Goal: Information Seeking & Learning: Learn about a topic

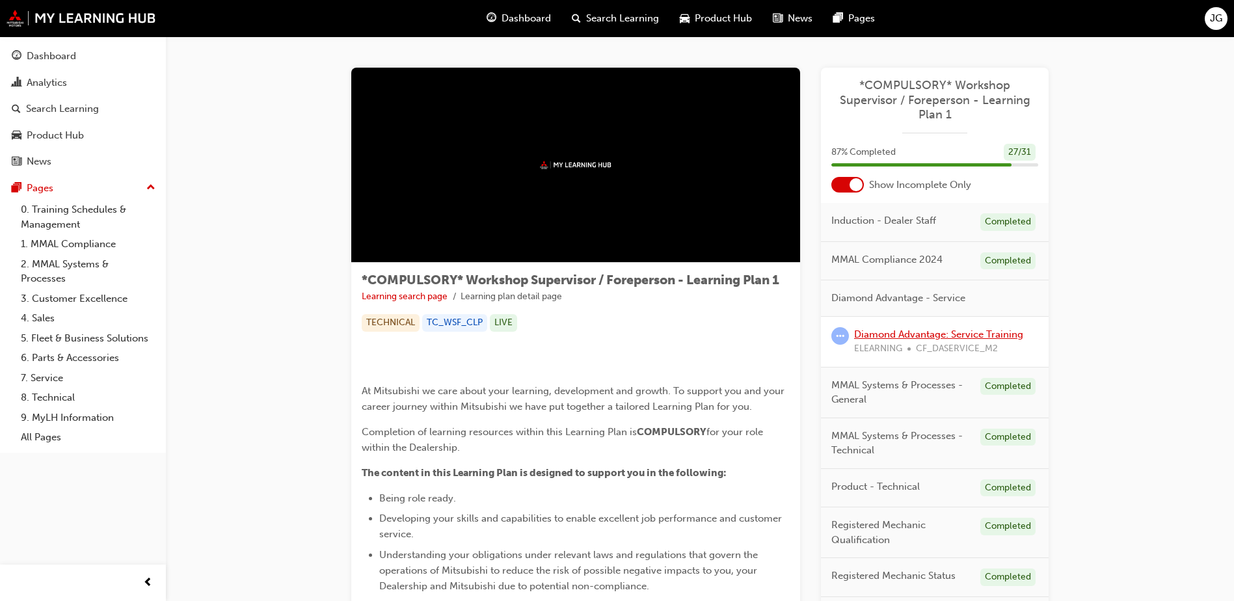
click at [975, 331] on link "Diamond Advantage: Service Training" at bounding box center [938, 335] width 169 height 12
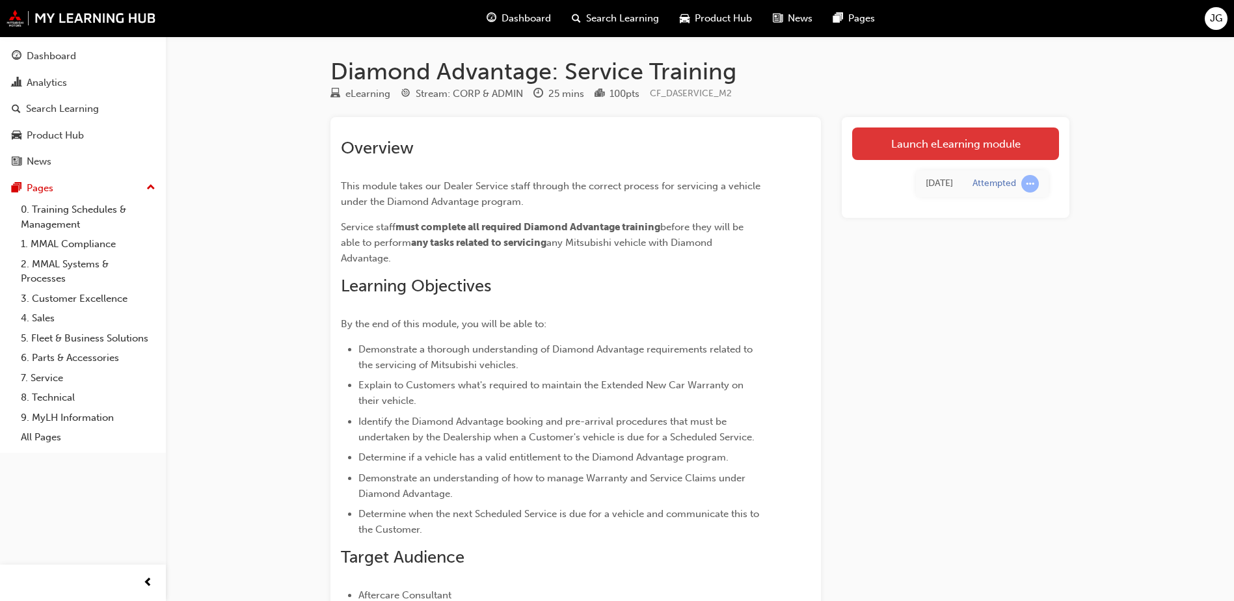
click at [917, 148] on link "Launch eLearning module" at bounding box center [955, 144] width 207 height 33
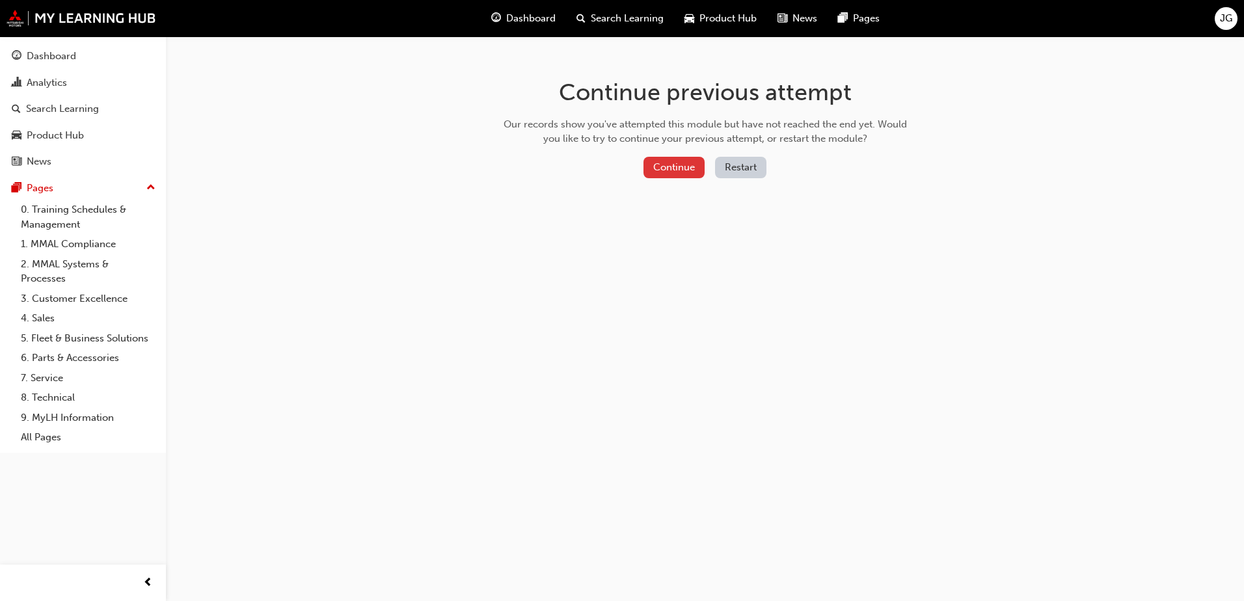
click at [659, 166] on button "Continue" at bounding box center [674, 167] width 61 height 21
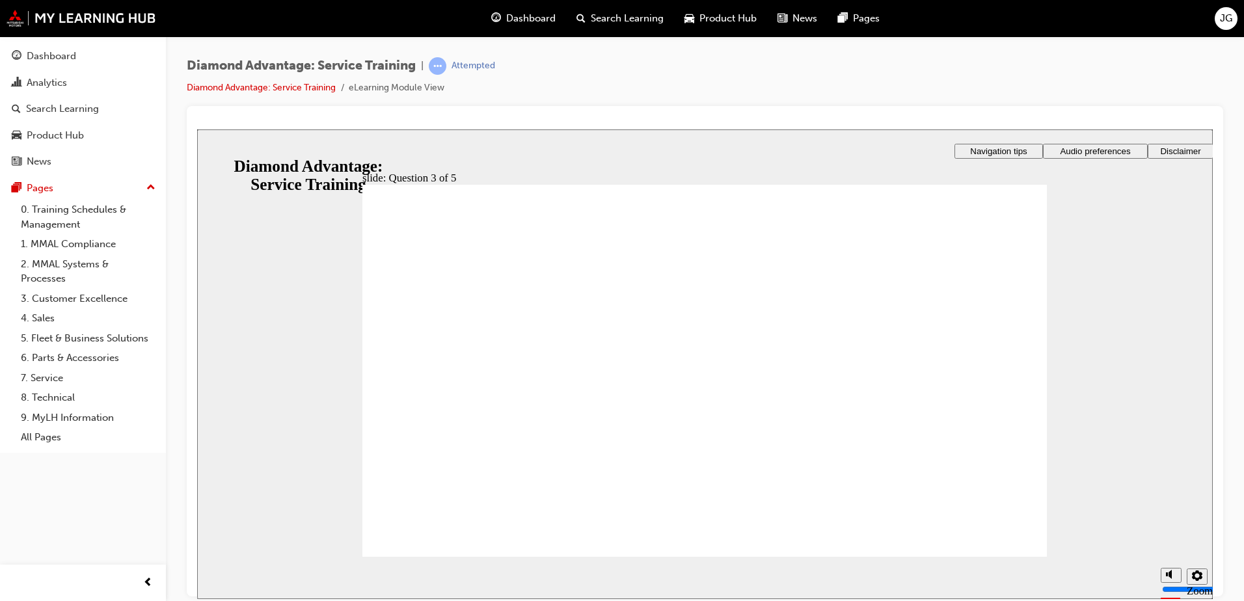
checkbox input "true"
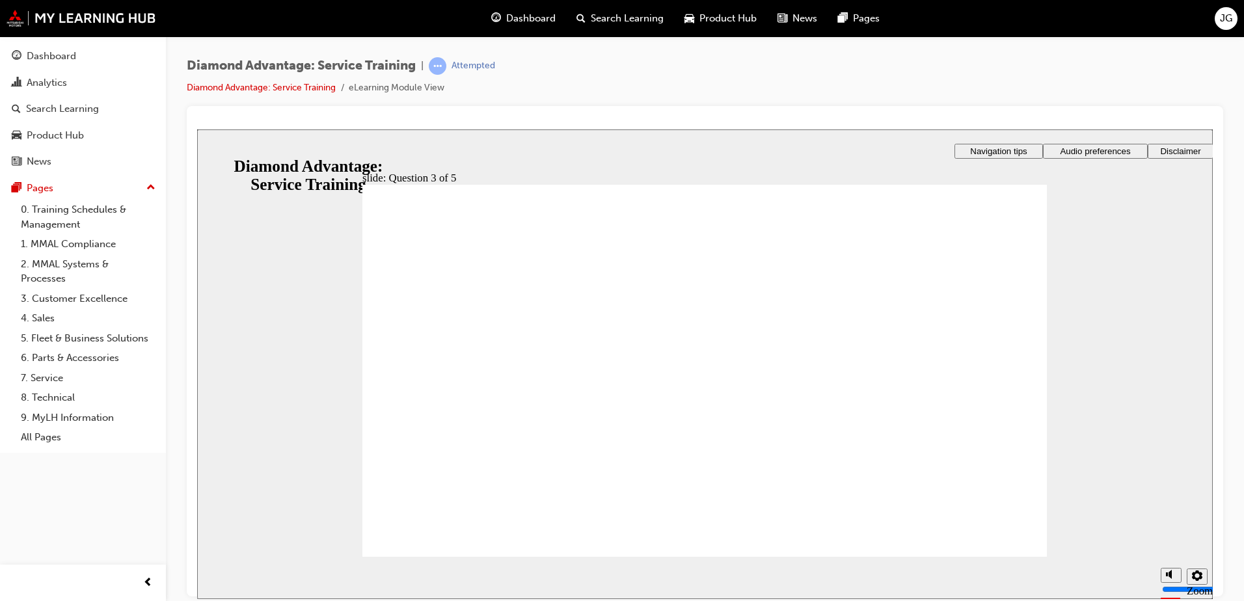
checkbox input "true"
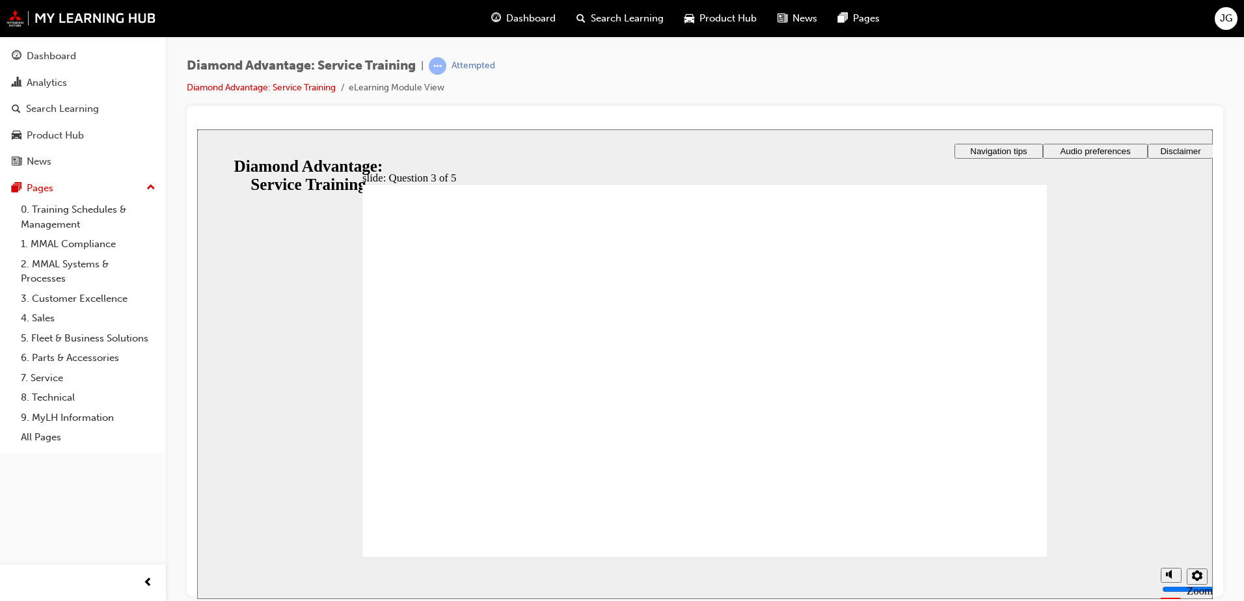
radio input "true"
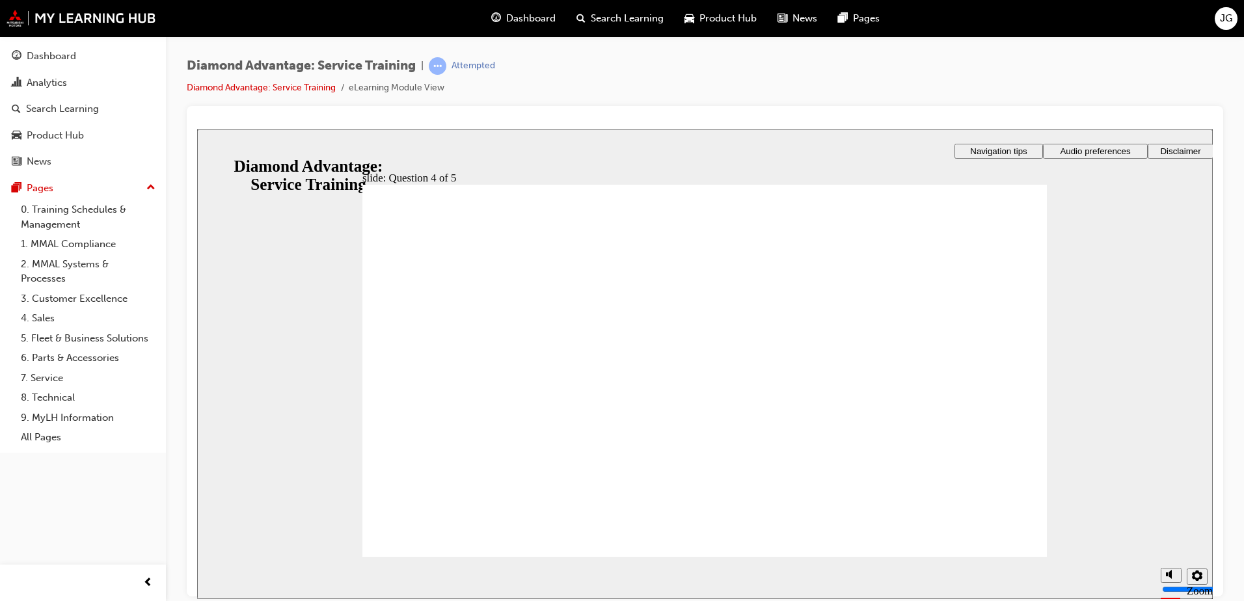
radio input "true"
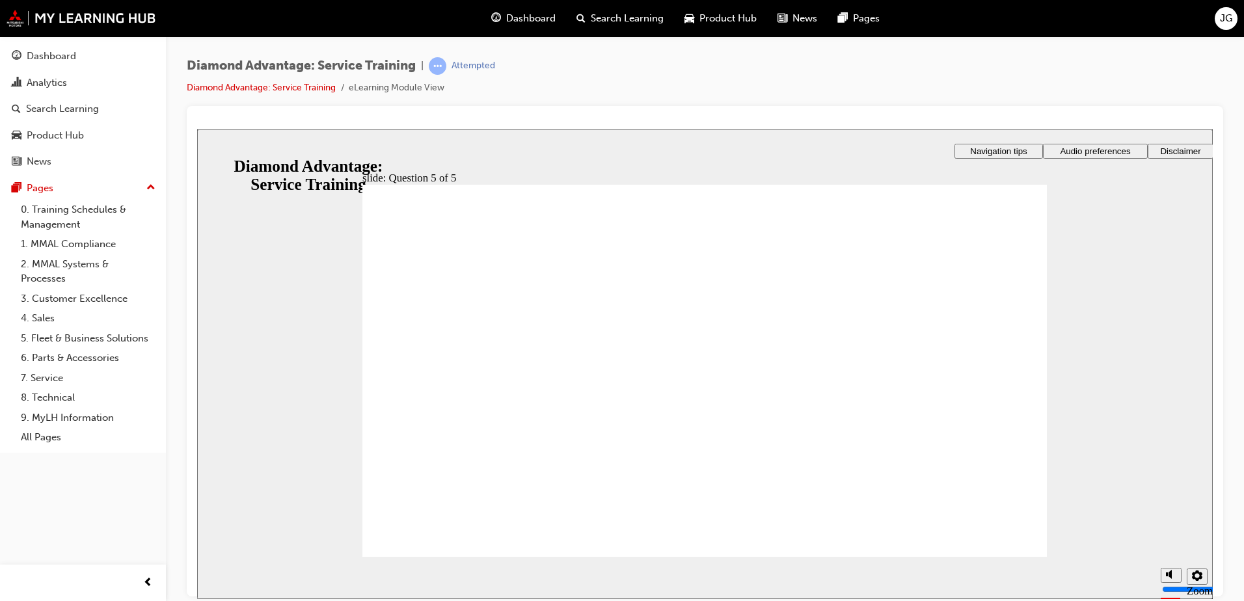
checkbox input "true"
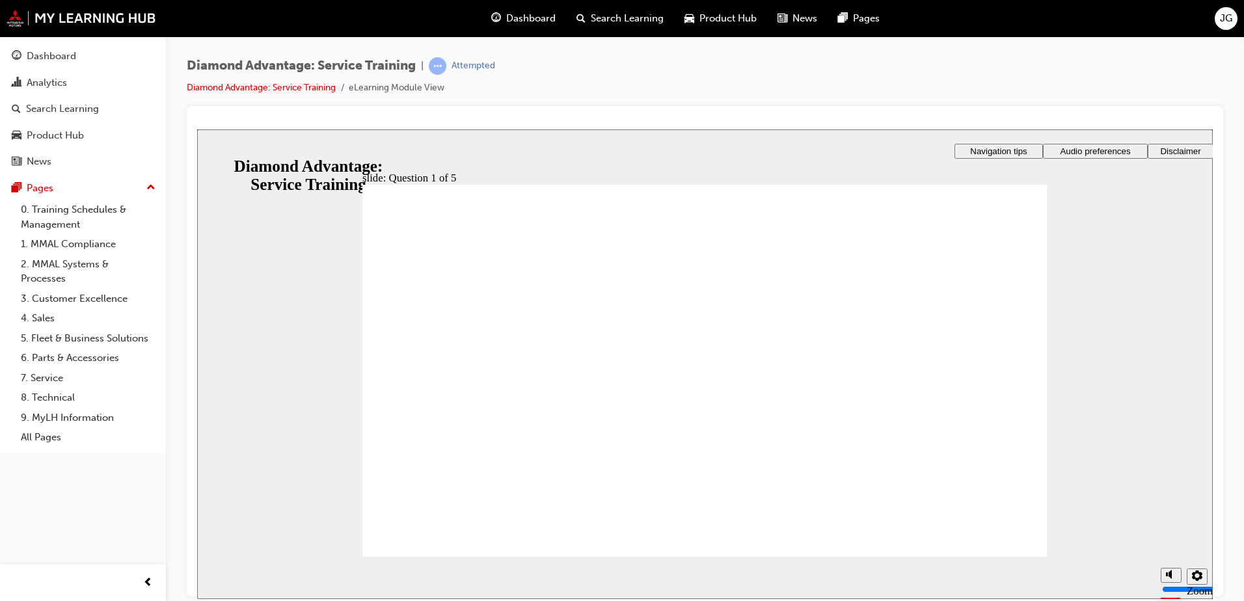
checkbox input "true"
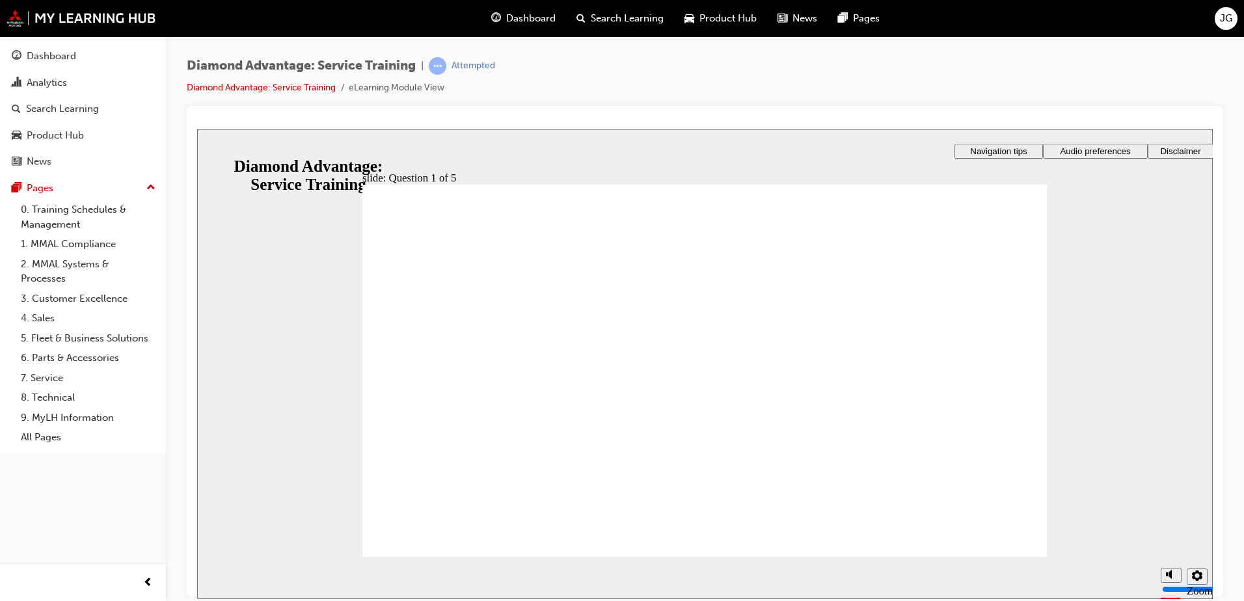
drag, startPoint x: 1044, startPoint y: 544, endPoint x: 1027, endPoint y: 543, distance: 17.0
checkbox input "true"
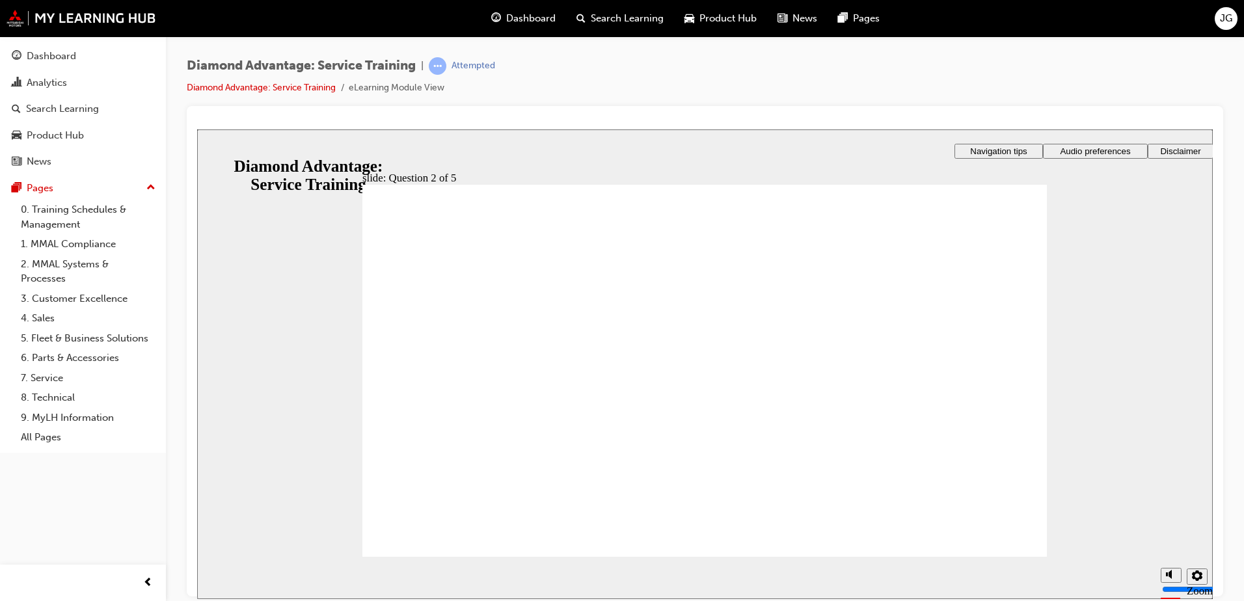
checkbox input "true"
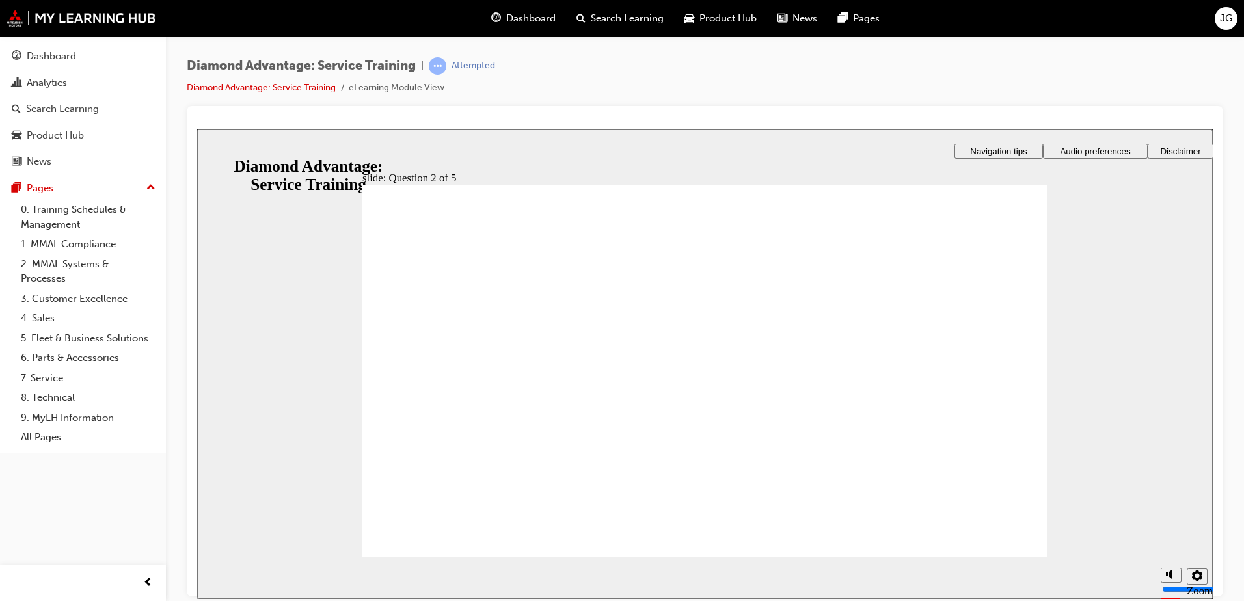
drag, startPoint x: 739, startPoint y: 537, endPoint x: 691, endPoint y: 541, distance: 47.7
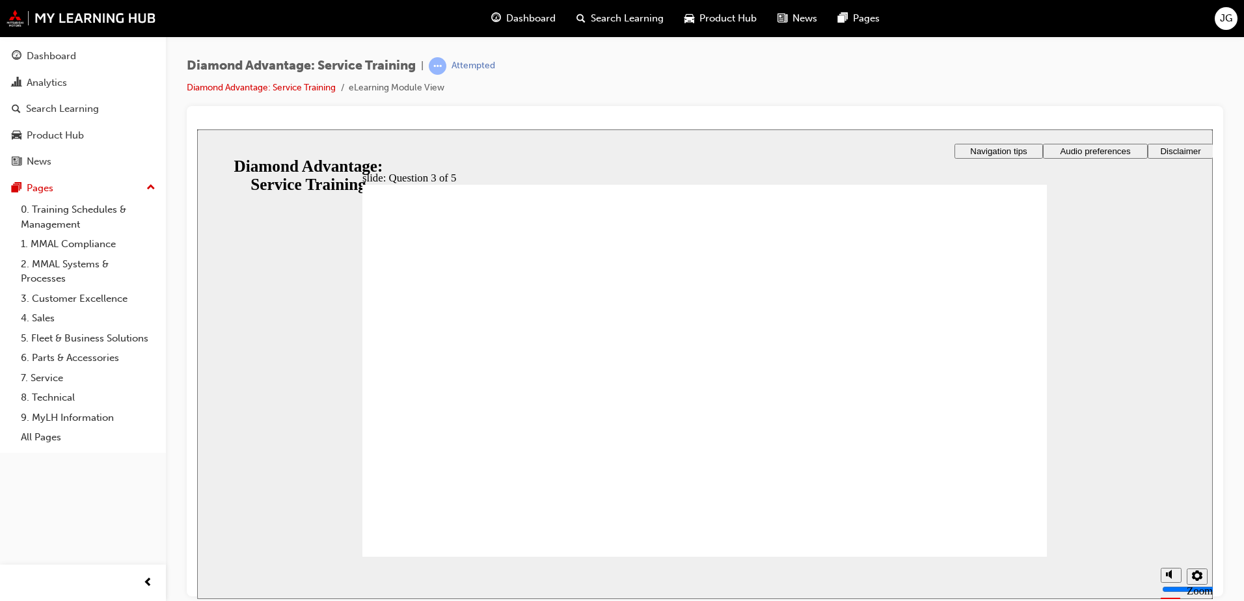
click at [291, 444] on div "slide: Question 3 of 5 Rectangle 1 That’s not quite right. After the quiz, you …" at bounding box center [705, 364] width 1016 height 470
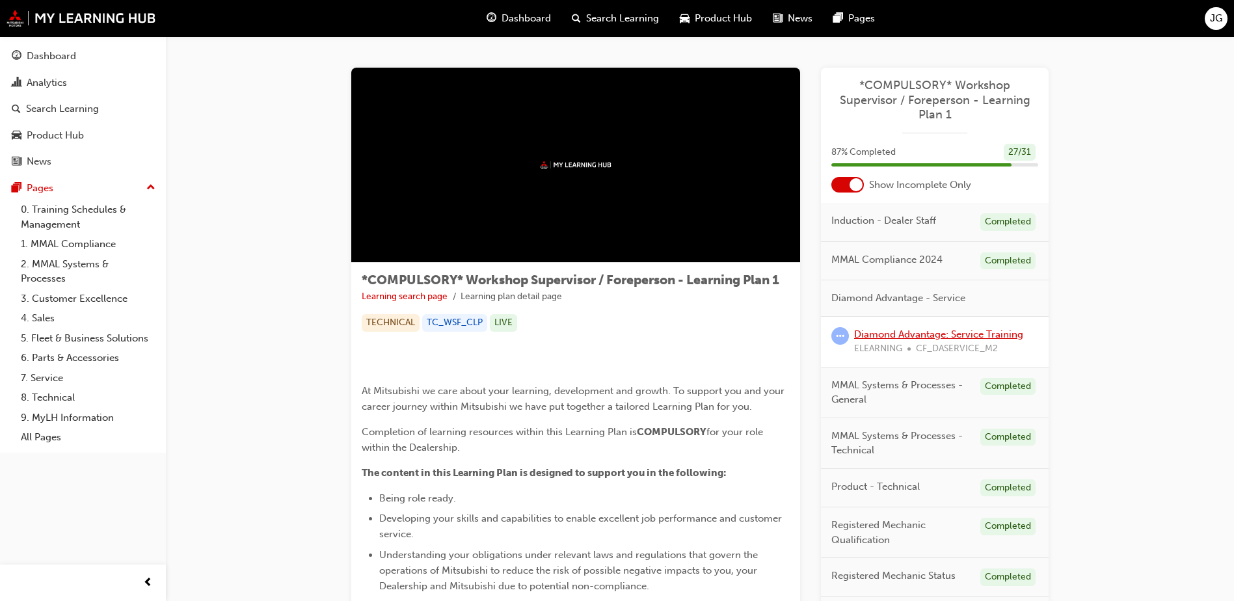
click at [959, 335] on link "Diamond Advantage: Service Training" at bounding box center [938, 335] width 169 height 12
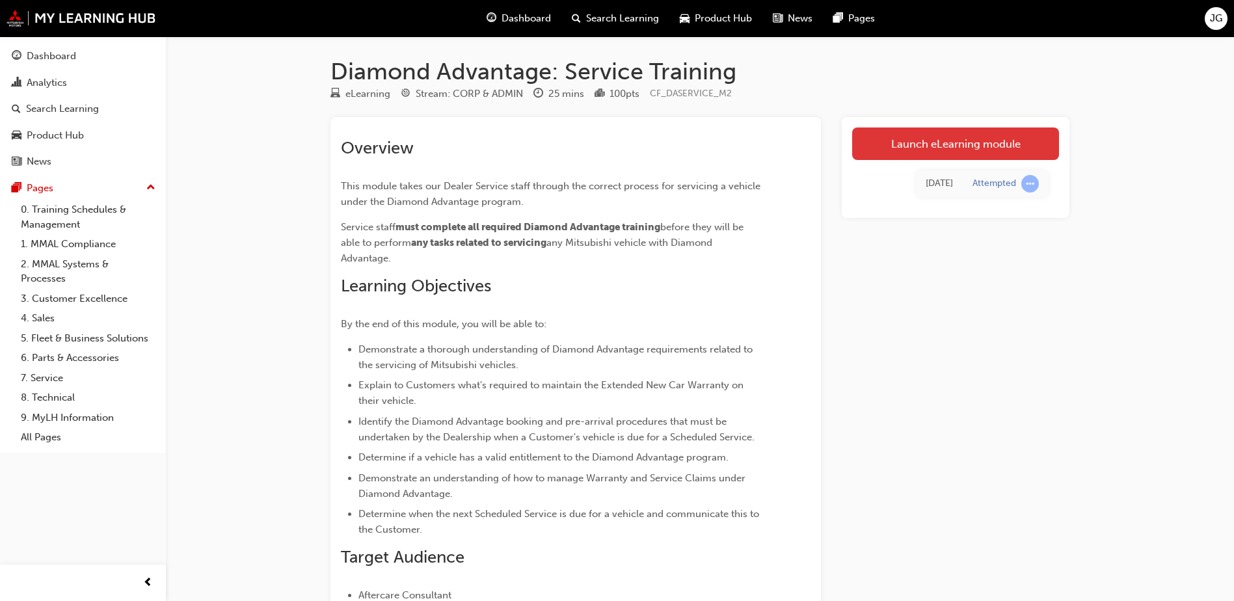
click at [979, 153] on link "Launch eLearning module" at bounding box center [955, 144] width 207 height 33
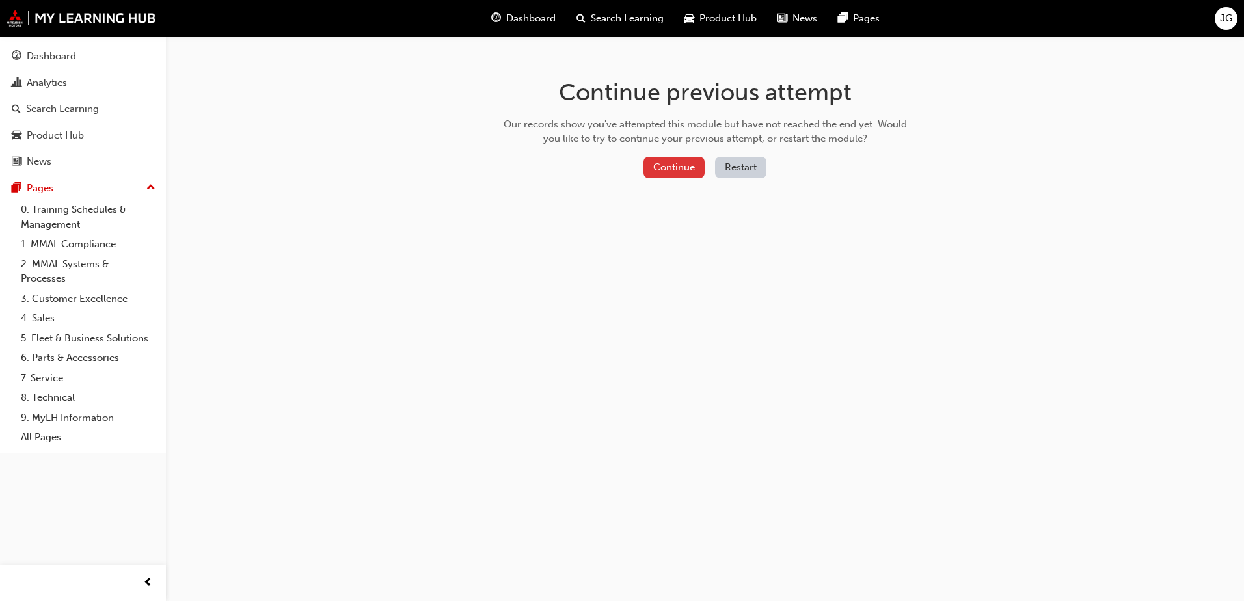
click at [644, 161] on button "Continue" at bounding box center [674, 167] width 61 height 21
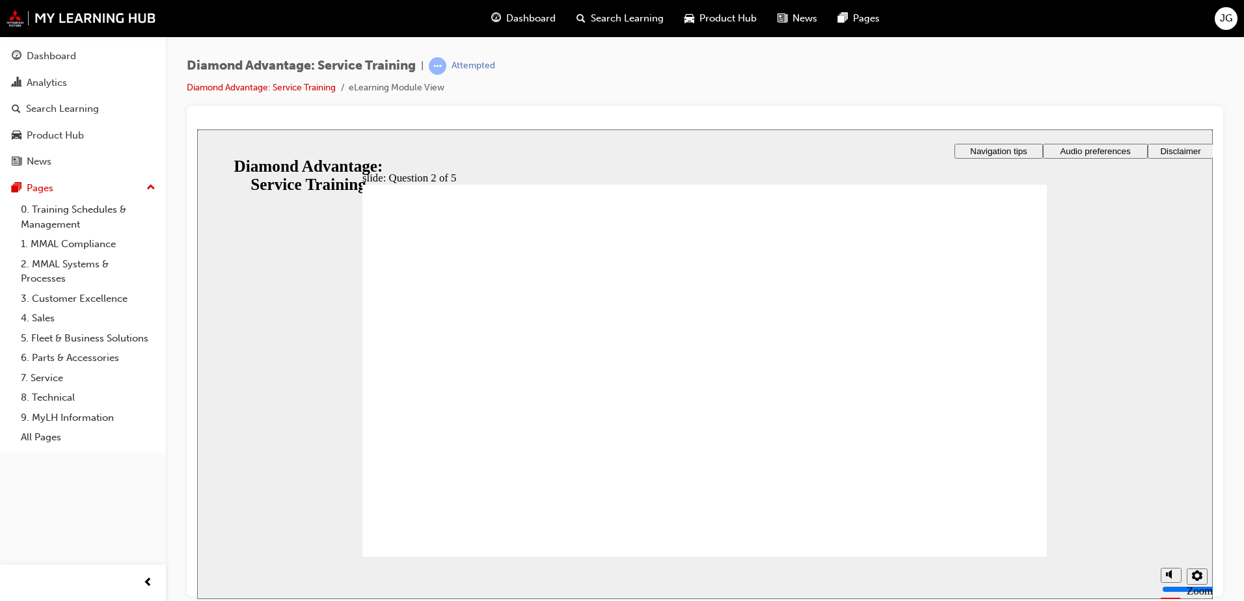
checkbox input "true"
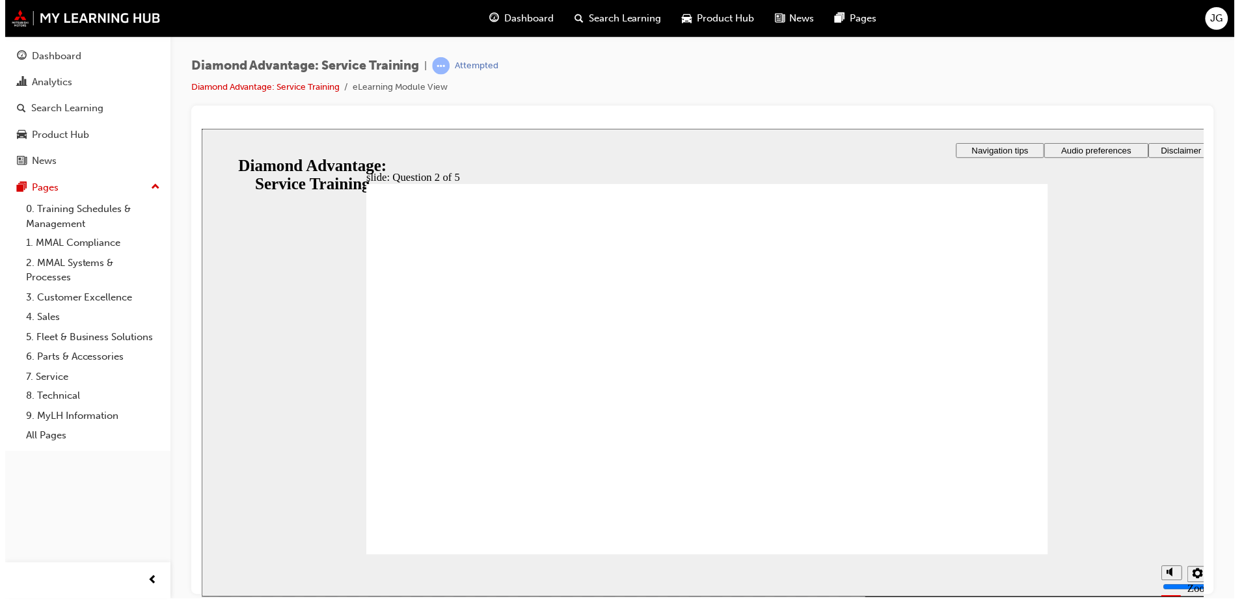
drag, startPoint x: 702, startPoint y: 469, endPoint x: 703, endPoint y: 455, distance: 14.3
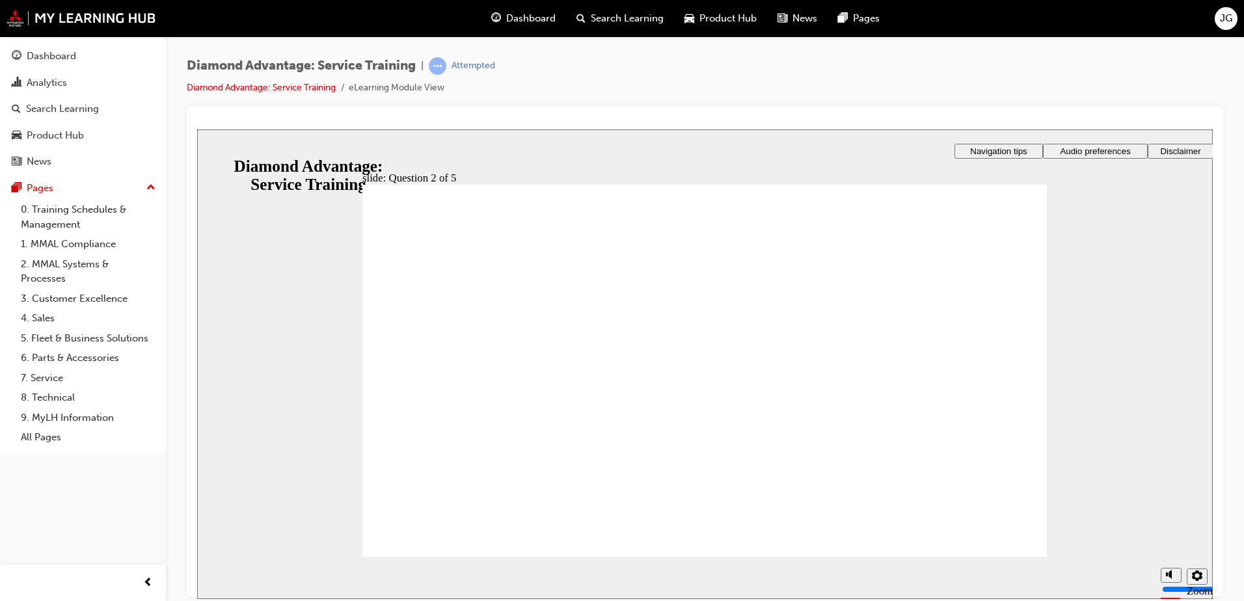
checkbox input "true"
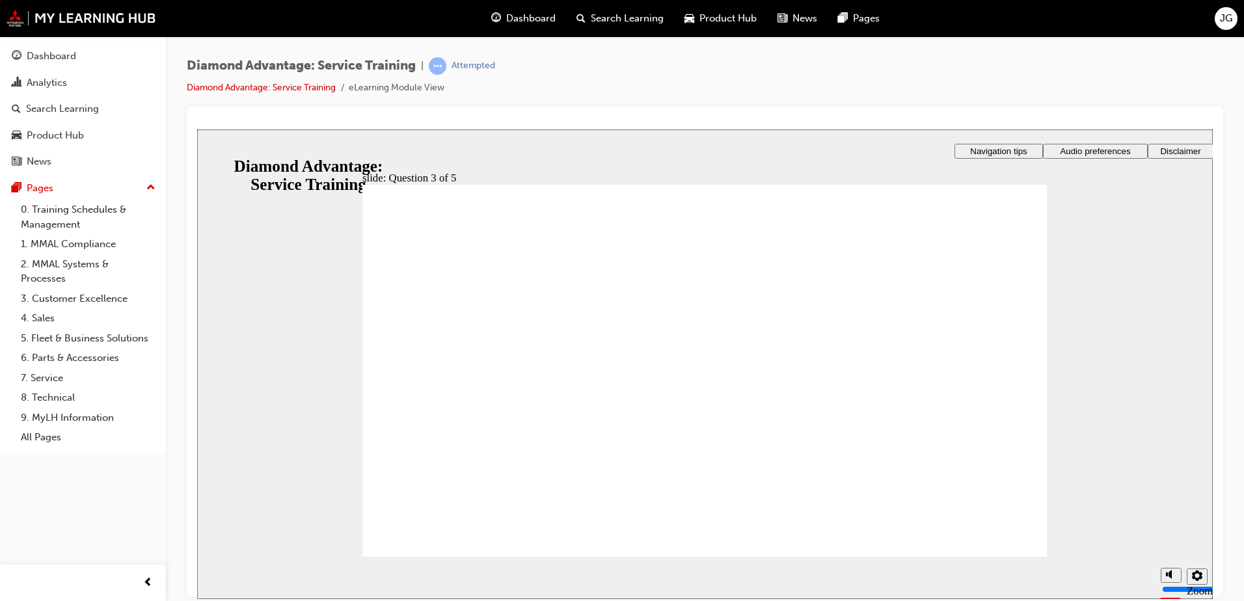
checkbox input "true"
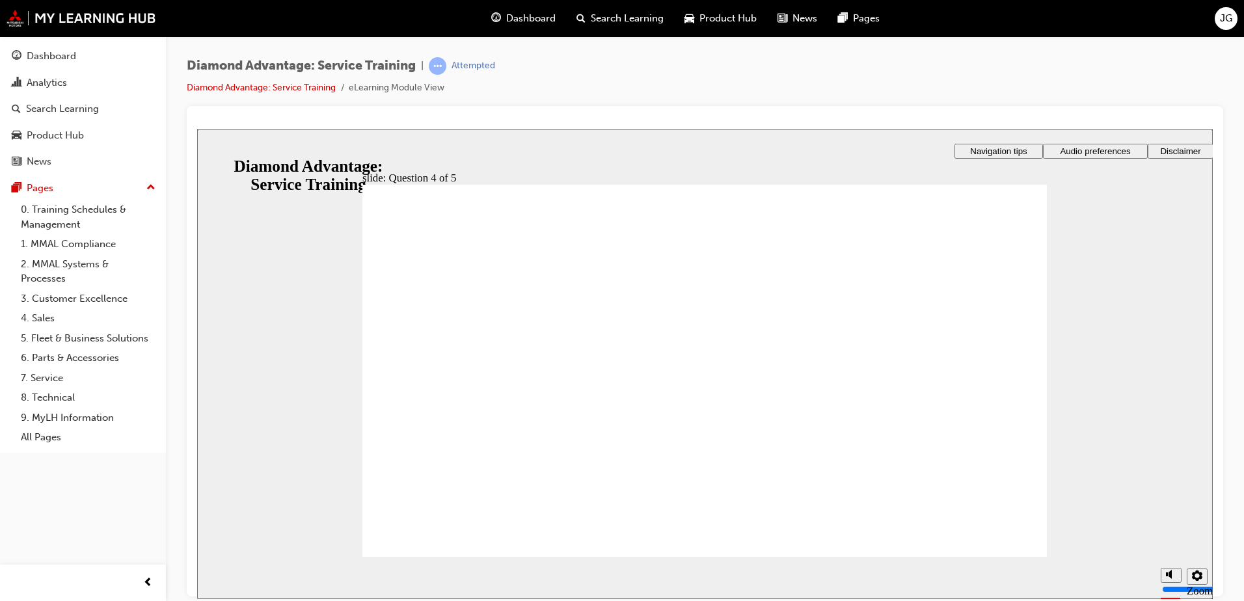
radio input "true"
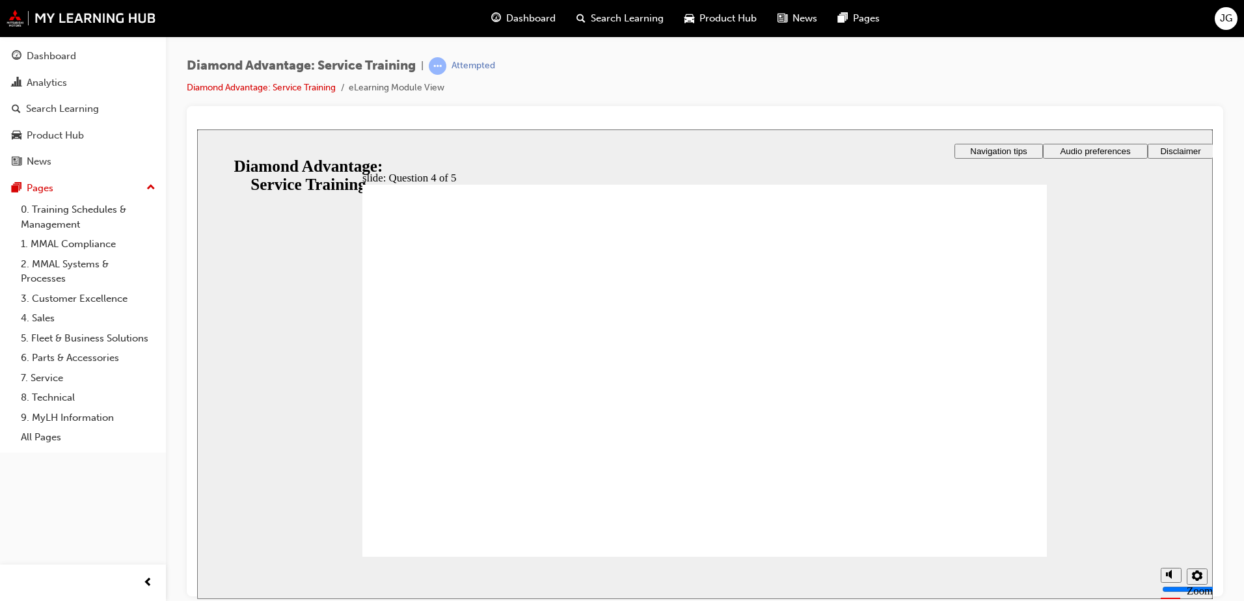
radio input "true"
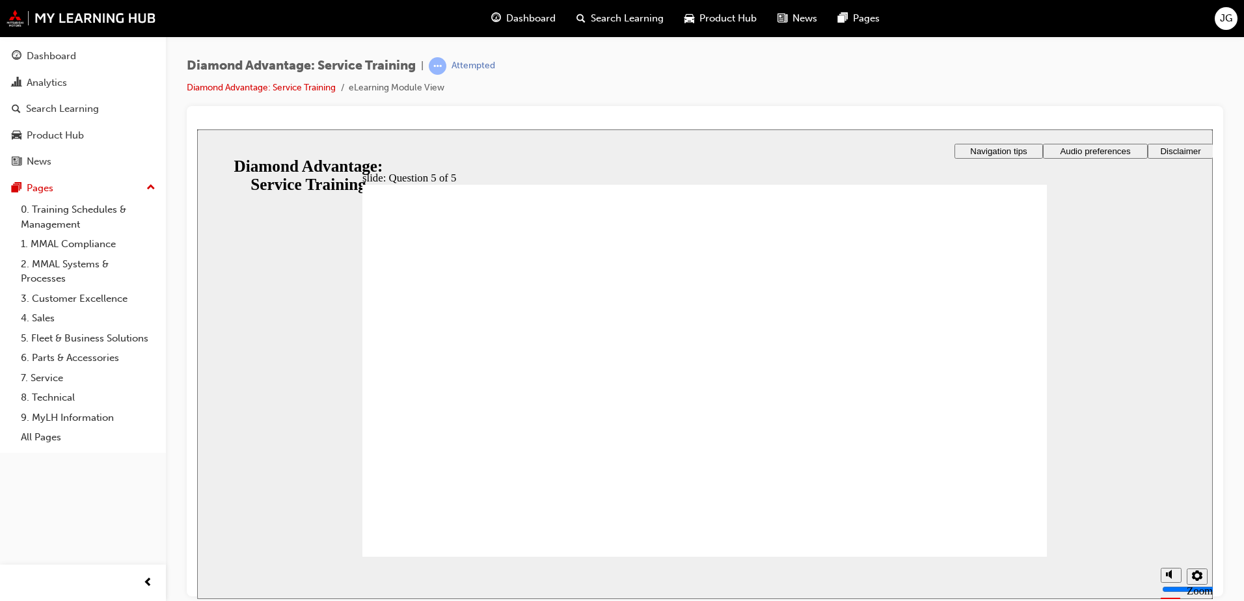
checkbox input "true"
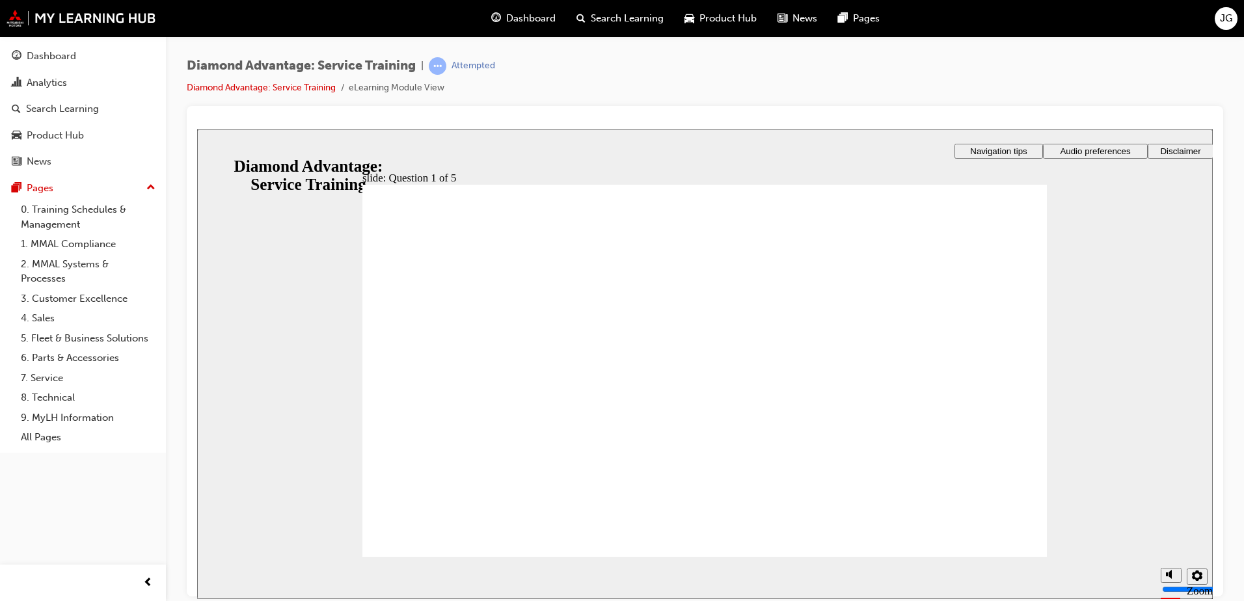
checkbox input "true"
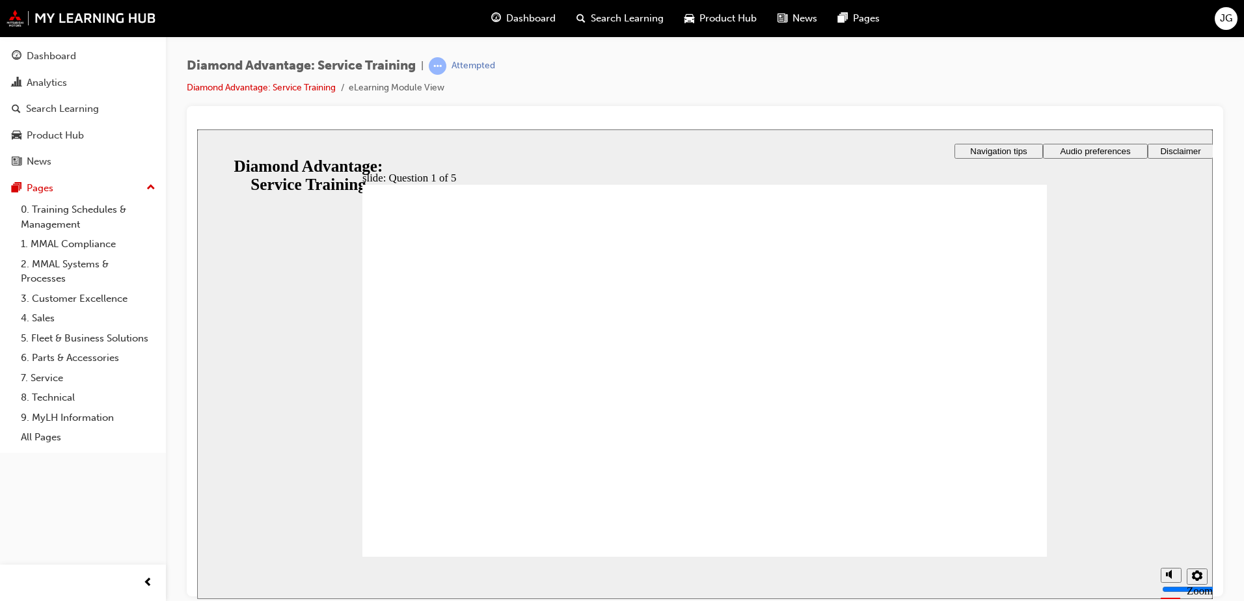
checkbox input "true"
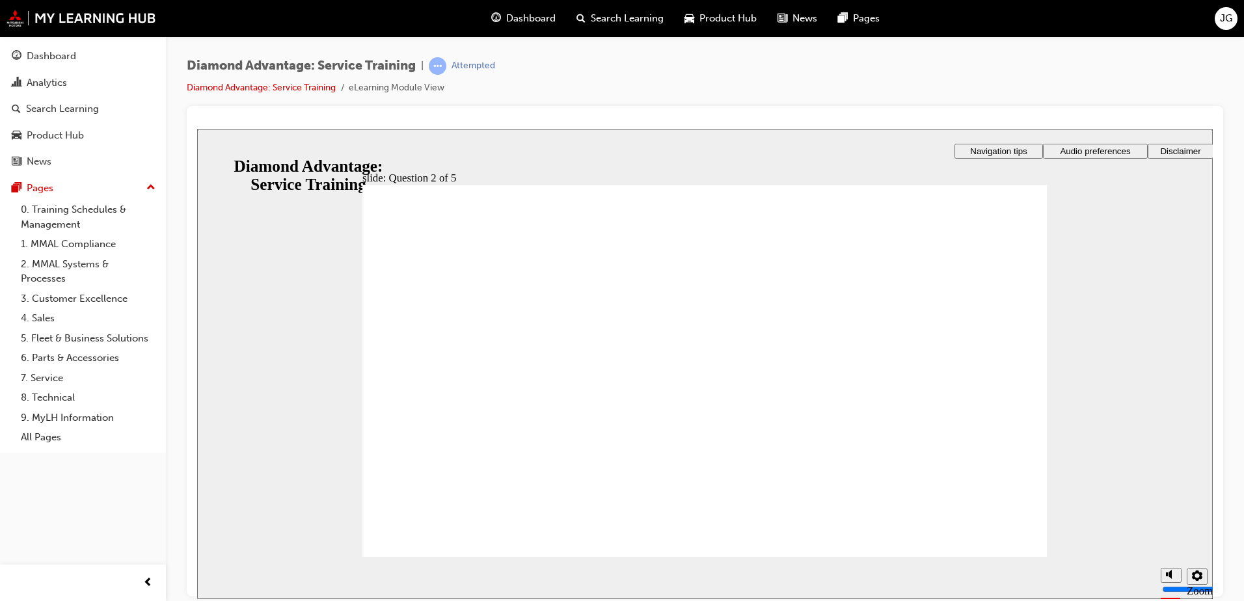
checkbox input "false"
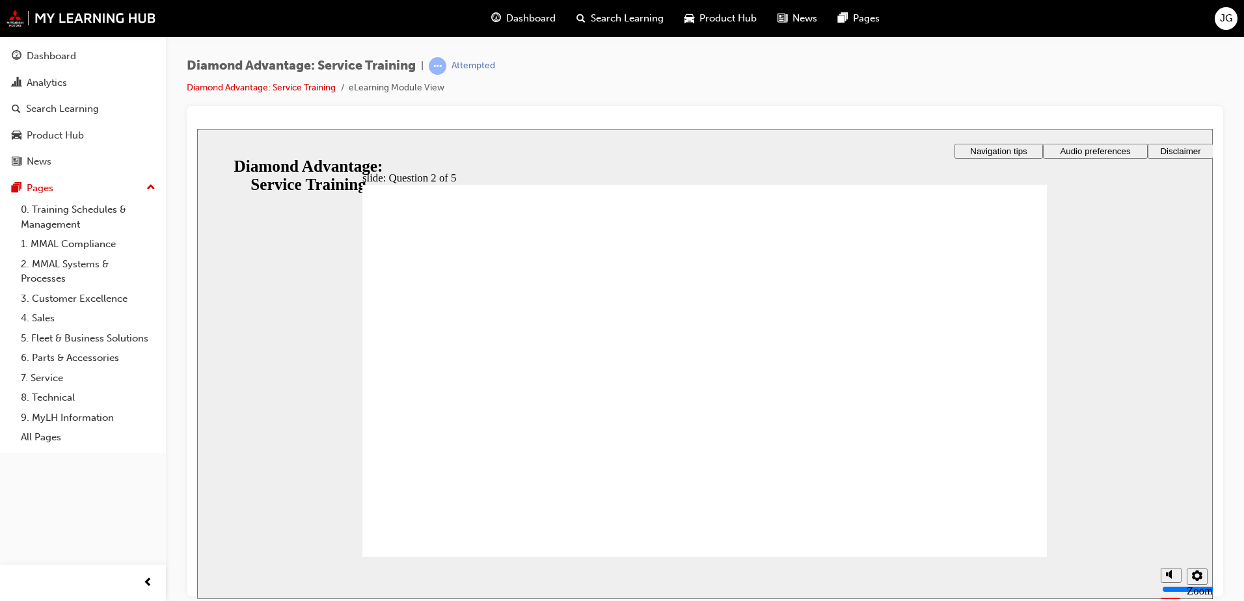
checkbox input "true"
checkbox input "false"
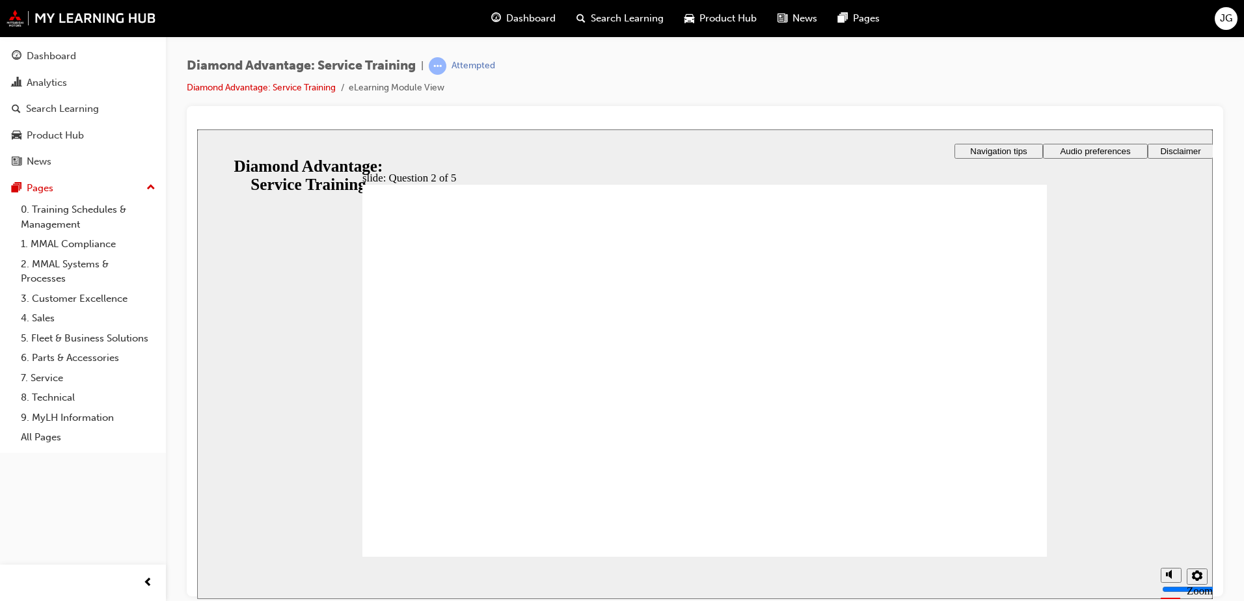
checkbox input "false"
checkbox input "true"
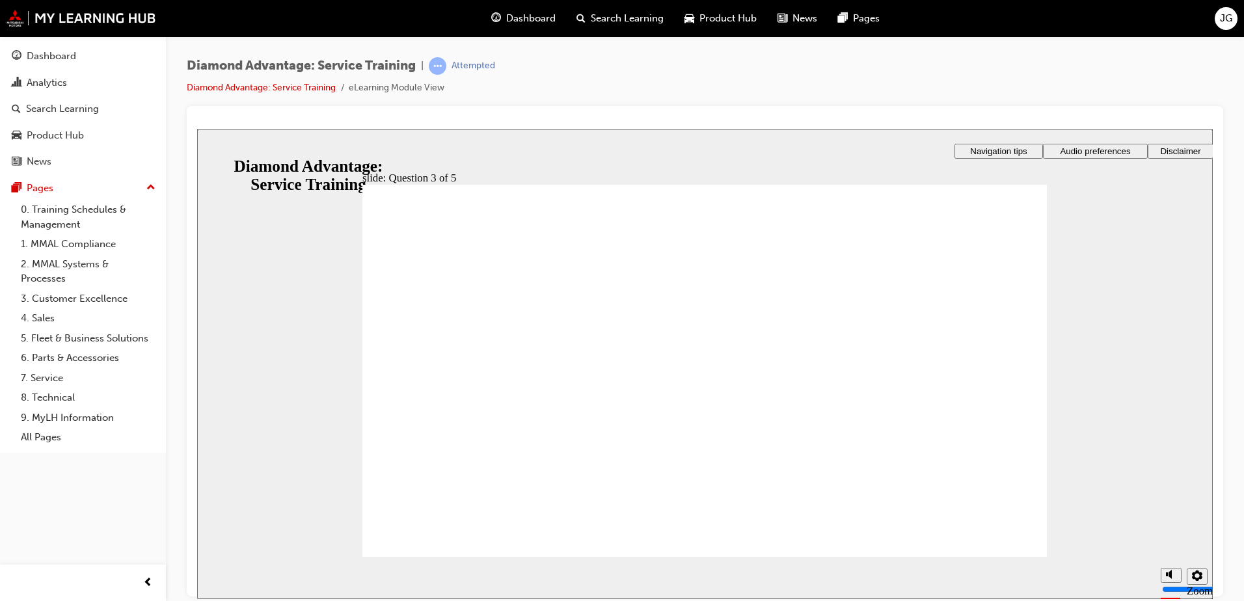
checkbox input "false"
checkbox input "true"
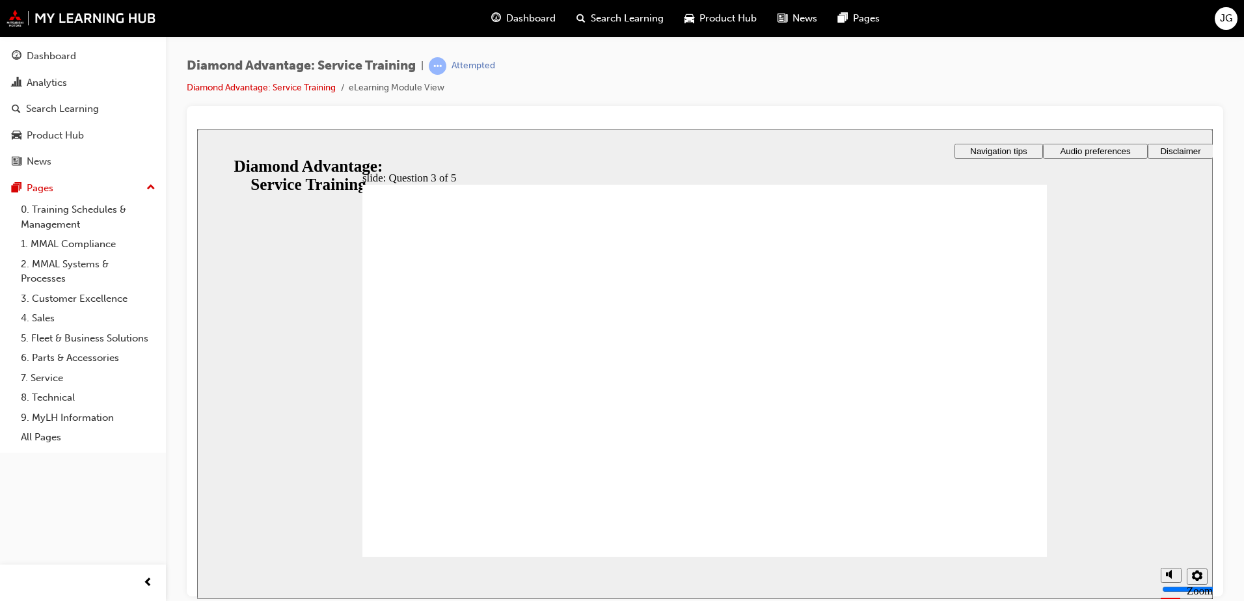
checkbox input "true"
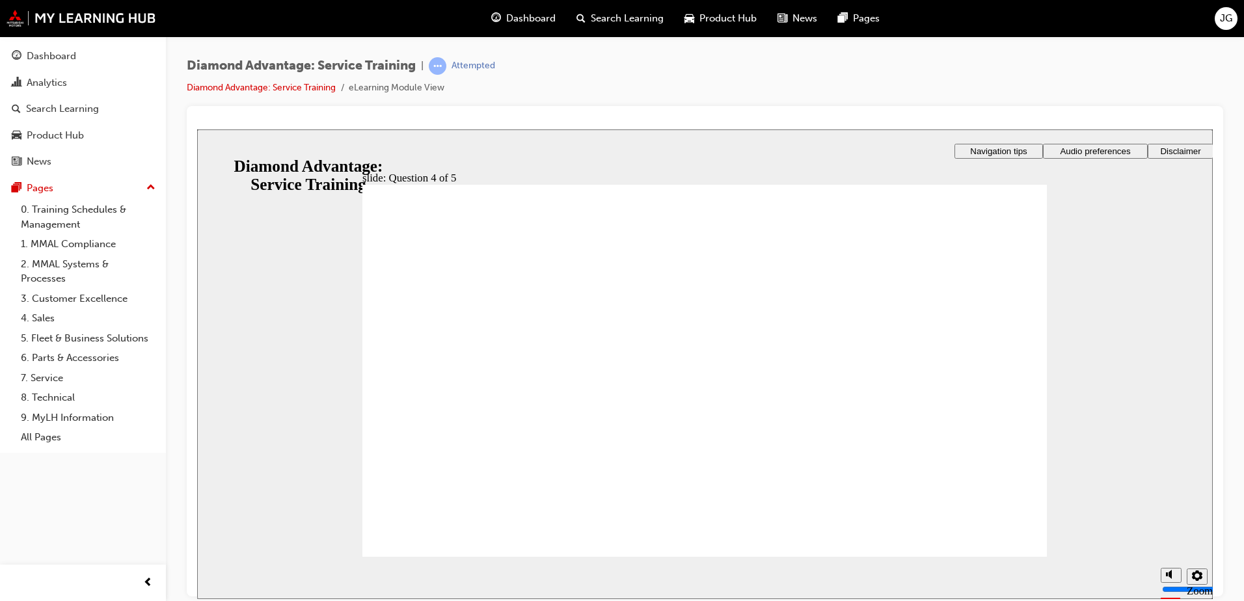
radio input "true"
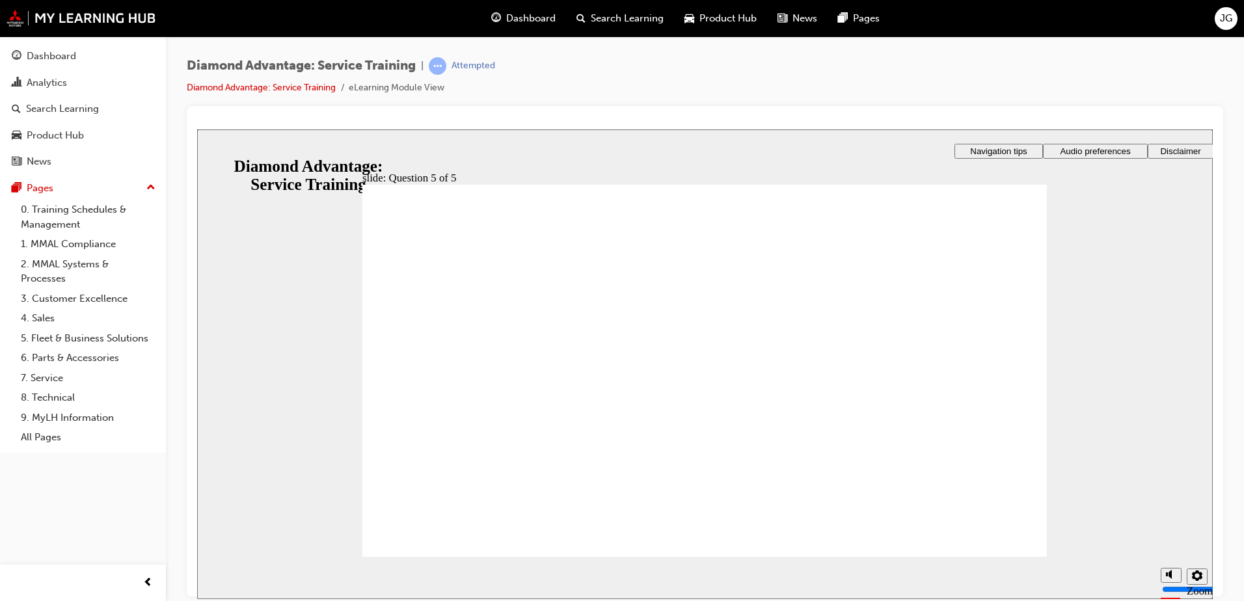
radio input "true"
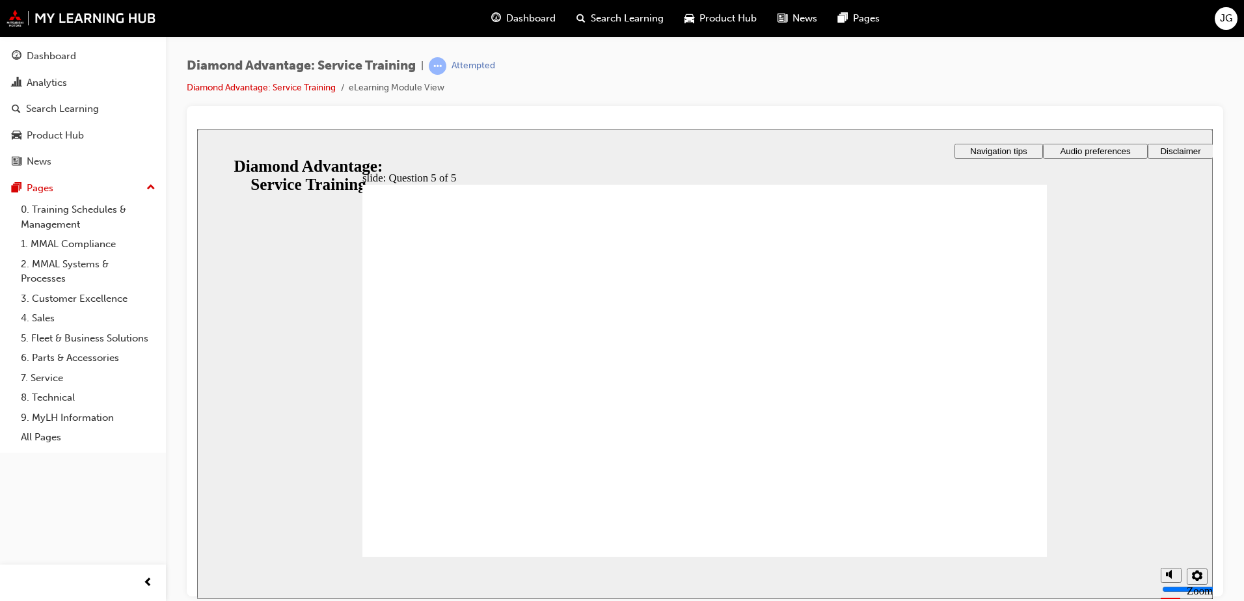
radio input "true"
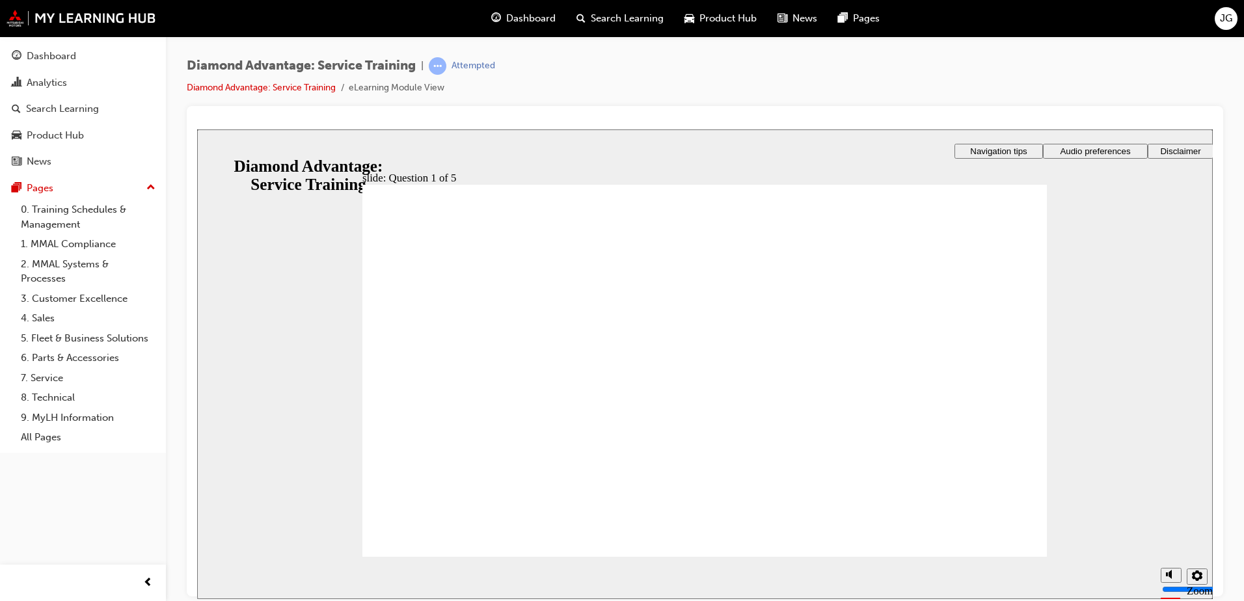
checkbox input "true"
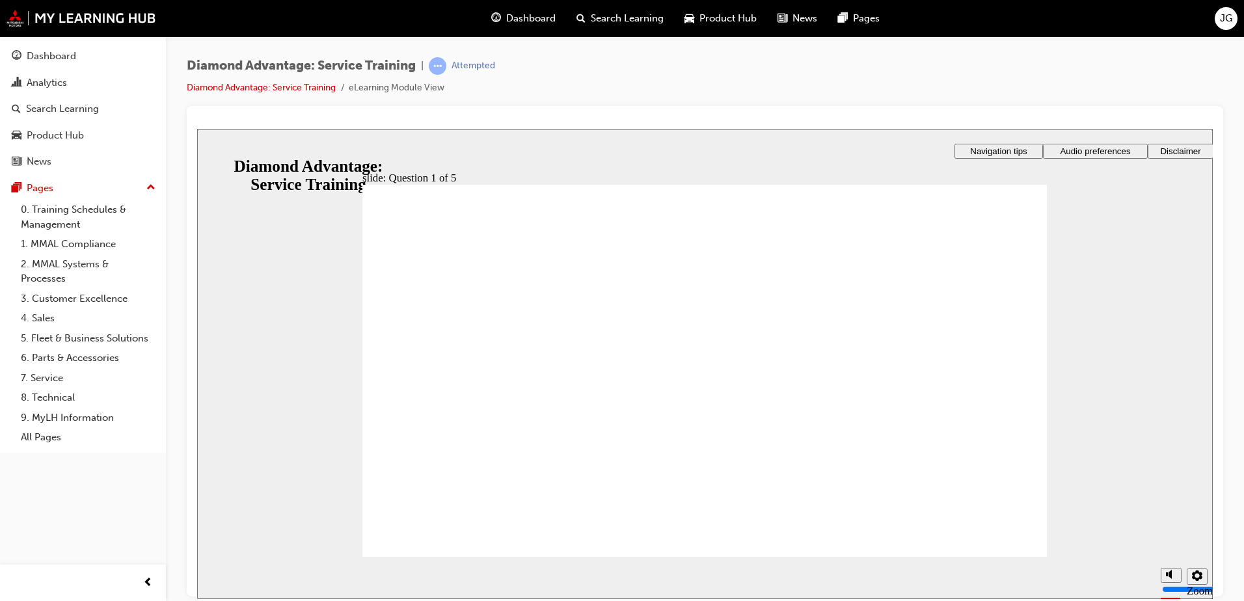
checkbox input "true"
checkbox input "false"
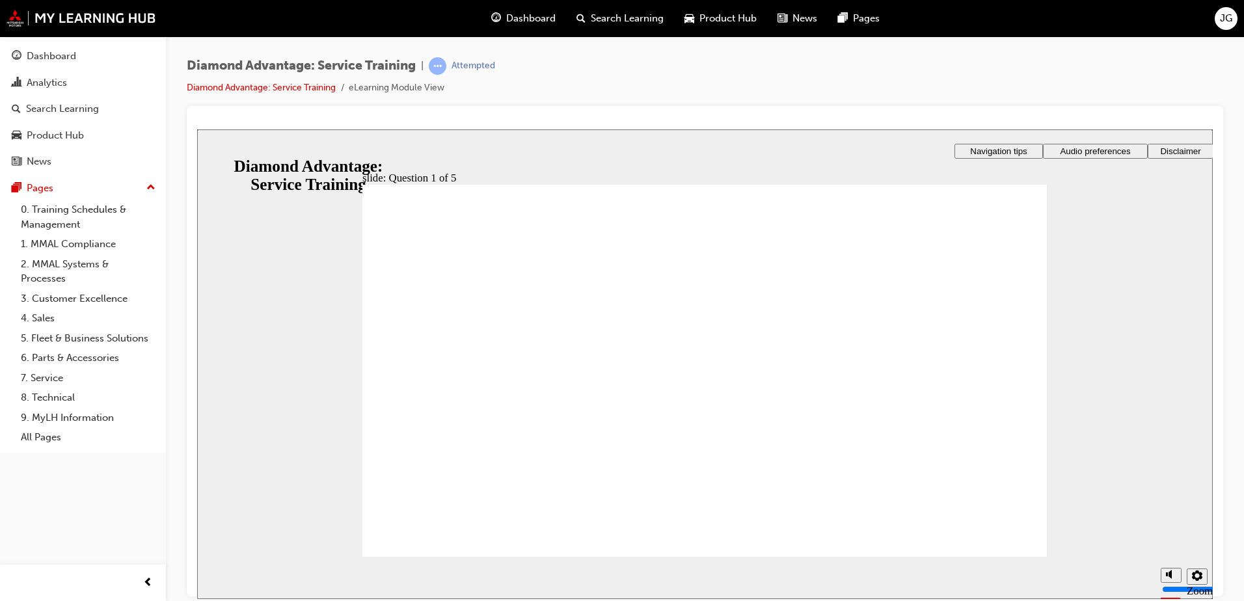
checkbox input "true"
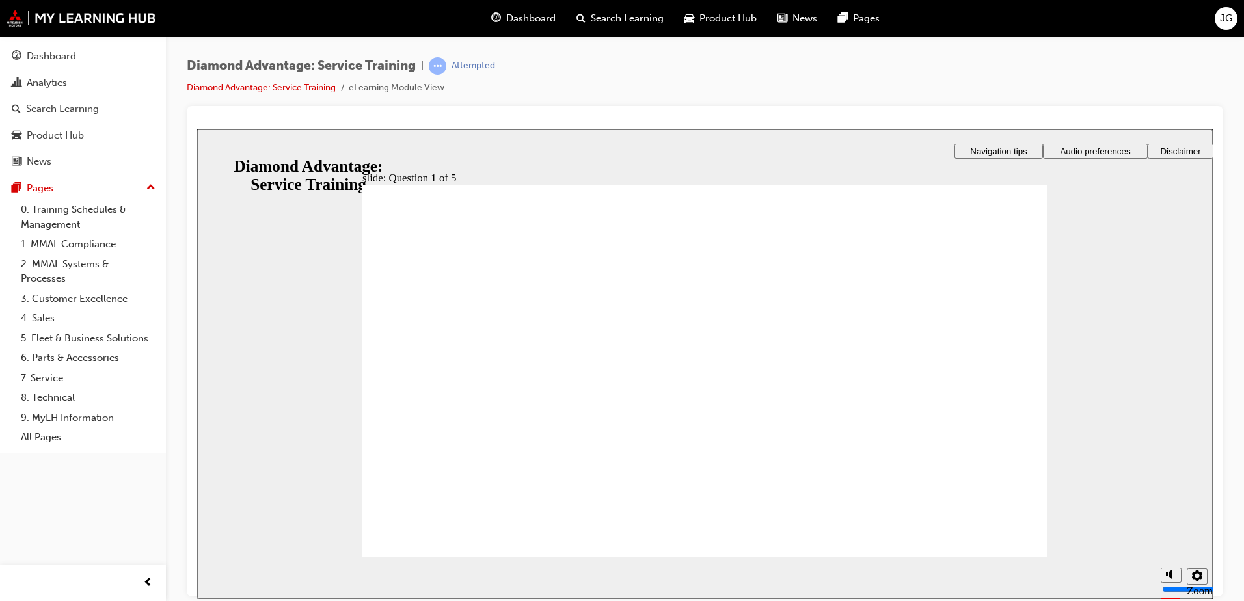
click at [76, 59] on div "Dashboard" at bounding box center [83, 56] width 143 height 16
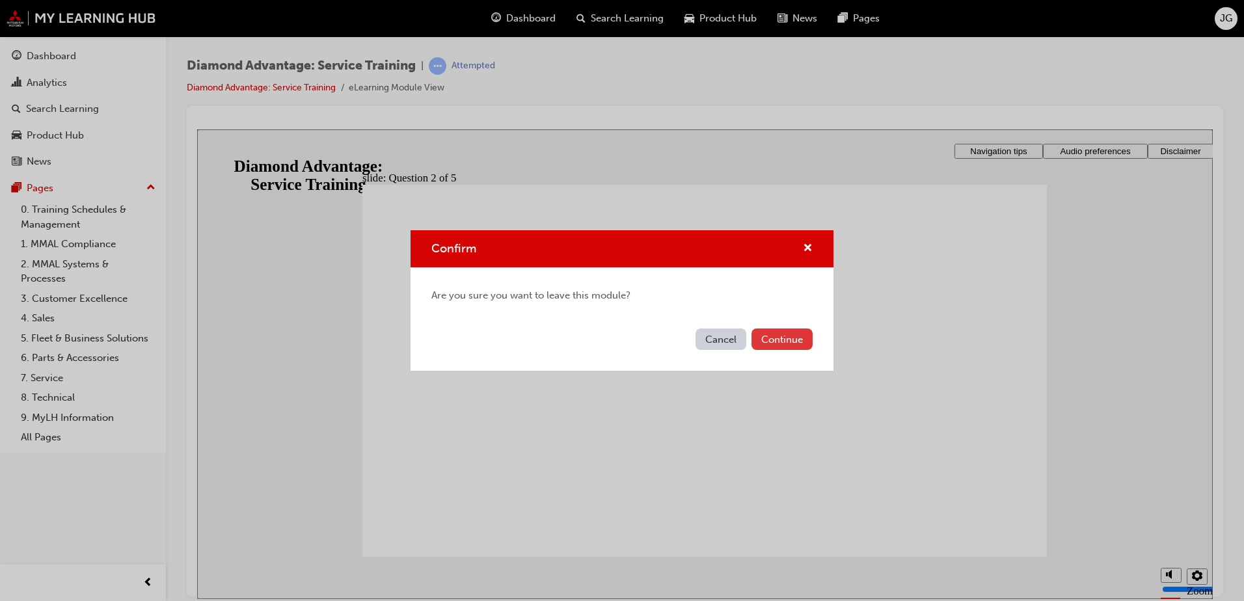
click at [777, 335] on button "Continue" at bounding box center [782, 339] width 61 height 21
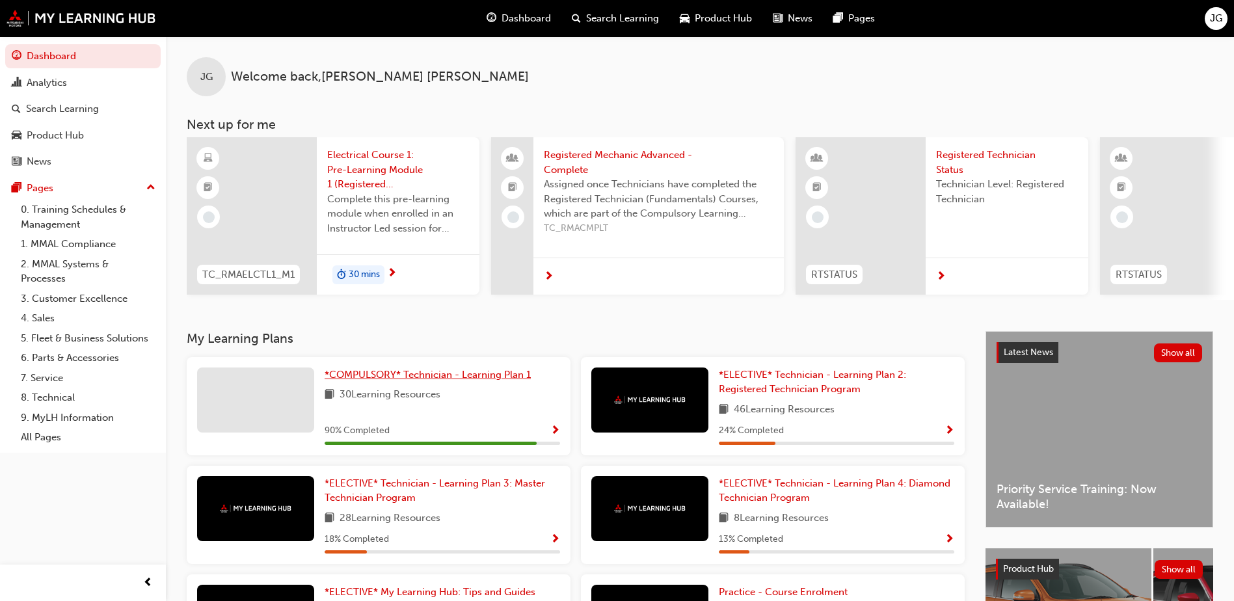
click at [437, 381] on span "*COMPULSORY* Technician - Learning Plan 1" at bounding box center [428, 375] width 206 height 12
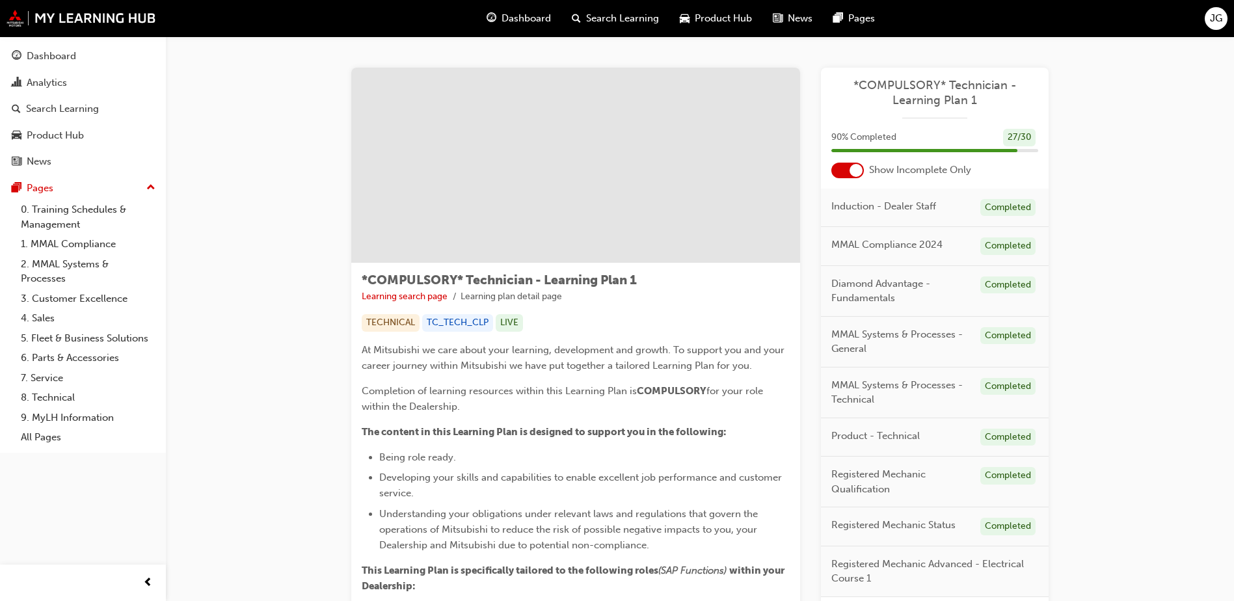
click at [856, 169] on div at bounding box center [856, 170] width 13 height 13
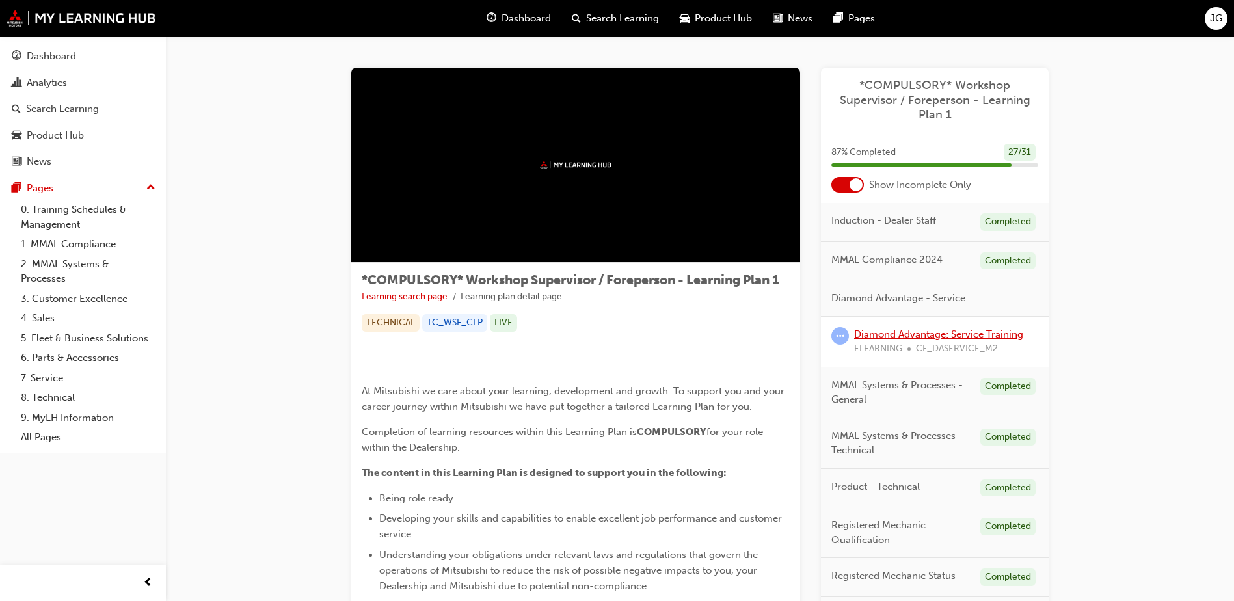
click at [933, 334] on link "Diamond Advantage: Service Training" at bounding box center [938, 335] width 169 height 12
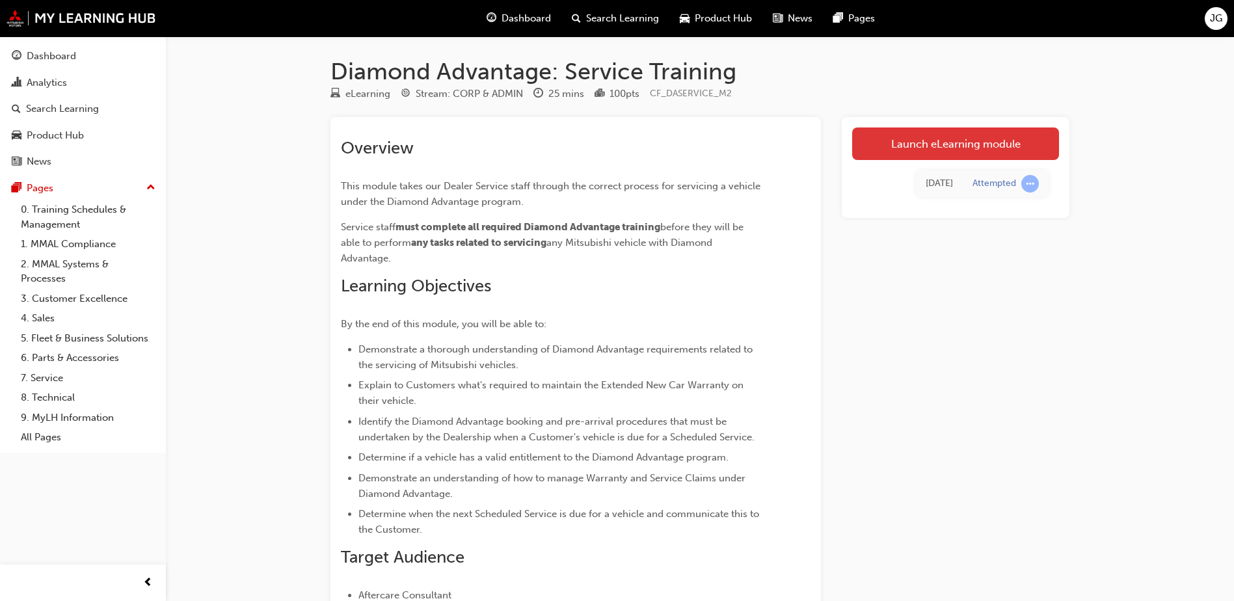
click at [900, 144] on link "Launch eLearning module" at bounding box center [955, 144] width 207 height 33
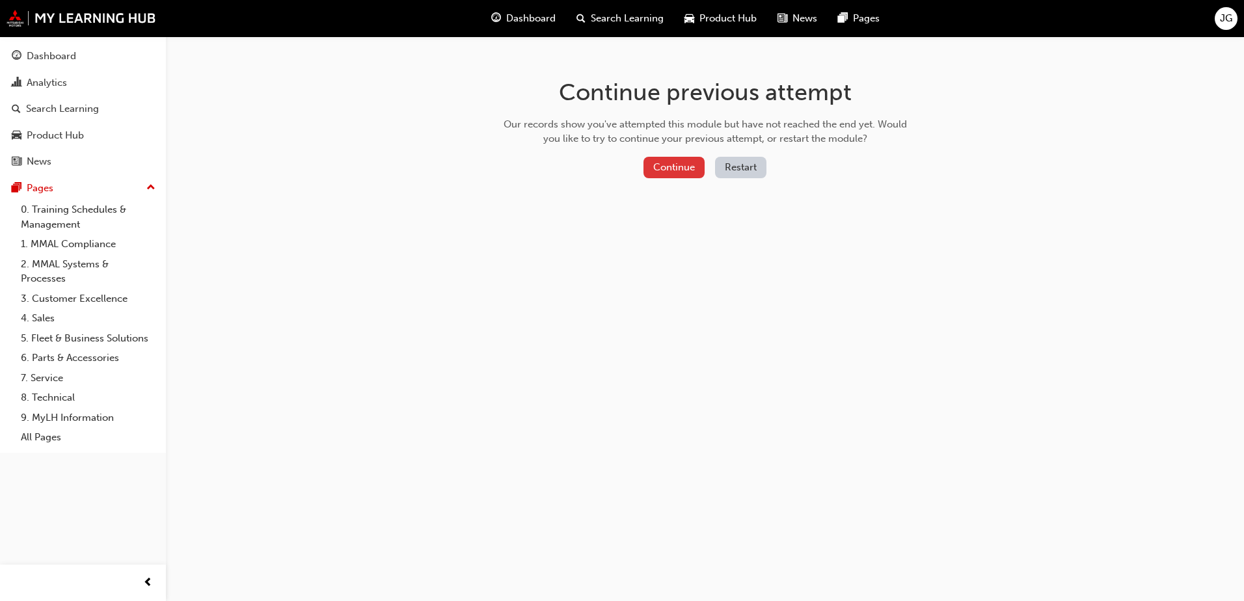
click at [676, 172] on button "Continue" at bounding box center [674, 167] width 61 height 21
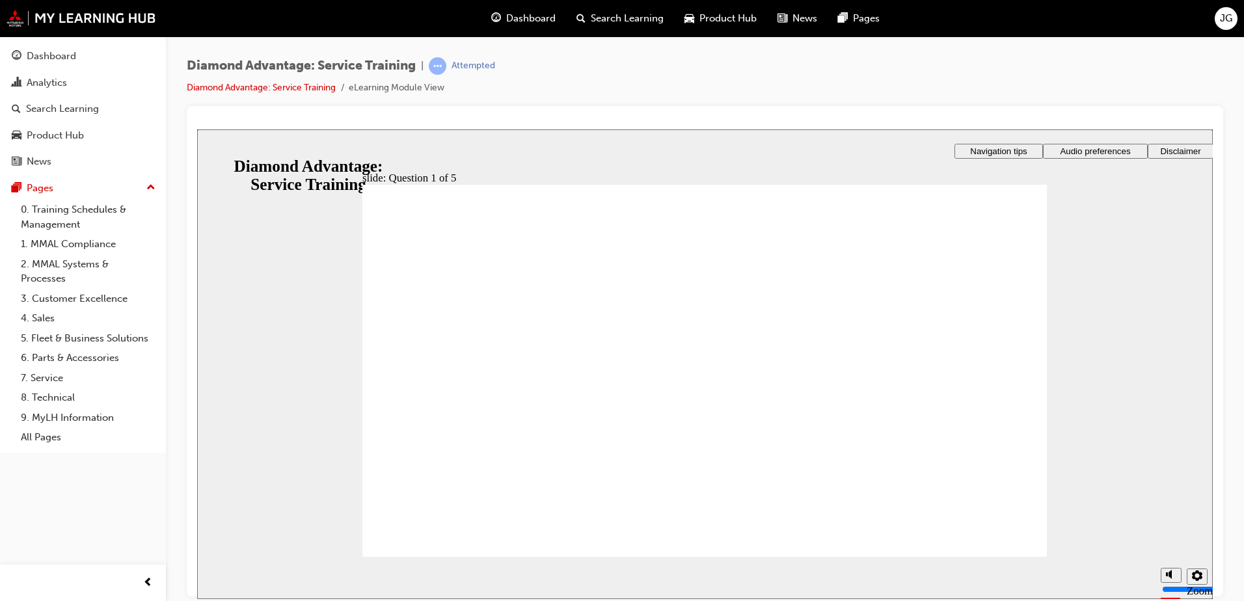
checkbox input "true"
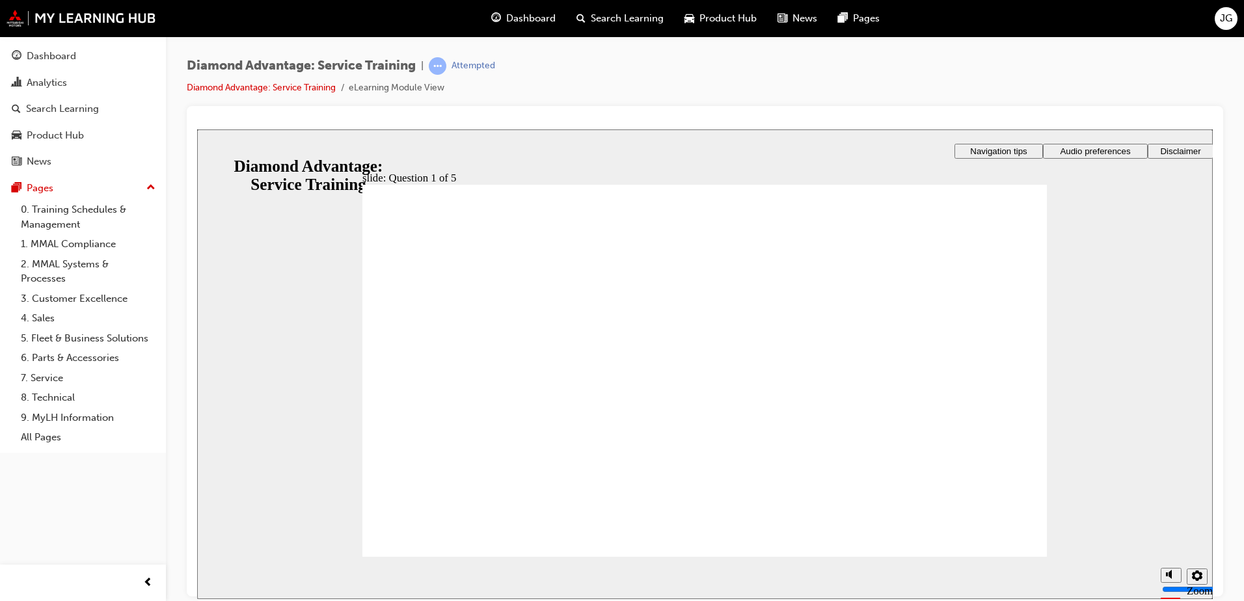
checkbox input "true"
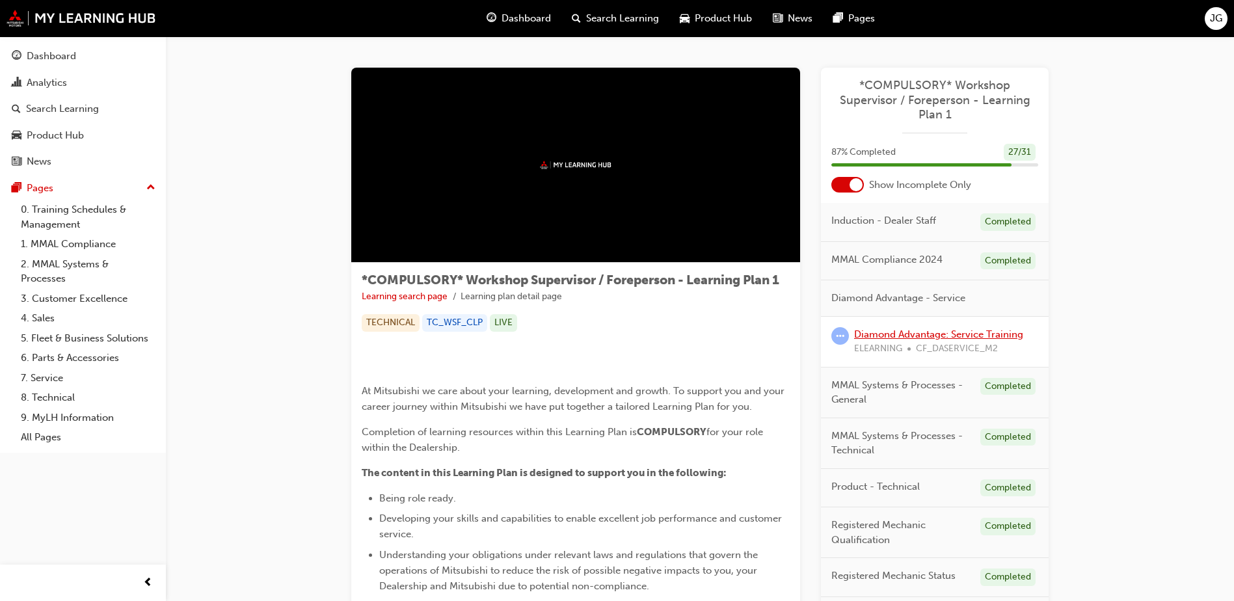
click at [932, 329] on link "Diamond Advantage: Service Training" at bounding box center [938, 335] width 169 height 12
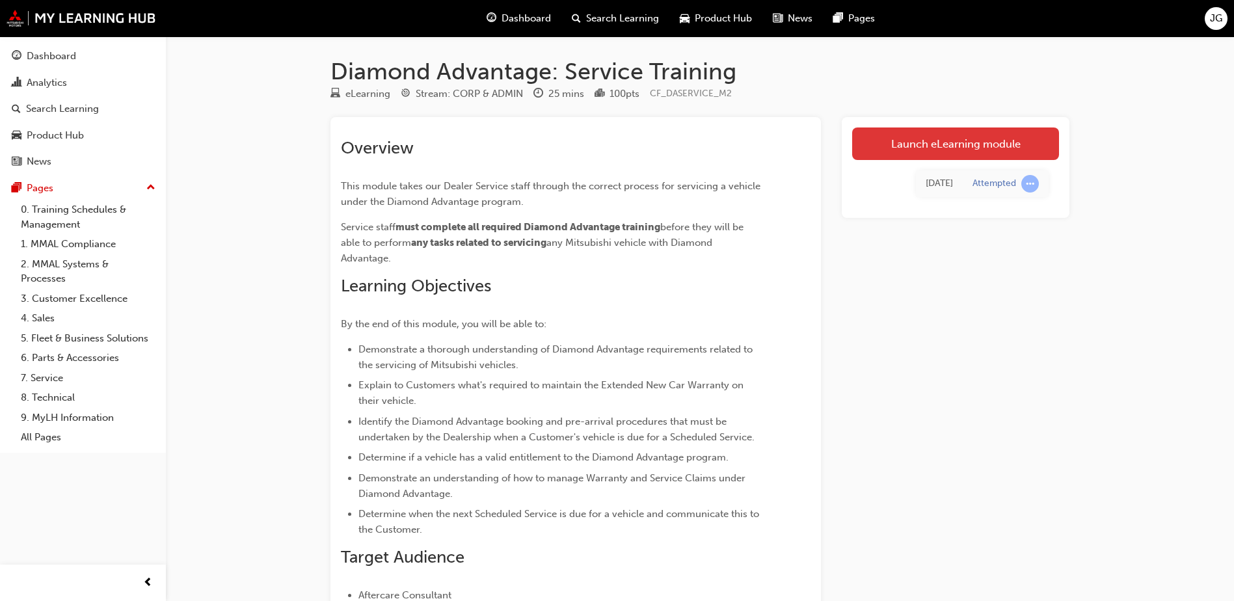
click at [905, 146] on link "Launch eLearning module" at bounding box center [955, 144] width 207 height 33
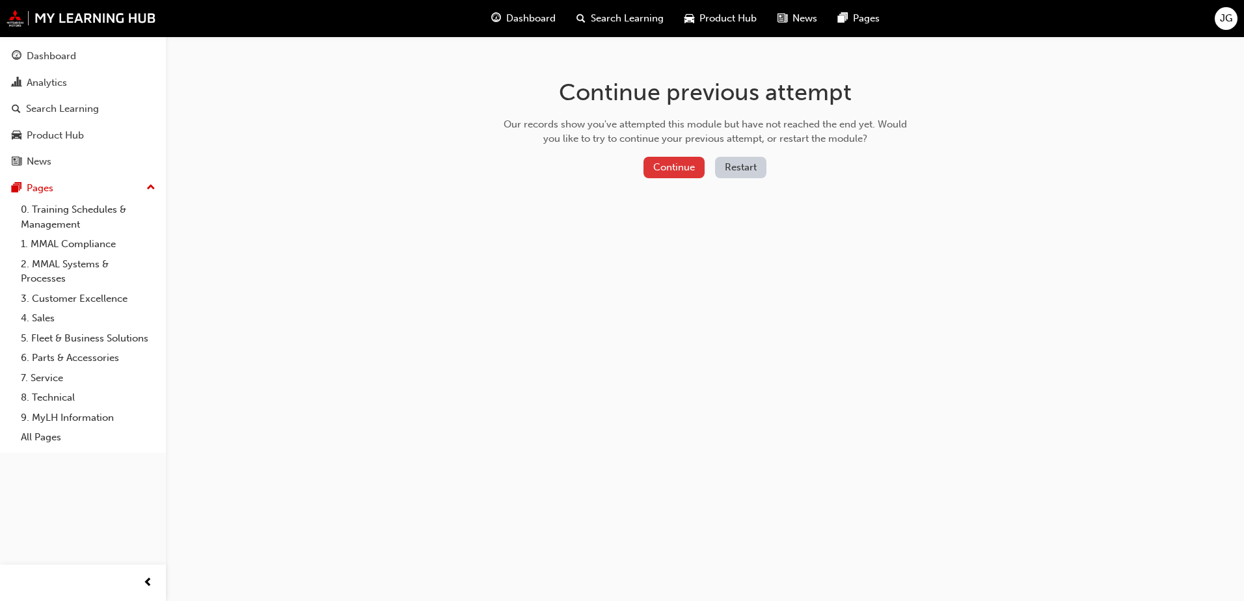
click at [661, 168] on button "Continue" at bounding box center [674, 167] width 61 height 21
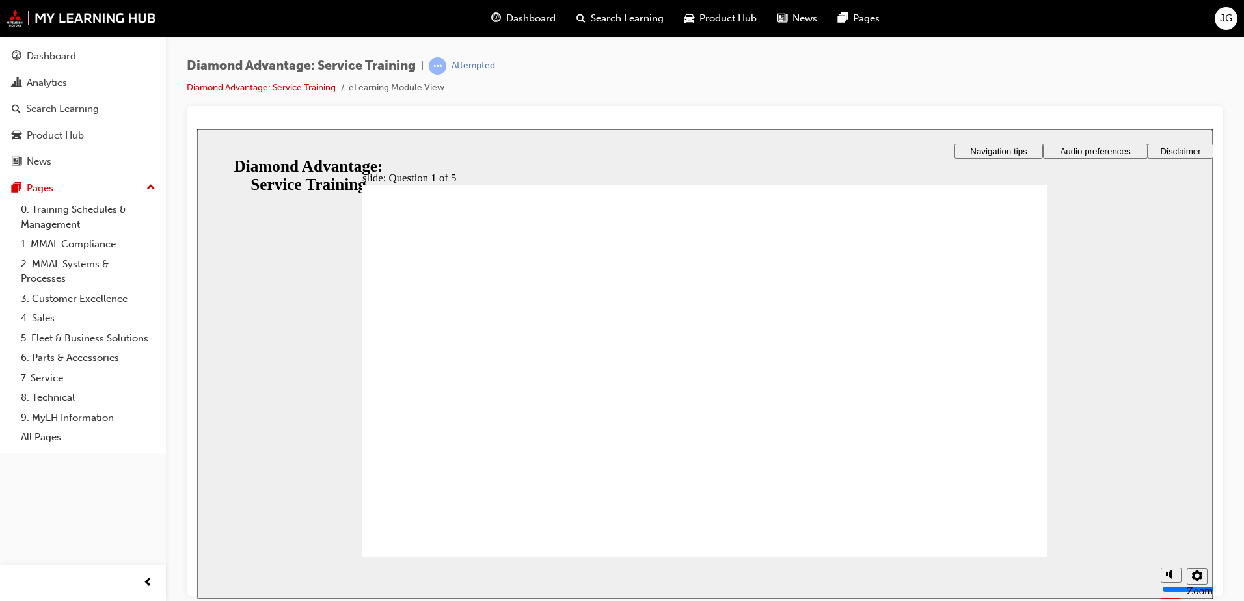
checkbox input "true"
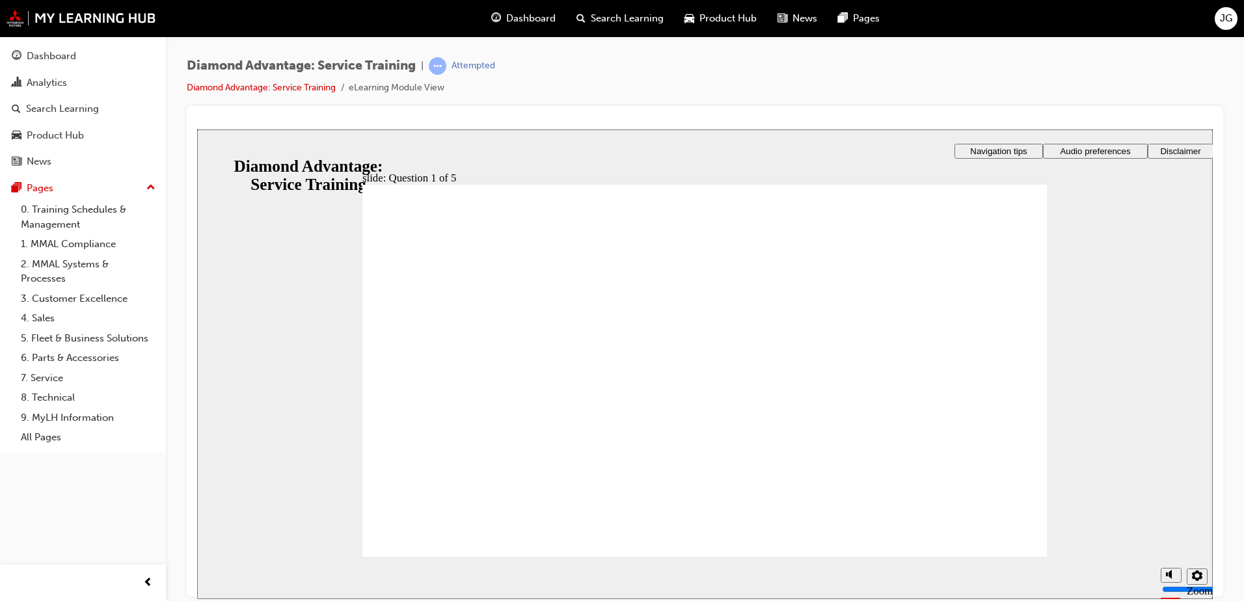
checkbox input "true"
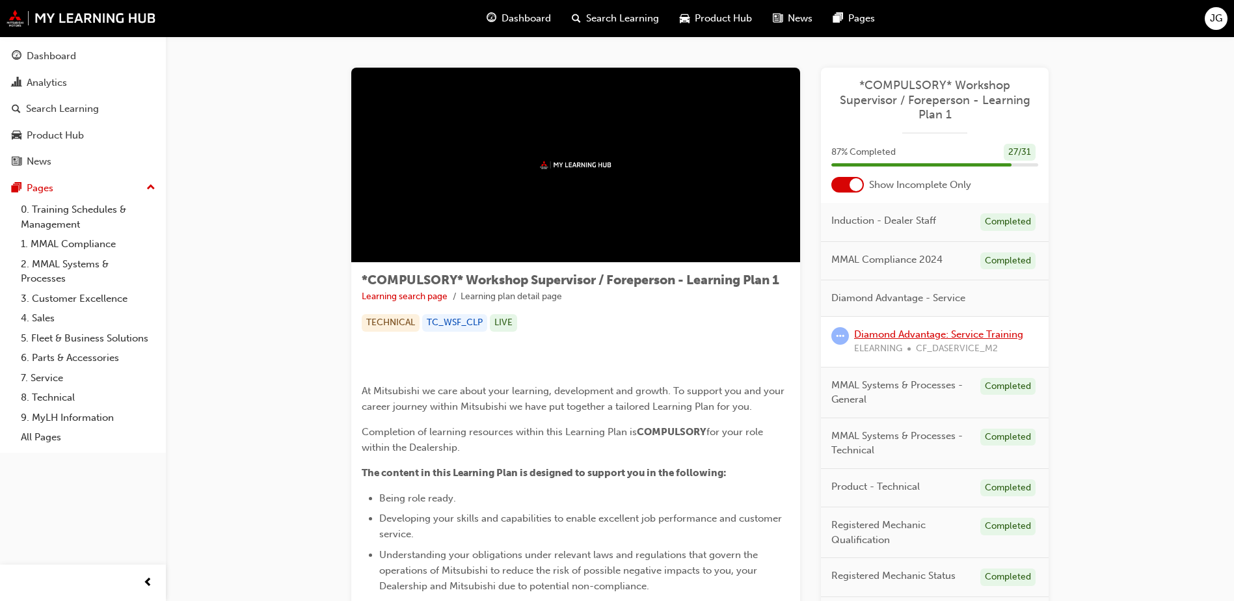
click at [940, 339] on link "Diamond Advantage: Service Training" at bounding box center [938, 335] width 169 height 12
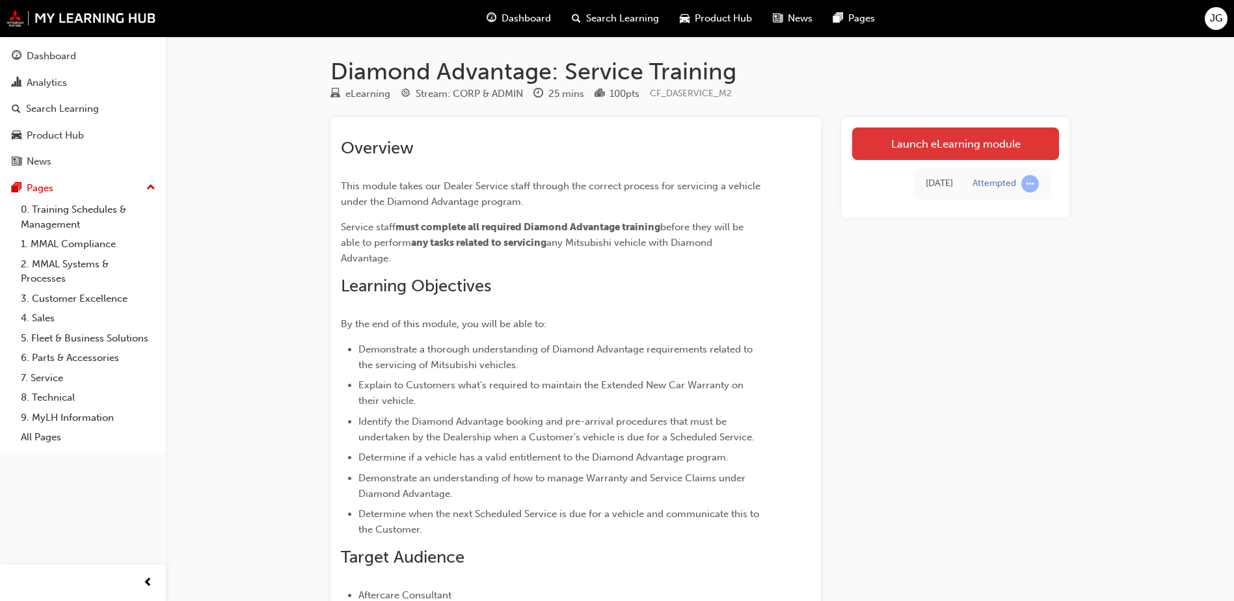
click at [925, 141] on link "Launch eLearning module" at bounding box center [955, 144] width 207 height 33
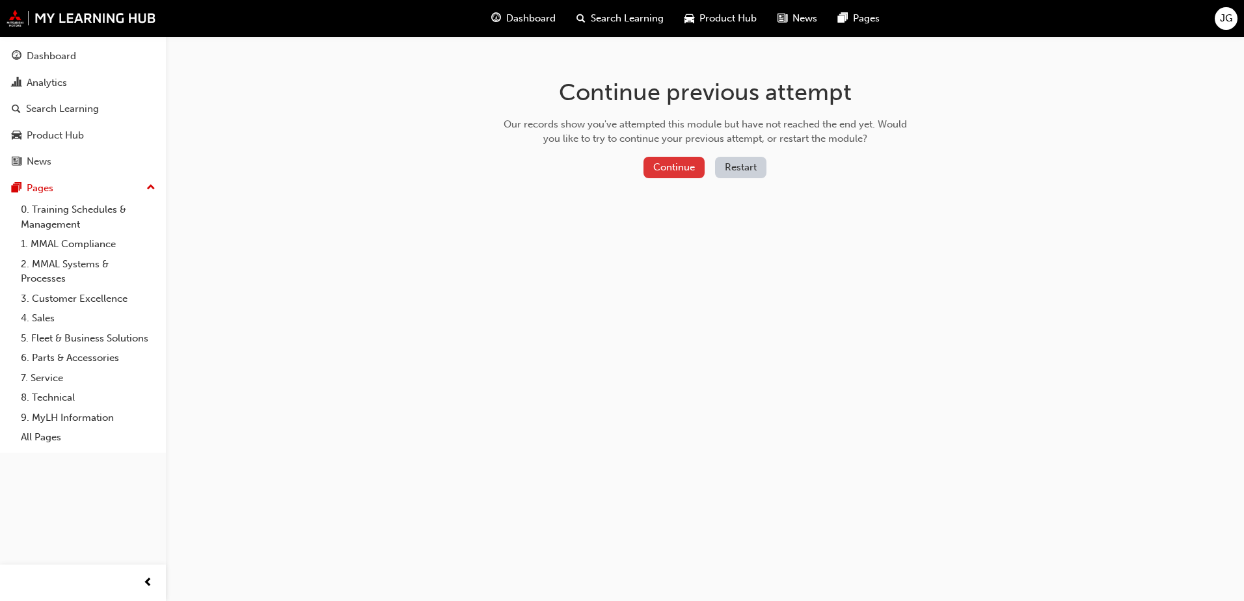
click at [687, 165] on button "Continue" at bounding box center [674, 167] width 61 height 21
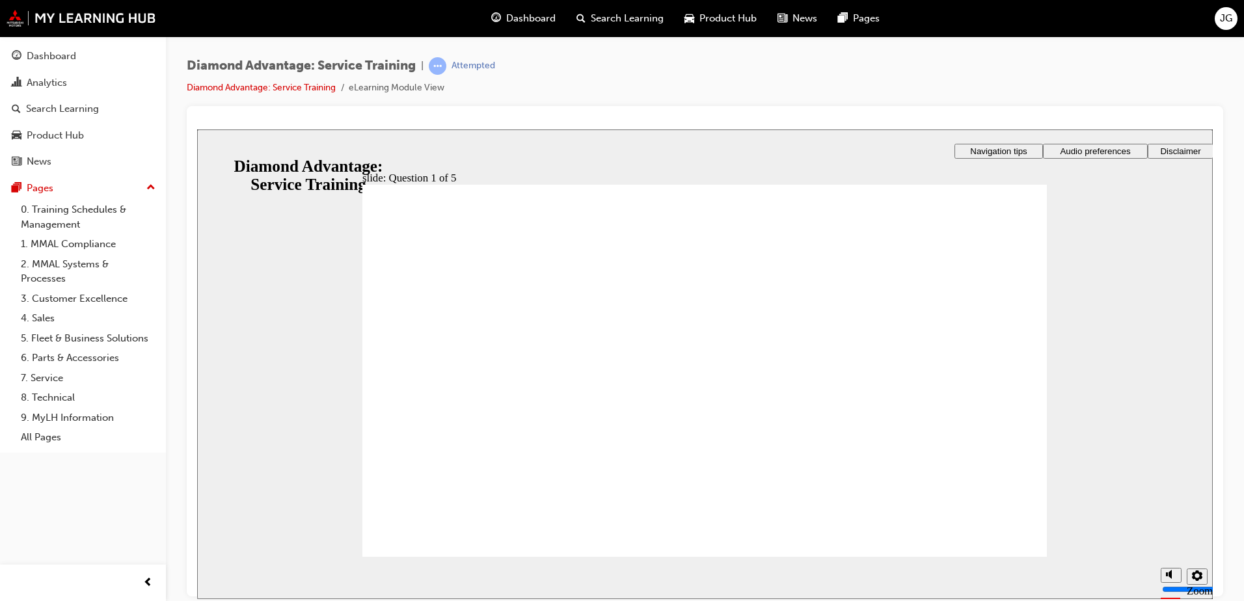
checkbox input "true"
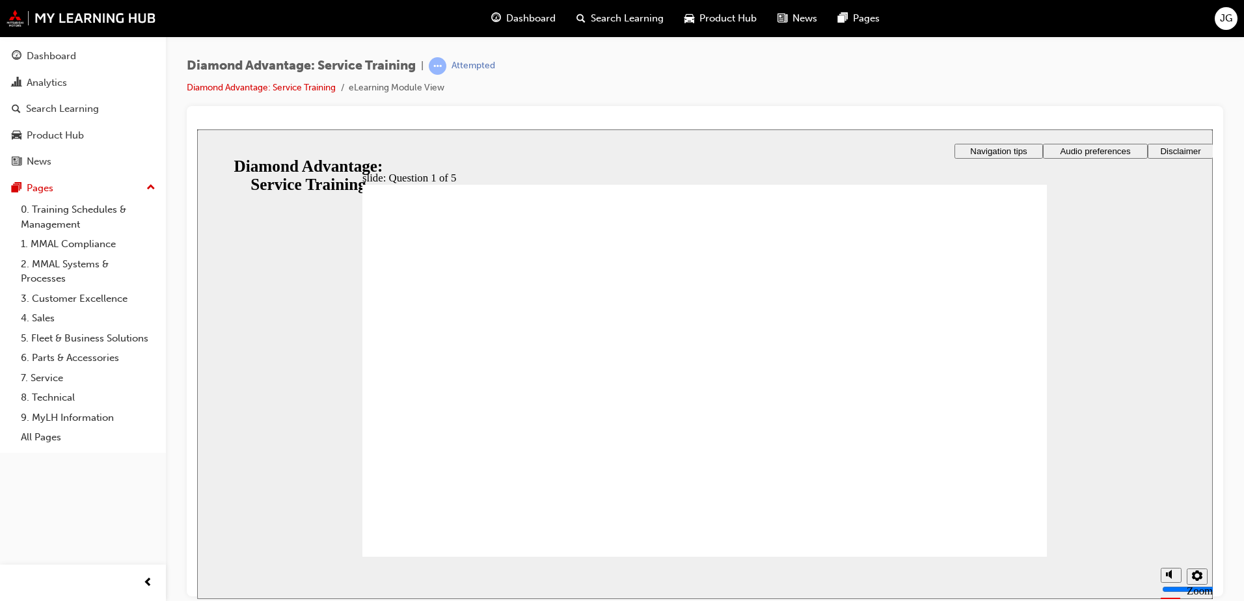
checkbox input "true"
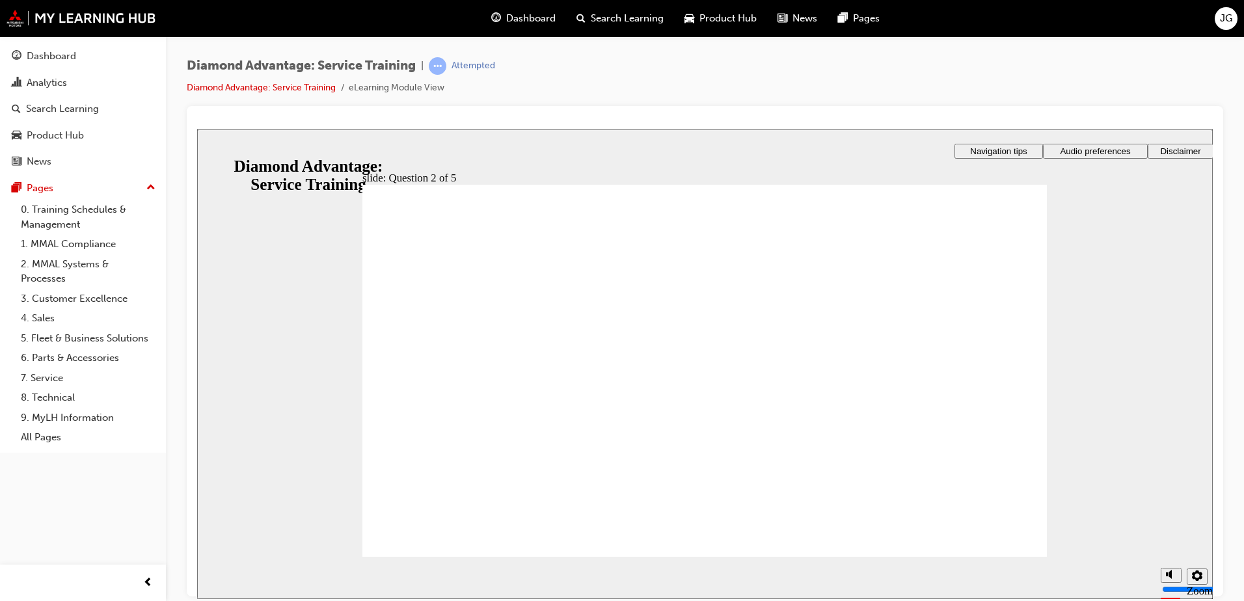
checkbox input "true"
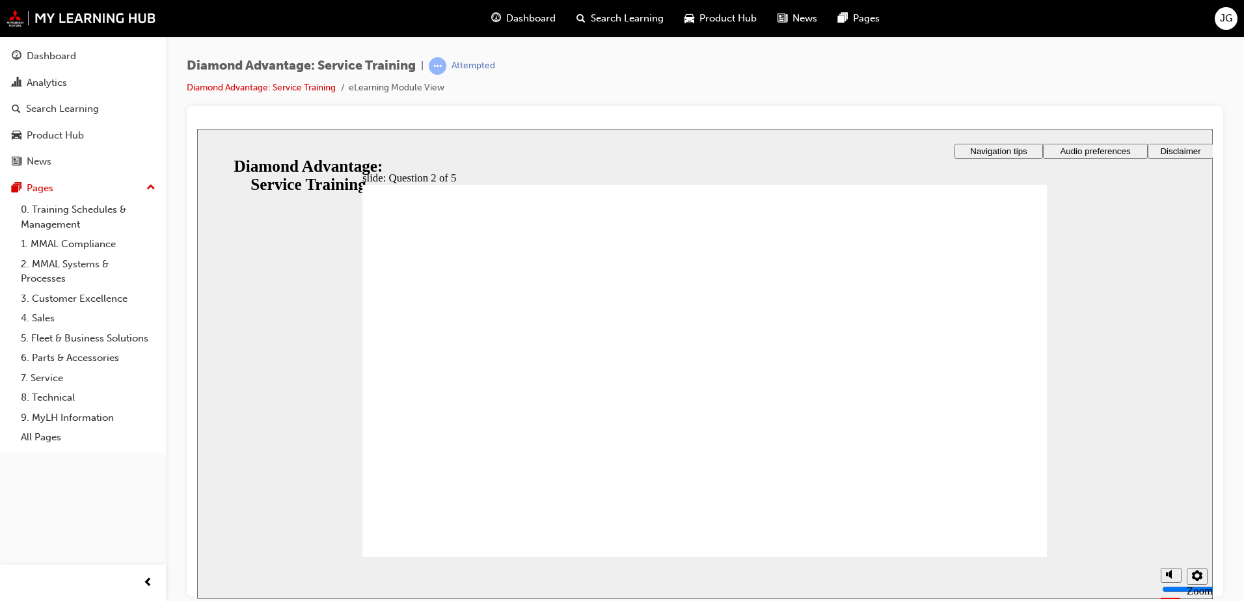
checkbox input "true"
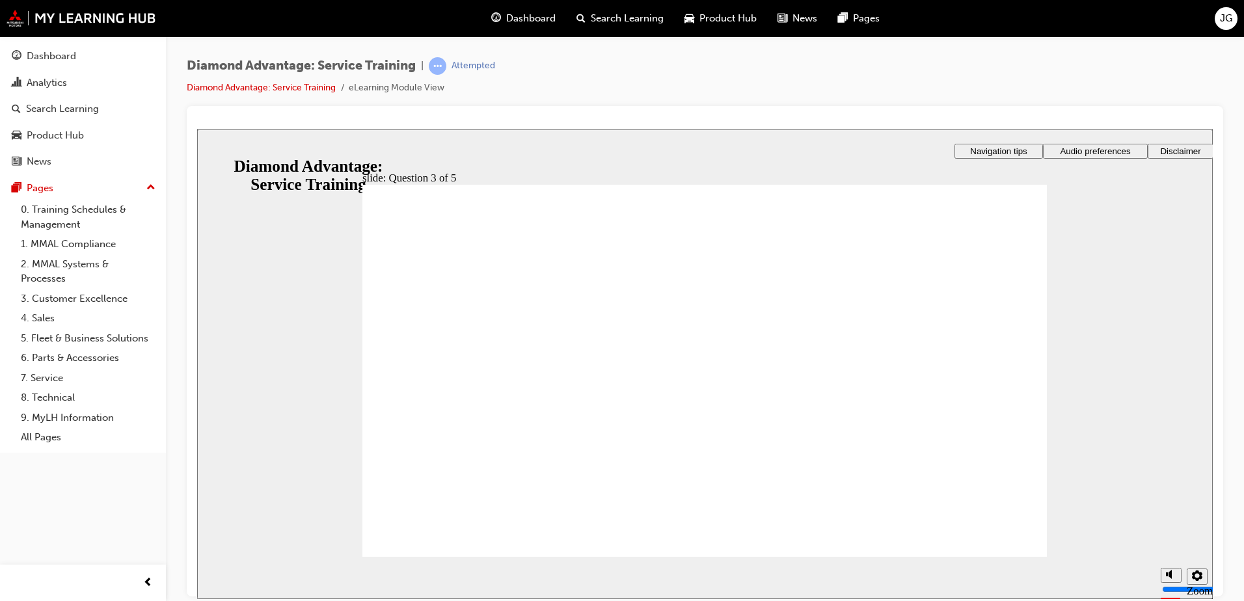
checkbox input "true"
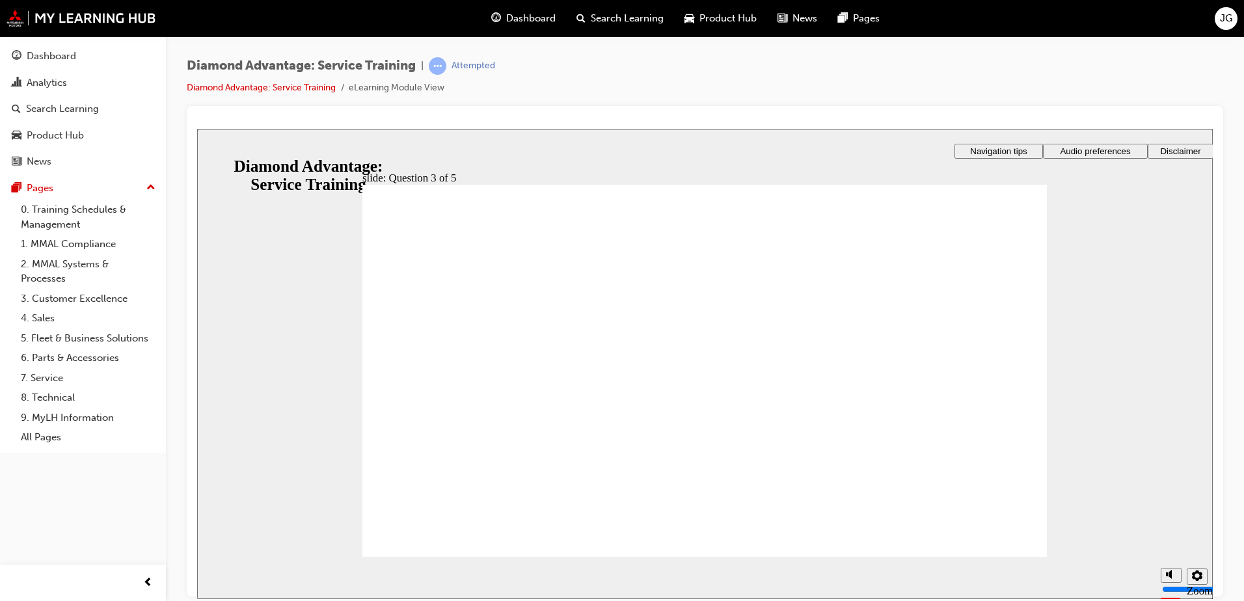
radio input "true"
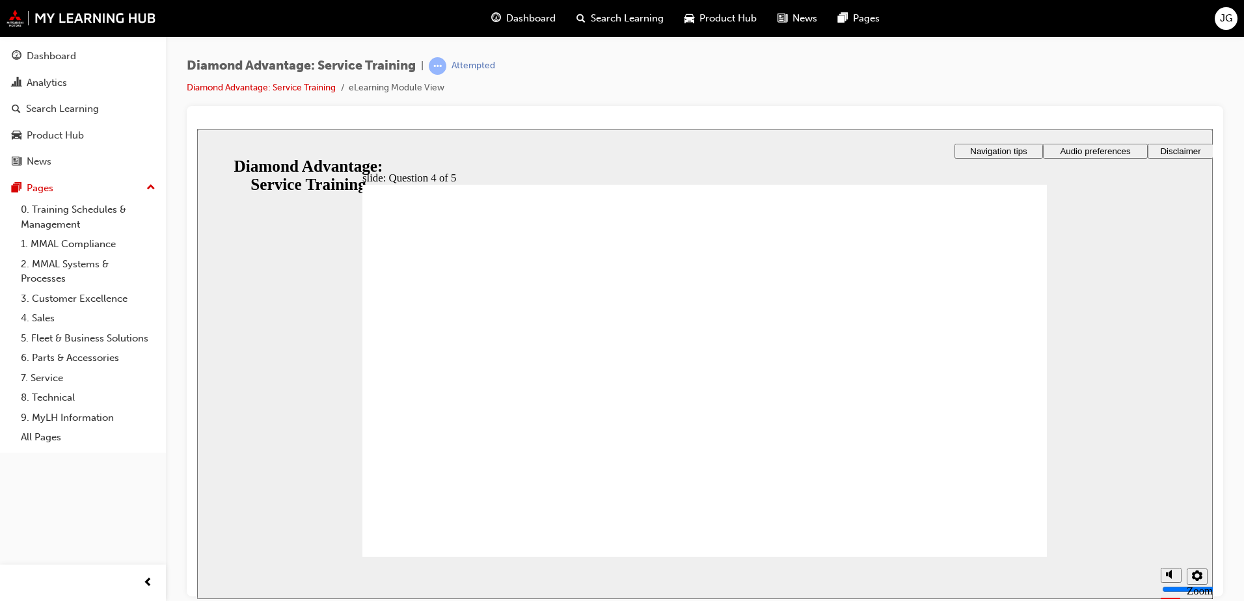
radio input "true"
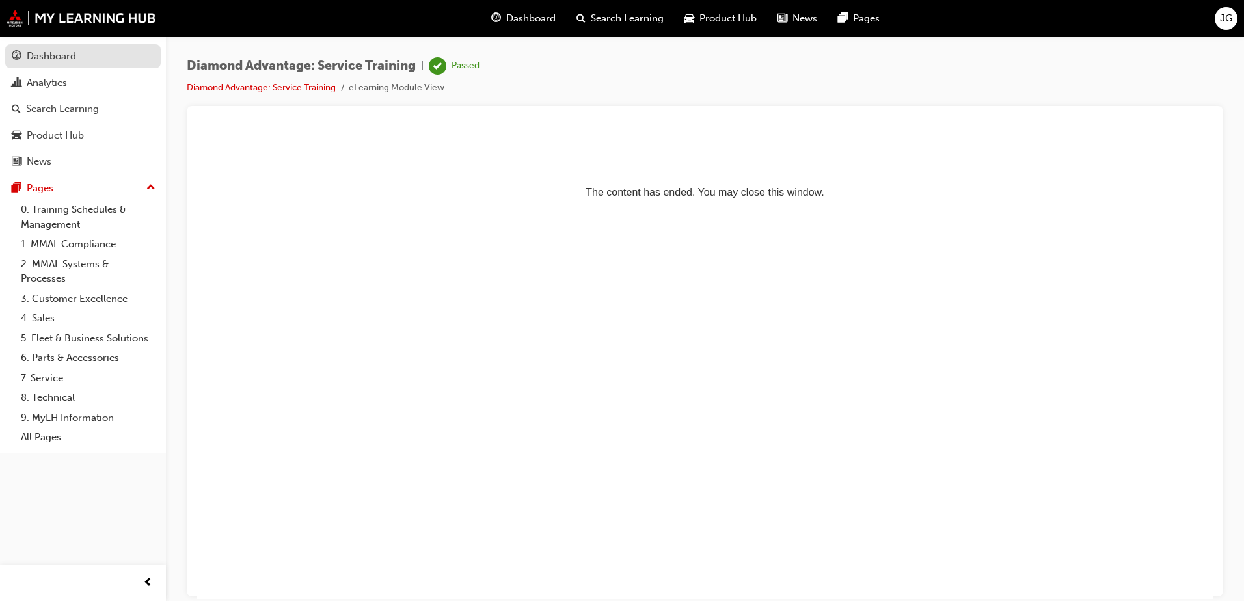
click at [94, 55] on div "Dashboard" at bounding box center [83, 56] width 143 height 16
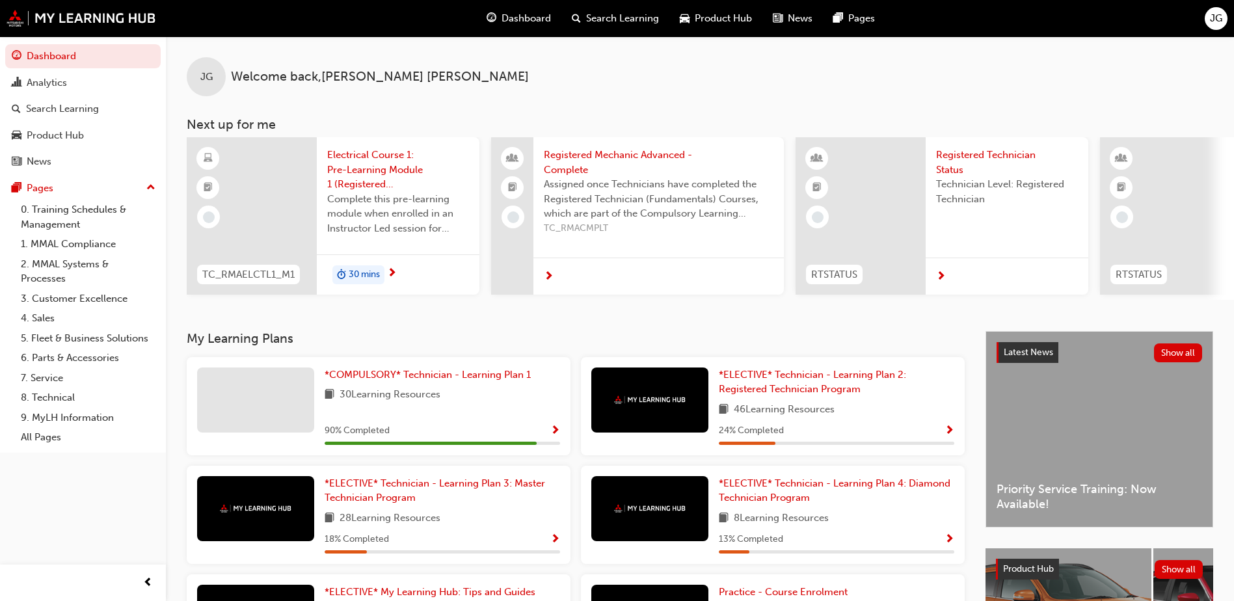
click at [1190, 306] on div "JG Welcome back , [PERSON_NAME] Next up for me TC_RMAELCTL1_M1 Electrical Cours…" at bounding box center [700, 183] width 1069 height 295
click at [1184, 356] on button "Show all" at bounding box center [1178, 353] width 49 height 19
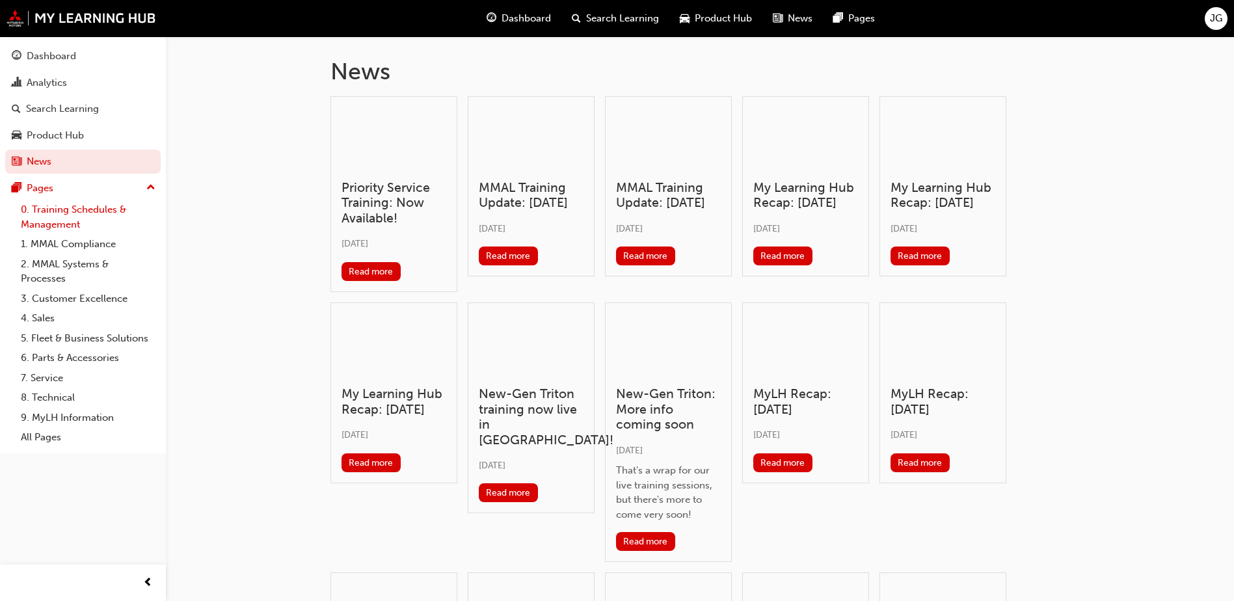
click at [100, 210] on link "0. Training Schedules & Management" at bounding box center [88, 217] width 145 height 34
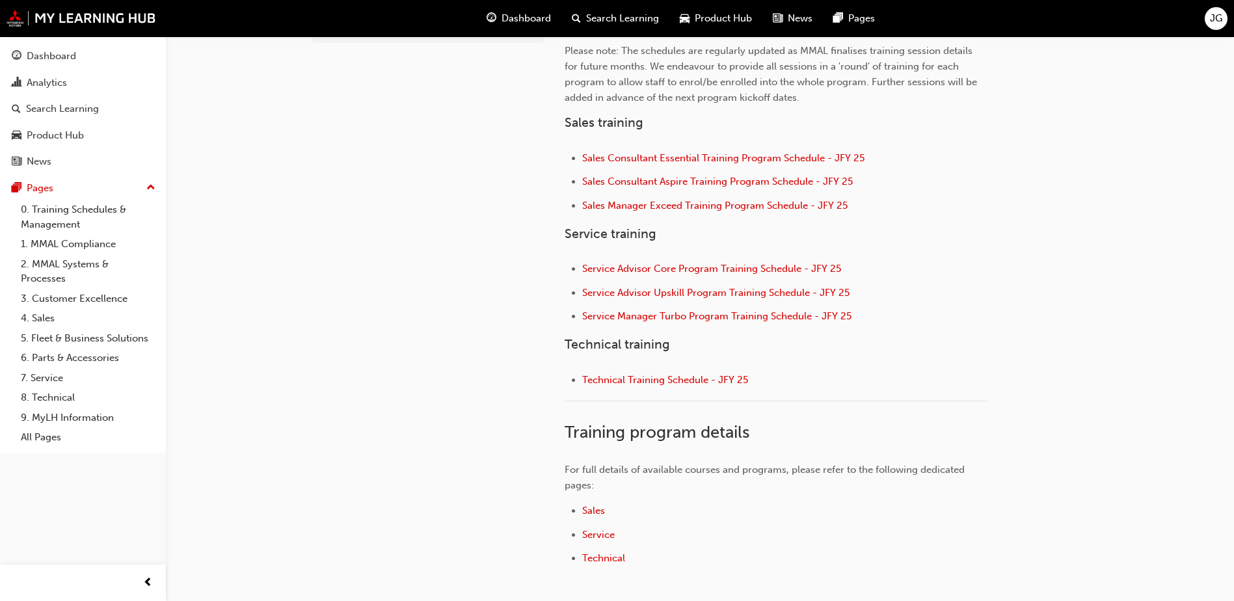
scroll to position [521, 0]
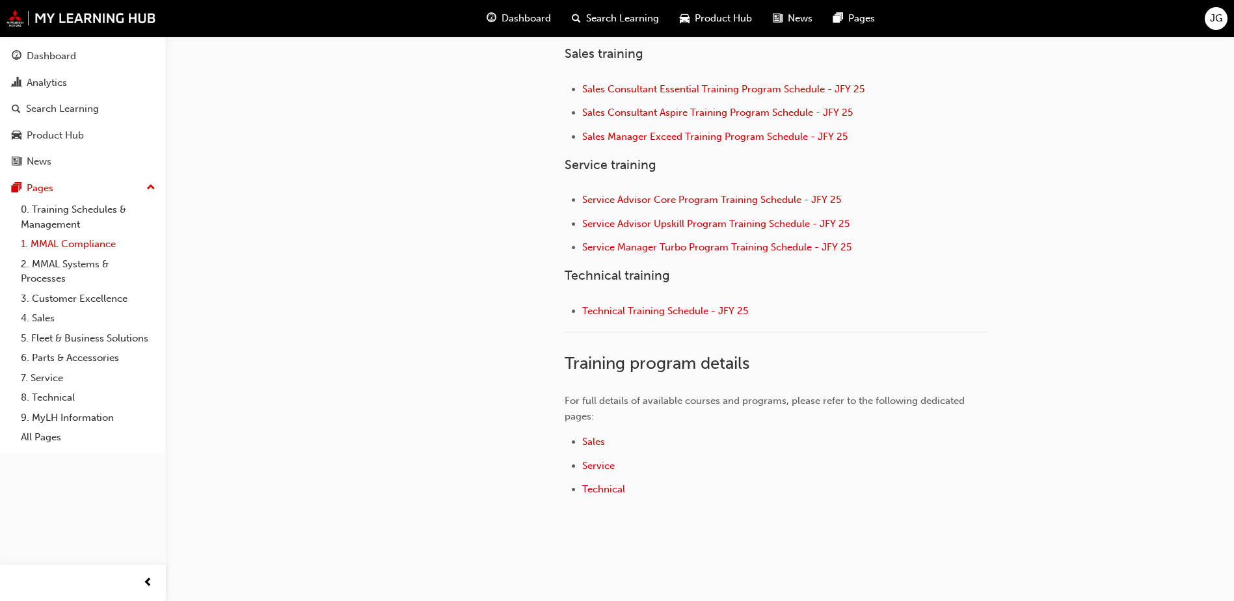
click at [104, 250] on link "1. MMAL Compliance" at bounding box center [88, 244] width 145 height 20
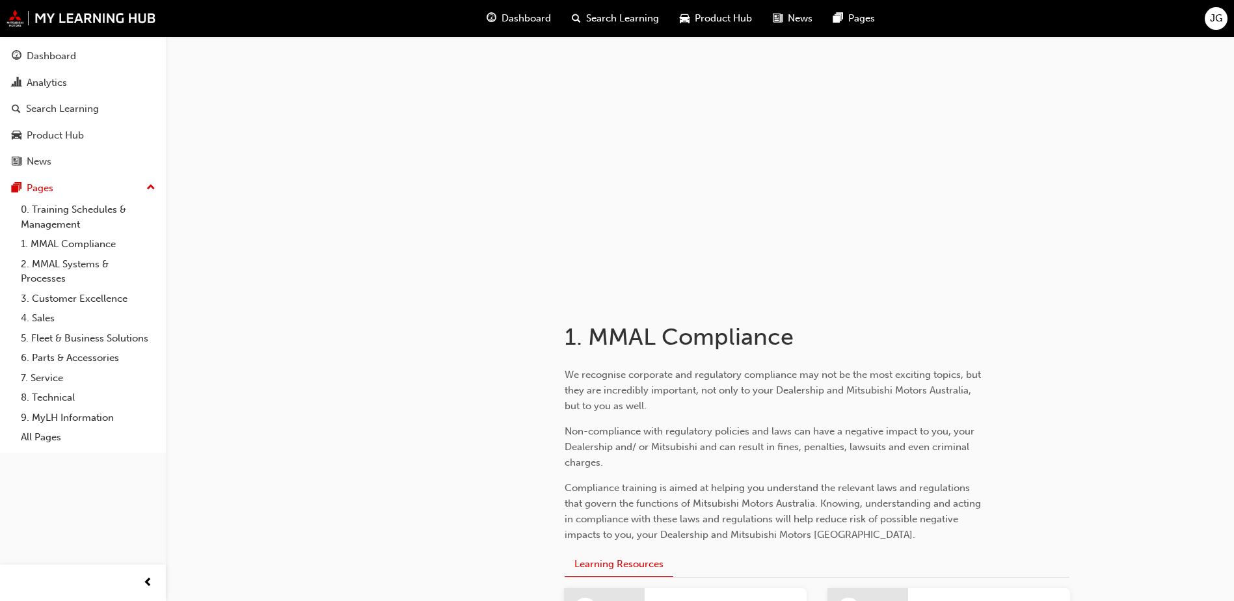
scroll to position [298, 0]
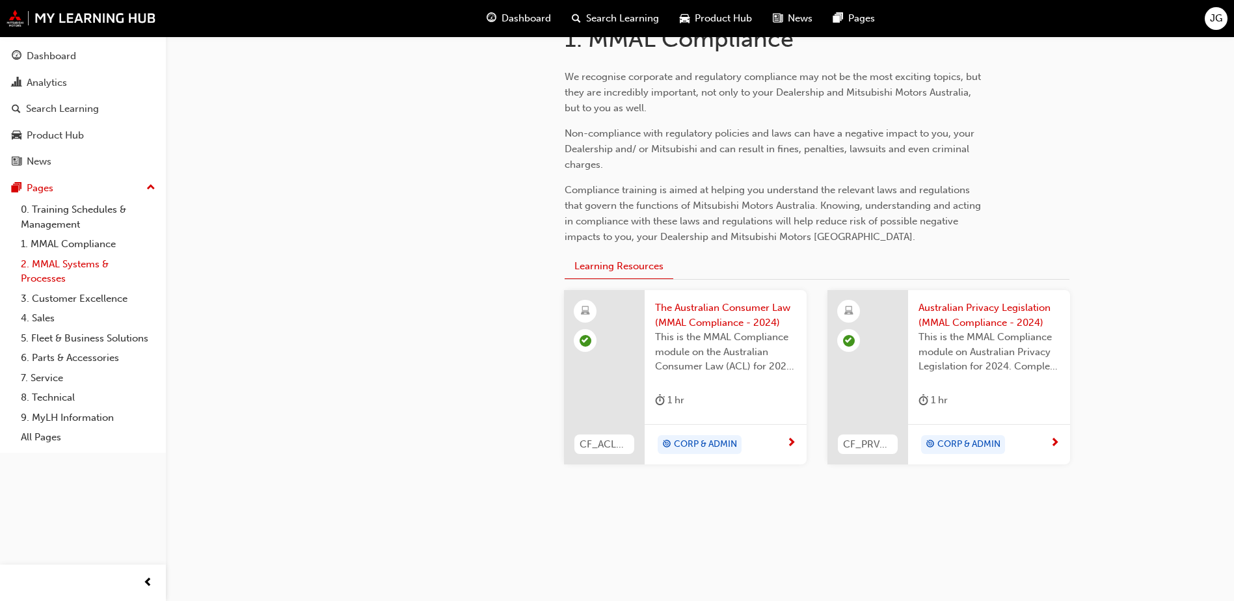
click at [96, 267] on link "2. MMAL Systems & Processes" at bounding box center [88, 271] width 145 height 34
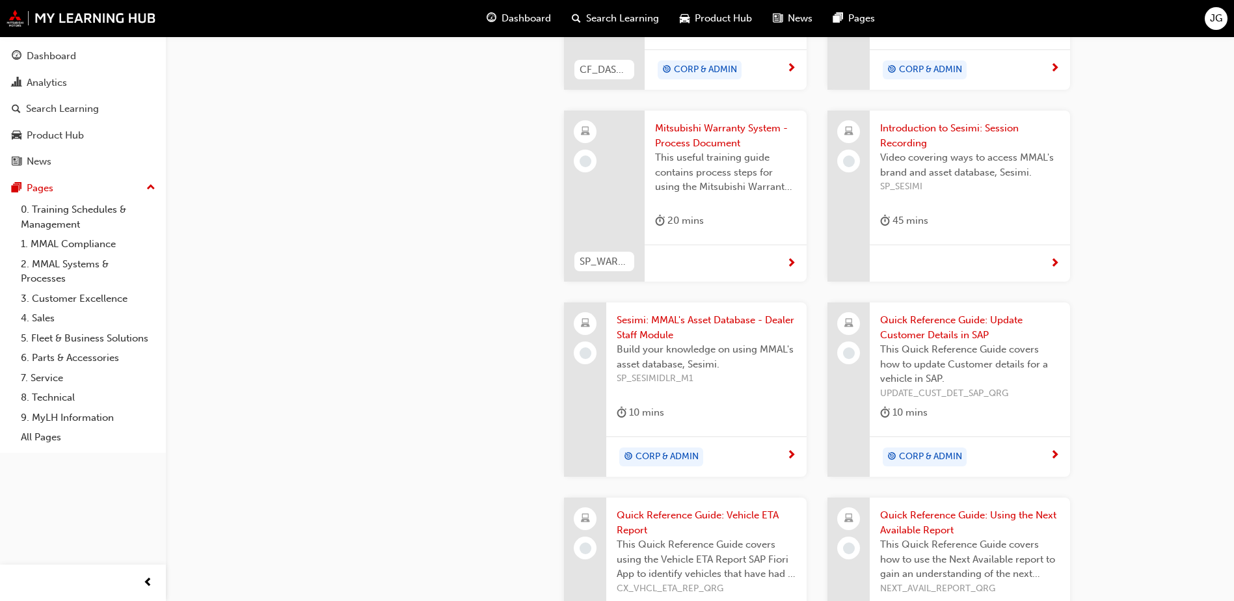
scroll to position [1106, 0]
click at [51, 49] on div "Dashboard" at bounding box center [51, 56] width 49 height 15
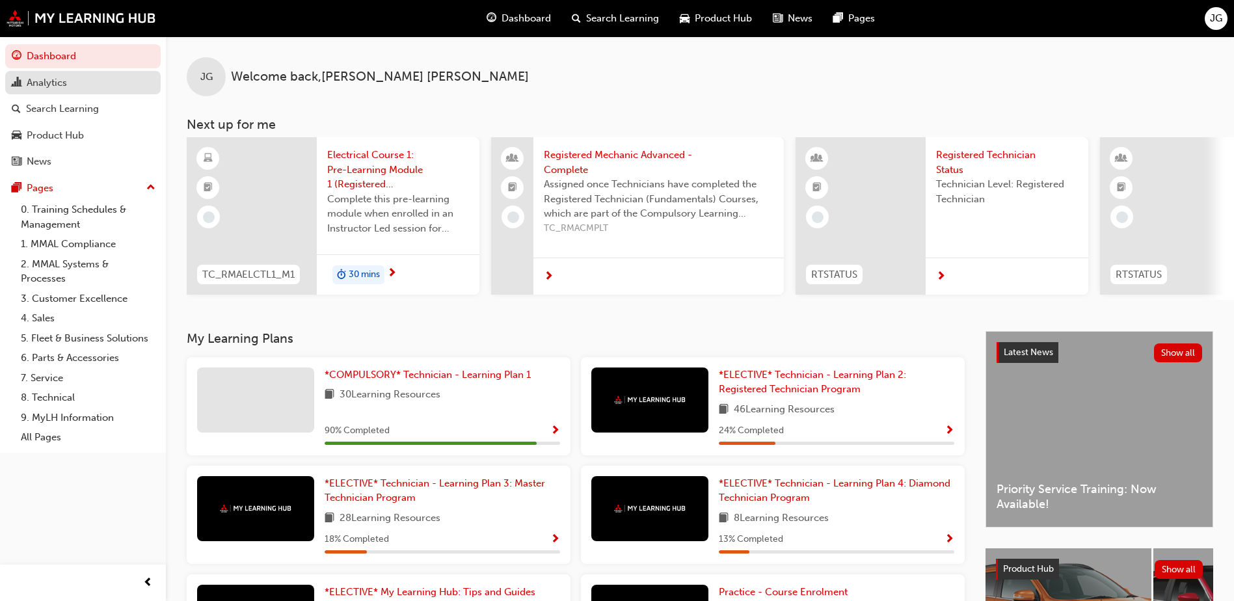
click at [75, 83] on div "Analytics" at bounding box center [83, 83] width 143 height 16
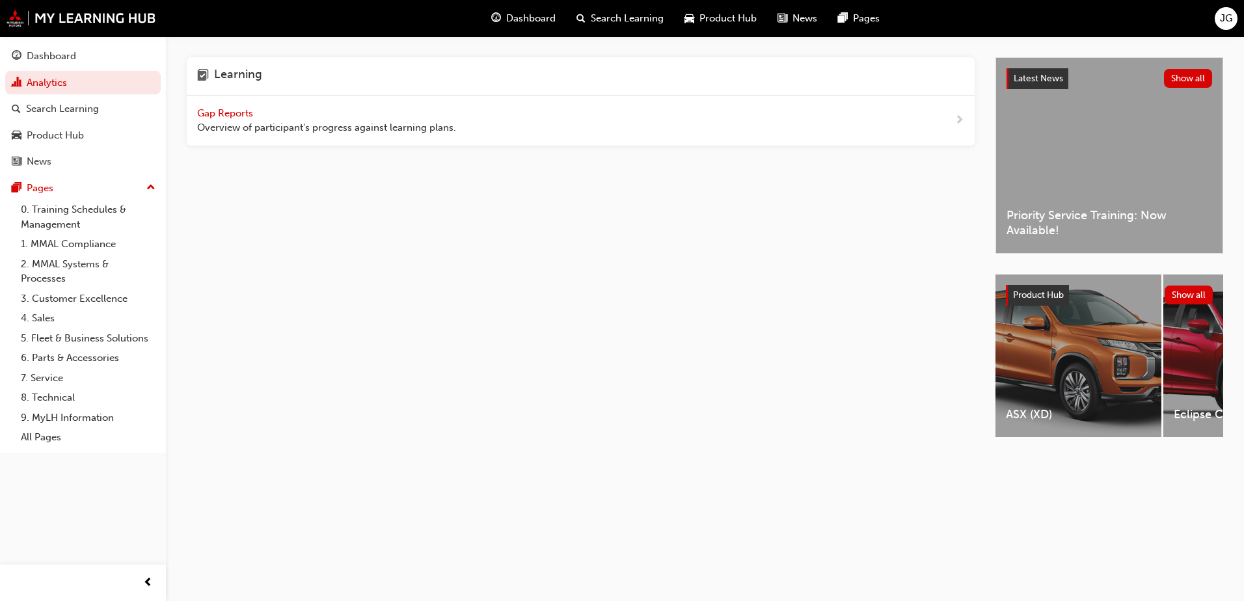
click at [239, 109] on span "Gap Reports" at bounding box center [226, 113] width 59 height 12
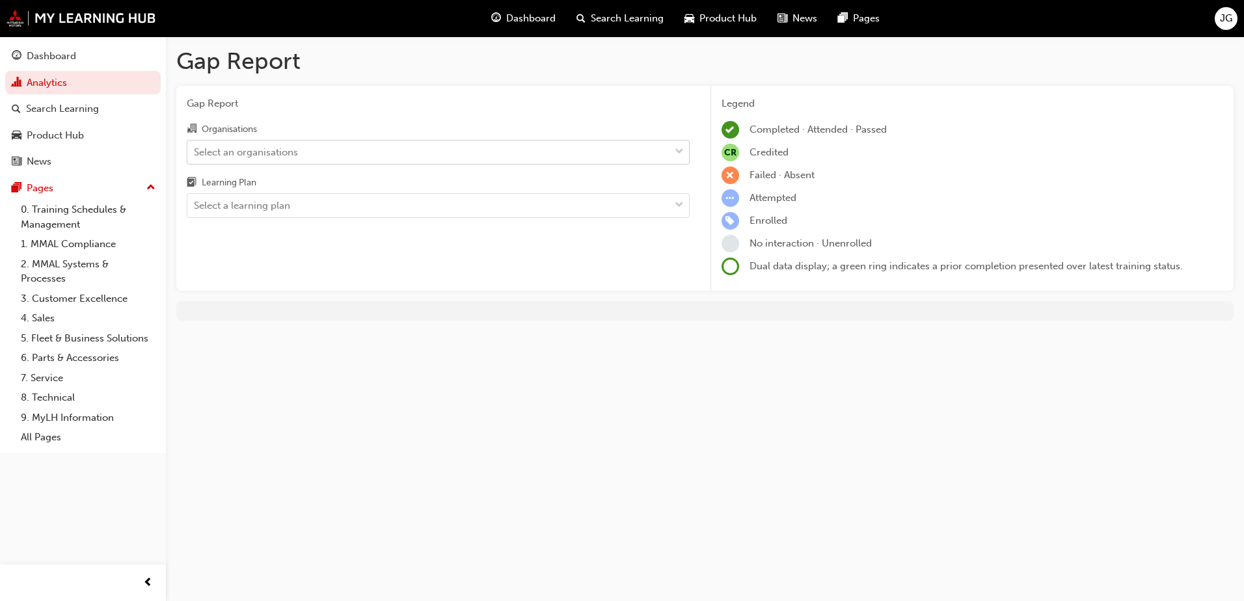
click at [390, 144] on div "Select an organisations" at bounding box center [428, 152] width 482 height 23
click at [195, 146] on input "Organisations Select an organisations" at bounding box center [194, 151] width 1 height 11
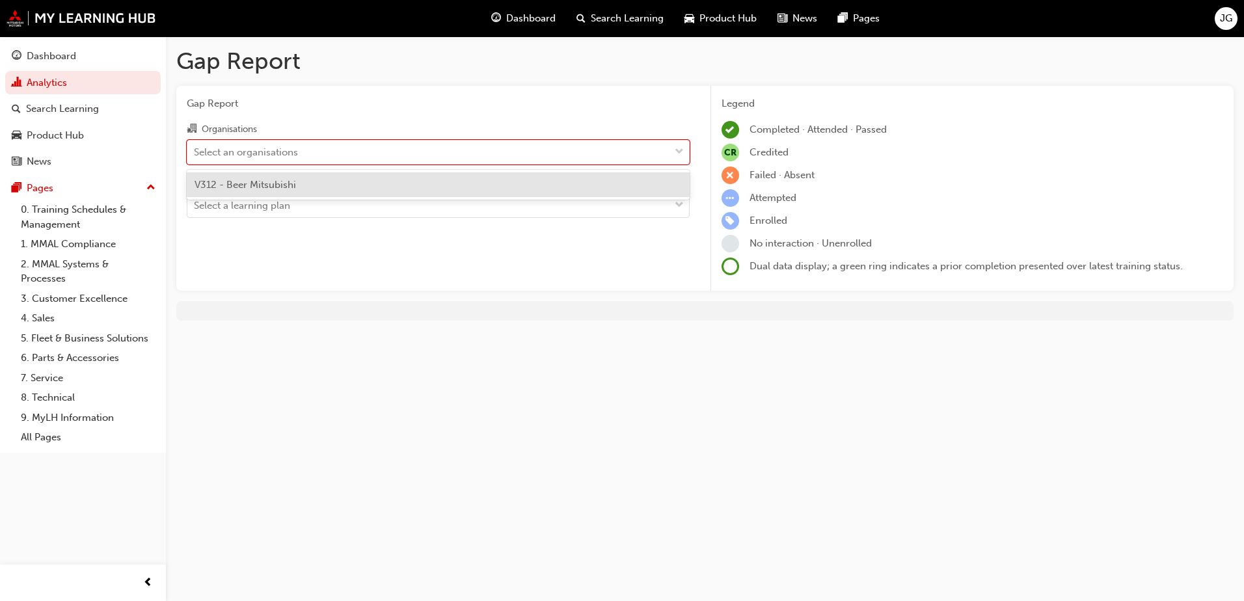
click at [361, 182] on div "V312 - Beer Mitsubishi" at bounding box center [438, 184] width 503 height 25
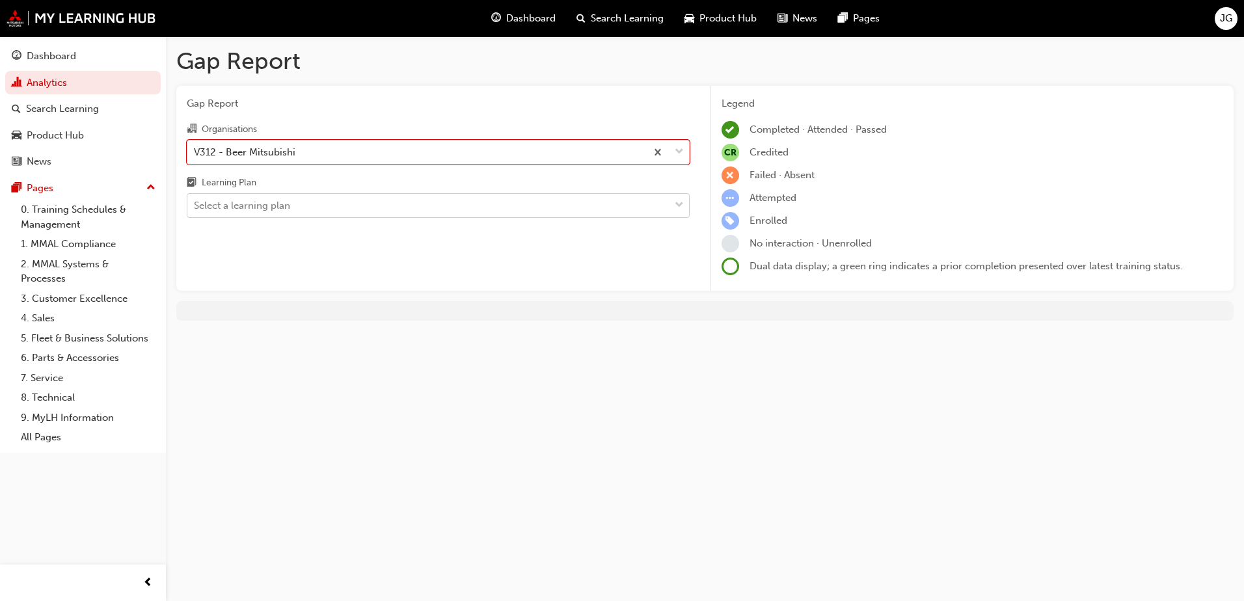
click at [361, 200] on div "Select a learning plan" at bounding box center [428, 206] width 482 height 23
click at [195, 200] on input "Learning Plan Select a learning plan" at bounding box center [194, 205] width 1 height 11
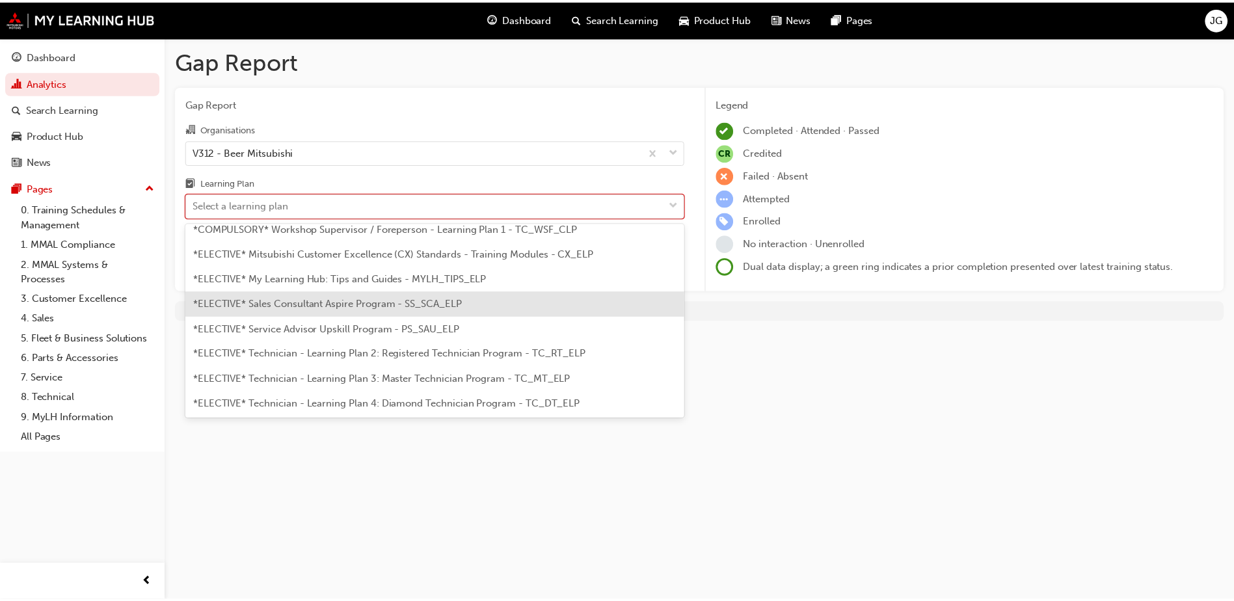
scroll to position [456, 0]
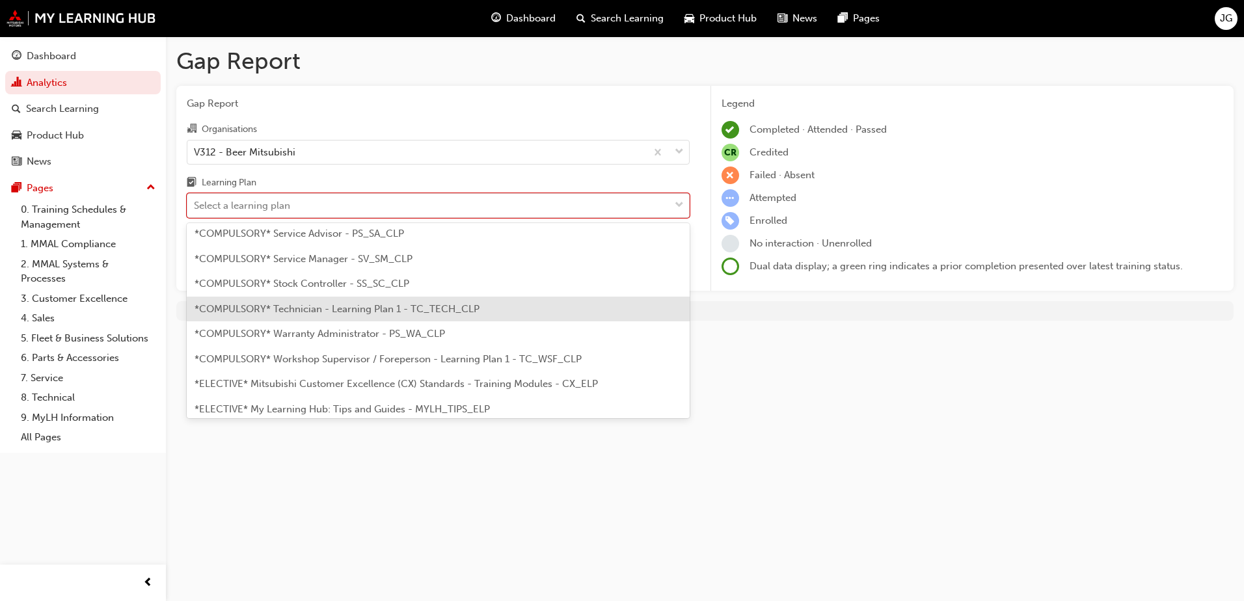
click at [357, 310] on span "*COMPULSORY* Technician - Learning Plan 1 - TC_TECH_CLP" at bounding box center [337, 309] width 285 height 12
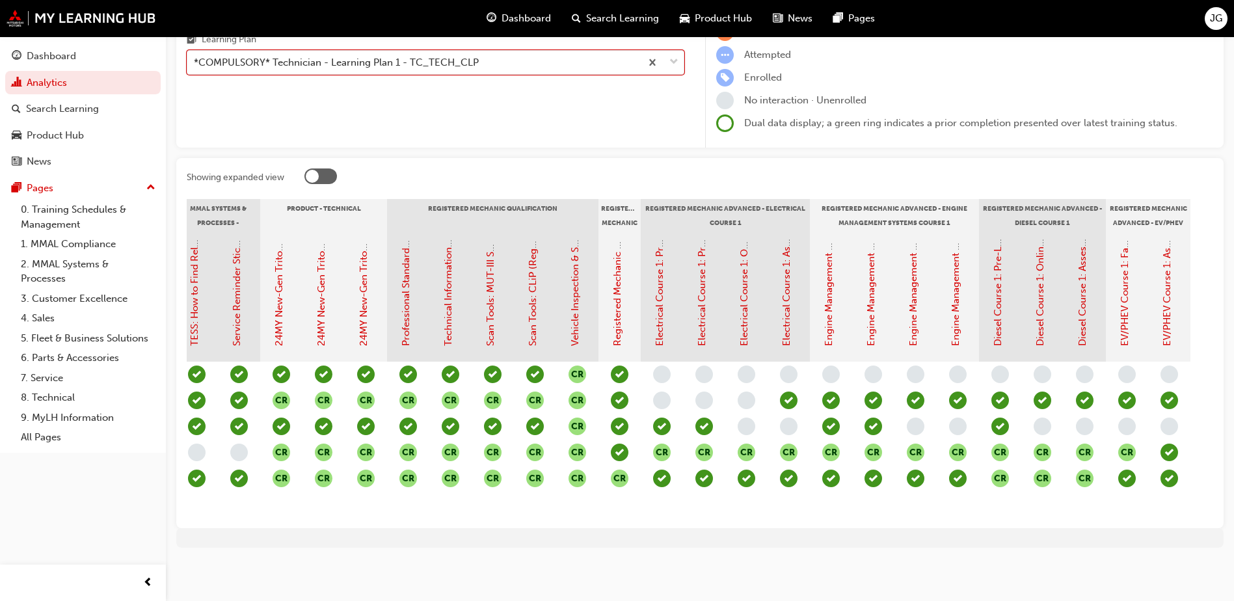
scroll to position [0, 454]
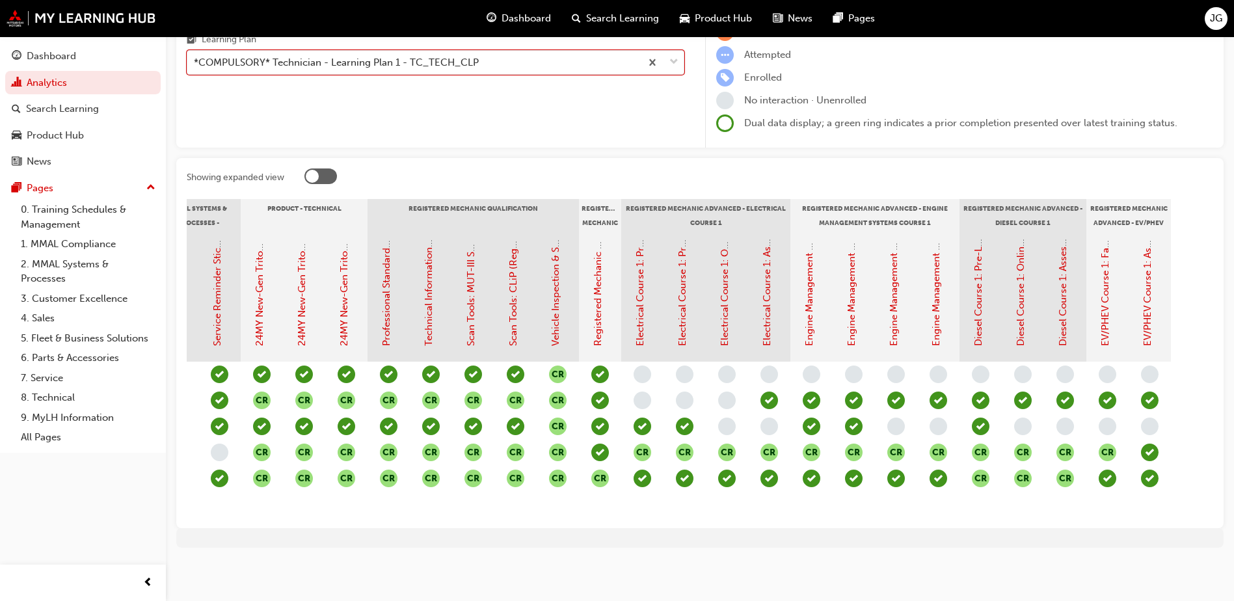
click at [320, 169] on div at bounding box center [321, 177] width 33 height 16
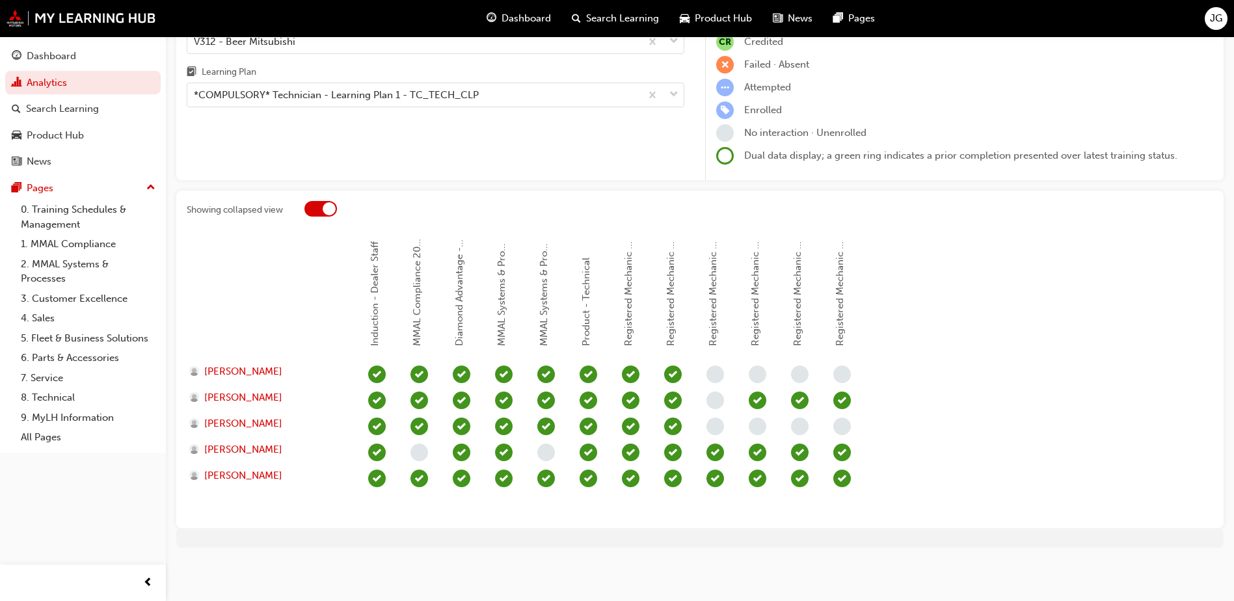
scroll to position [0, 0]
click at [325, 208] on div at bounding box center [329, 208] width 13 height 13
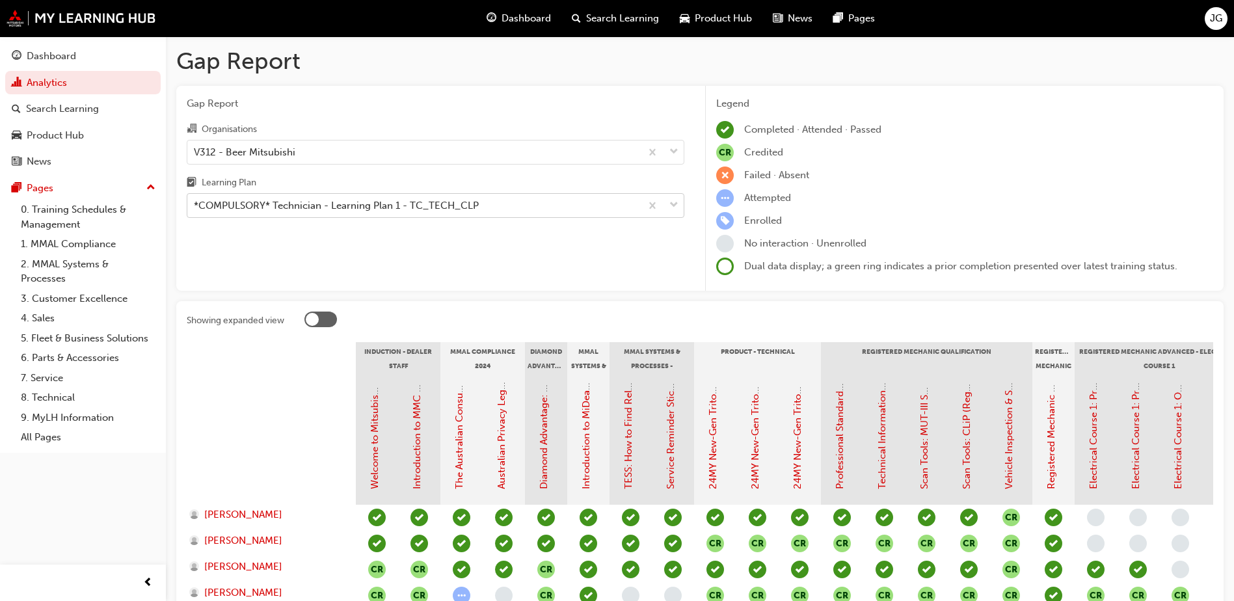
click at [545, 197] on div "*COMPULSORY* Technician - Learning Plan 1 - TC_TECH_CLP" at bounding box center [414, 206] width 454 height 23
click at [195, 200] on input "Learning Plan *COMPULSORY* Technician - Learning Plan 1 - TC_TECH_CLP" at bounding box center [194, 205] width 1 height 11
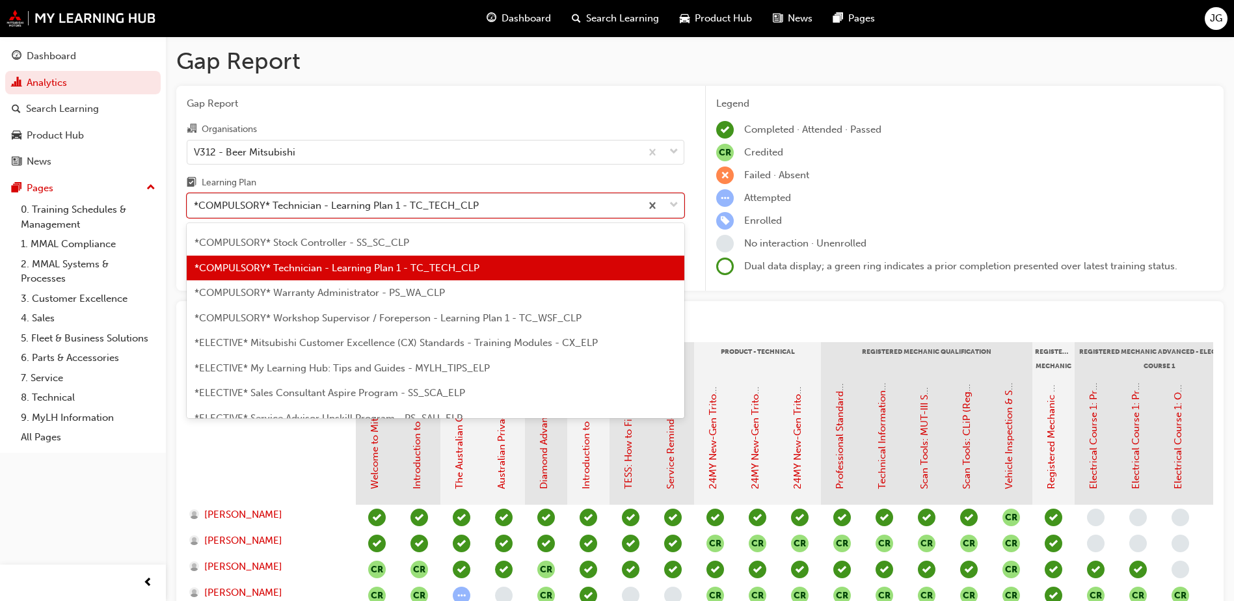
scroll to position [498, 0]
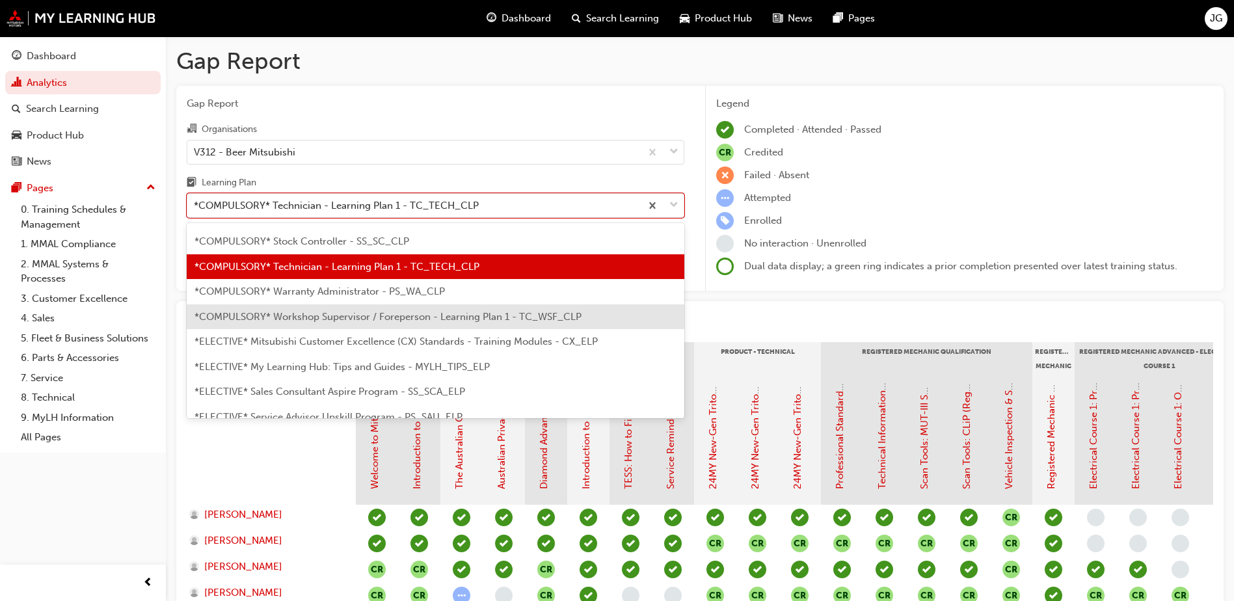
click at [394, 314] on span "*COMPULSORY* Workshop Supervisor / Foreperson - Learning Plan 1 - TC_WSF_CLP" at bounding box center [388, 317] width 387 height 12
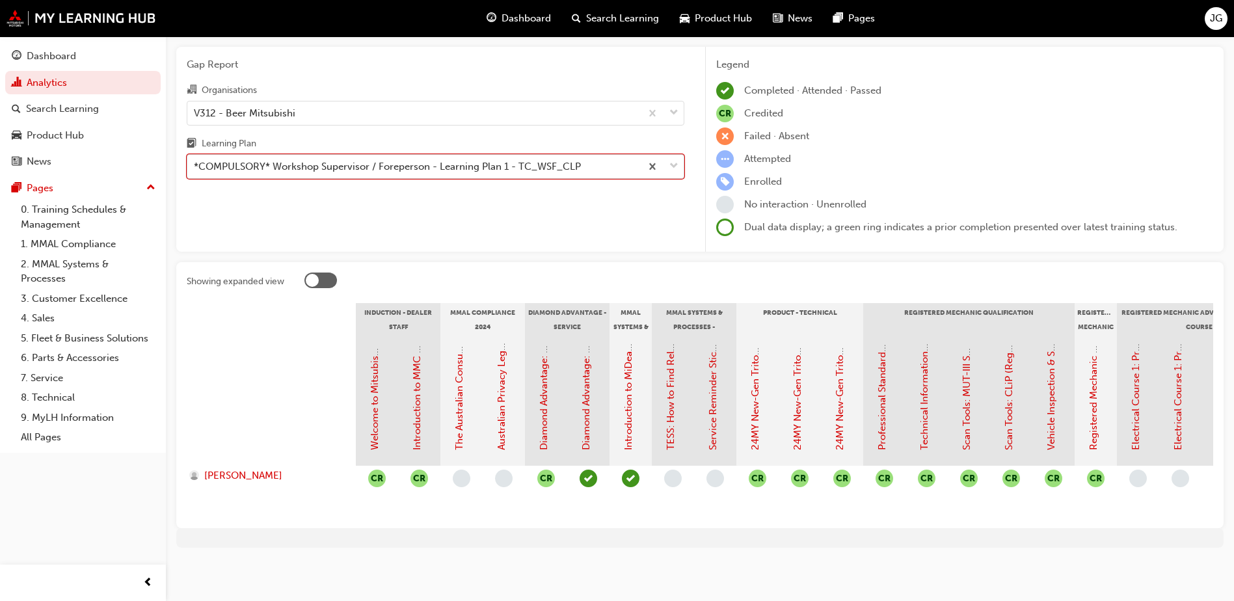
click at [612, 156] on div "*COMPULSORY* Workshop Supervisor / Foreperson - Learning Plan 1 - TC_WSF_CLP" at bounding box center [414, 167] width 454 height 23
click at [195, 161] on input "Learning Plan option *COMPULSORY* Workshop Supervisor / Foreperson - Learning P…" at bounding box center [194, 166] width 1 height 11
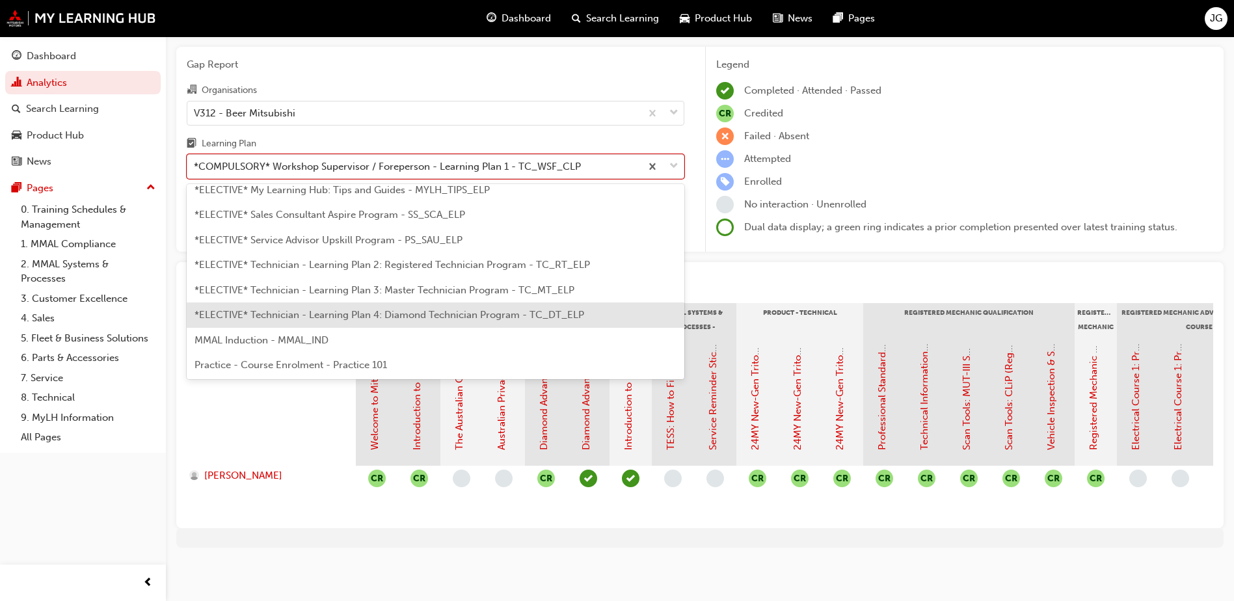
scroll to position [637, 0]
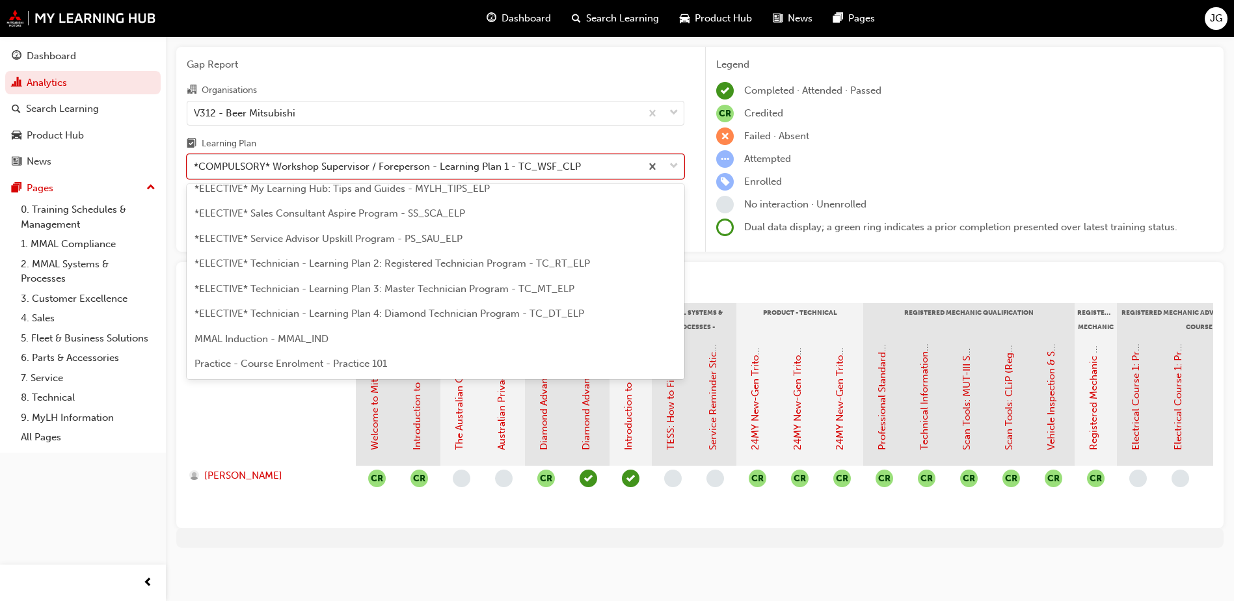
click at [417, 258] on span "*ELECTIVE* Technician - Learning Plan 2: Registered Technician Program - TC_RT_…" at bounding box center [393, 264] width 396 height 12
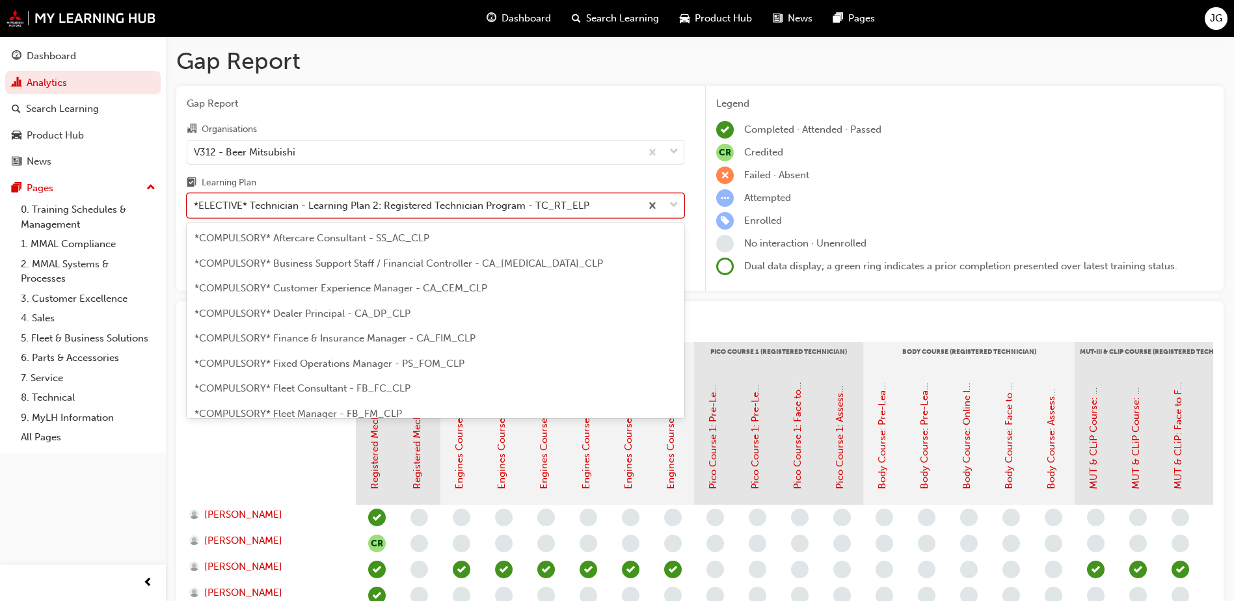
click at [556, 204] on div "*ELECTIVE* Technician - Learning Plan 2: Registered Technician Program - TC_RT_…" at bounding box center [392, 205] width 396 height 15
click at [195, 204] on input "Learning Plan option *ELECTIVE* Technician - Learning Plan 2: Registered Techni…" at bounding box center [194, 205] width 1 height 11
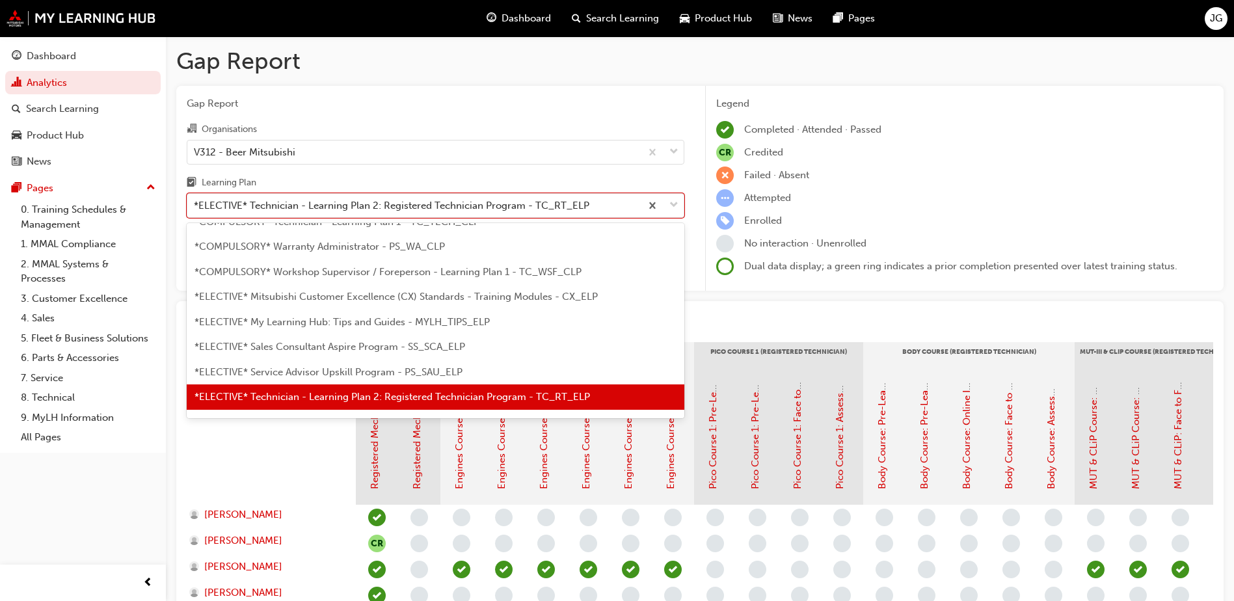
scroll to position [608, 0]
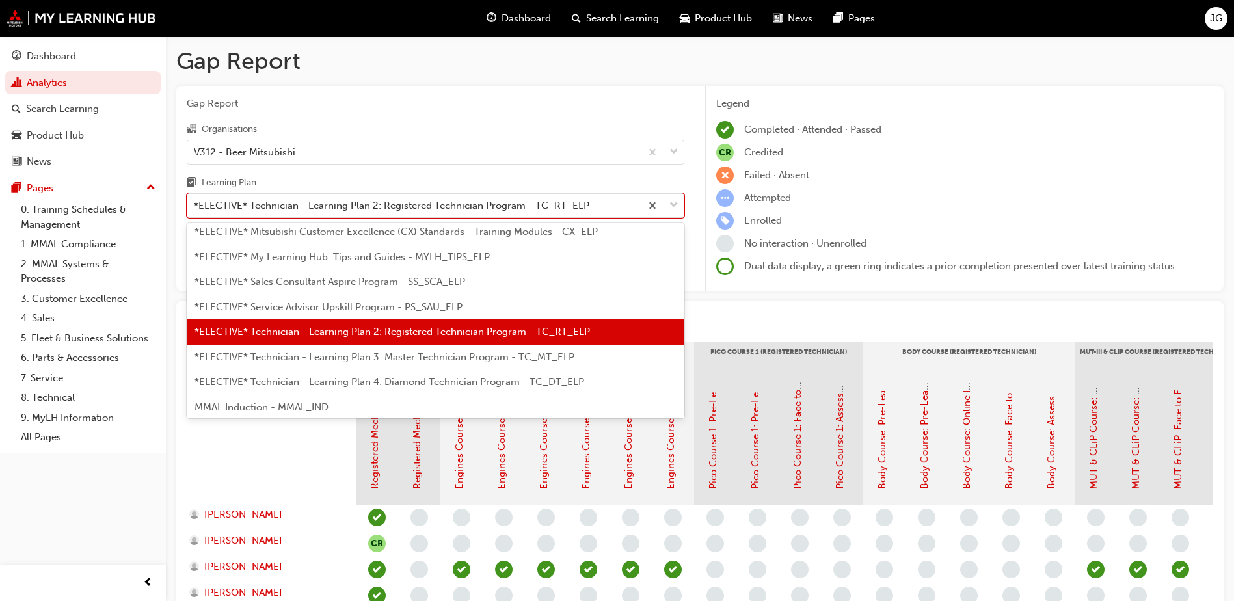
click at [441, 361] on span "*ELECTIVE* Technician - Learning Plan 3: Master Technician Program - TC_MT_ELP" at bounding box center [385, 357] width 380 height 12
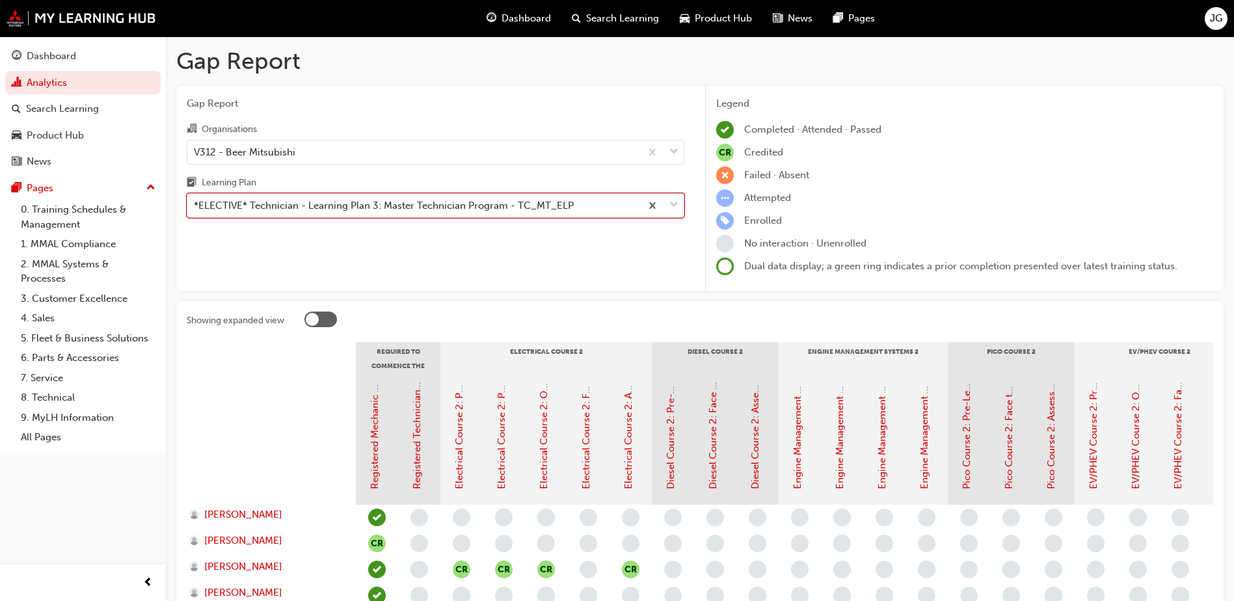
click at [409, 198] on div "*ELECTIVE* Technician - Learning Plan 3: Master Technician Program - TC_MT_ELP" at bounding box center [384, 205] width 380 height 15
click at [195, 200] on input "Learning Plan option *ELECTIVE* Technician - Learning Plan 3: Master Technician…" at bounding box center [194, 205] width 1 height 11
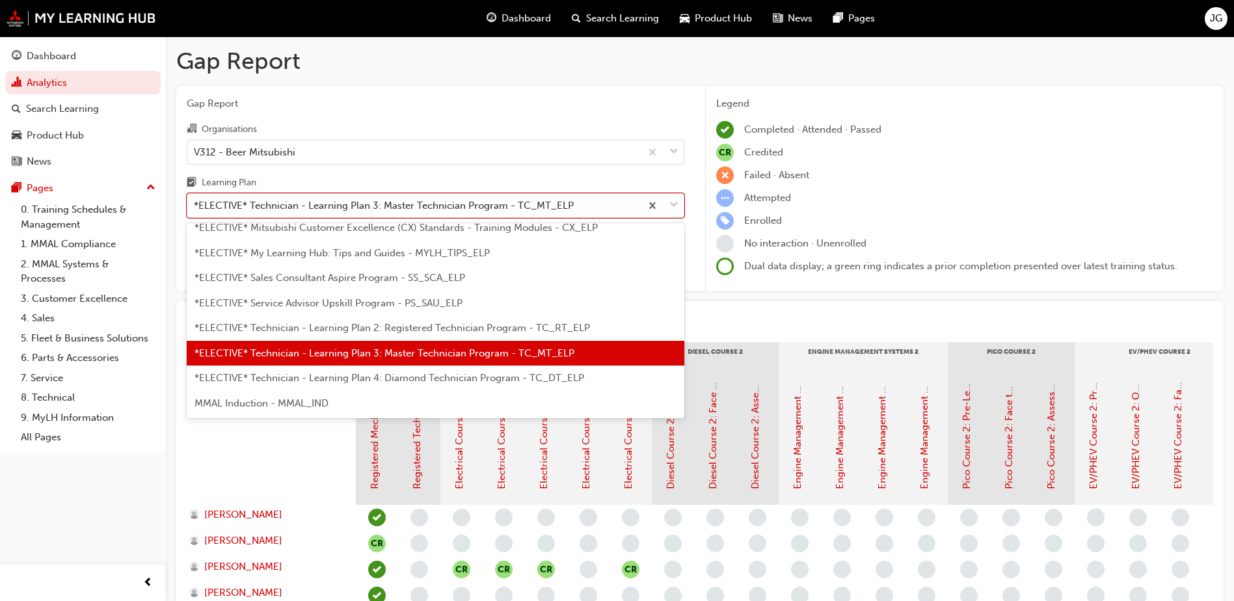
scroll to position [633, 0]
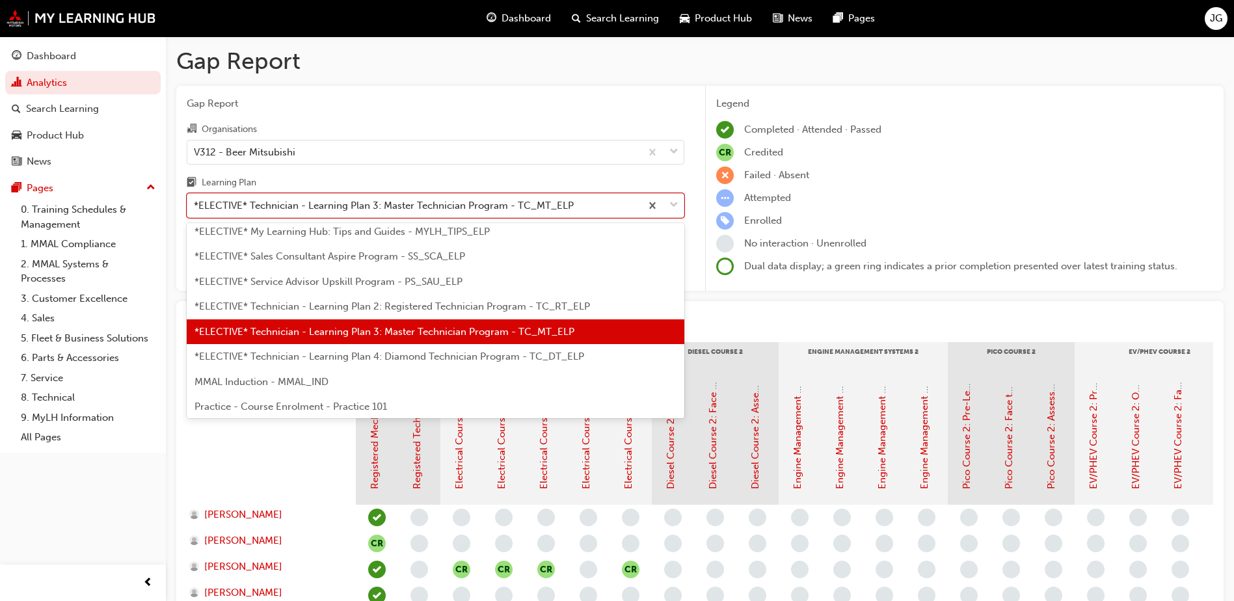
click at [374, 362] on div "*ELECTIVE* Technician - Learning Plan 4: Diamond Technician Program - TC_DT_ELP" at bounding box center [436, 356] width 498 height 25
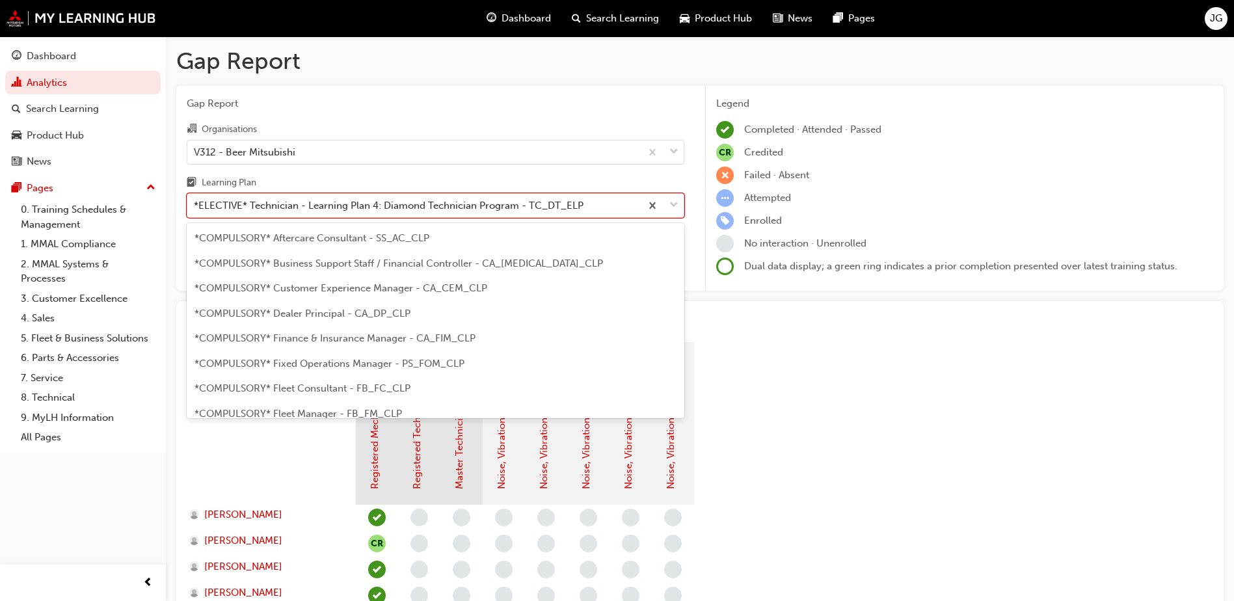
click at [603, 210] on div "*ELECTIVE* Technician - Learning Plan 4: Diamond Technician Program - TC_DT_ELP" at bounding box center [414, 206] width 454 height 23
click at [195, 210] on input "Learning Plan option *ELECTIVE* Technician - Learning Plan 4: Diamond Technicia…" at bounding box center [194, 205] width 1 height 11
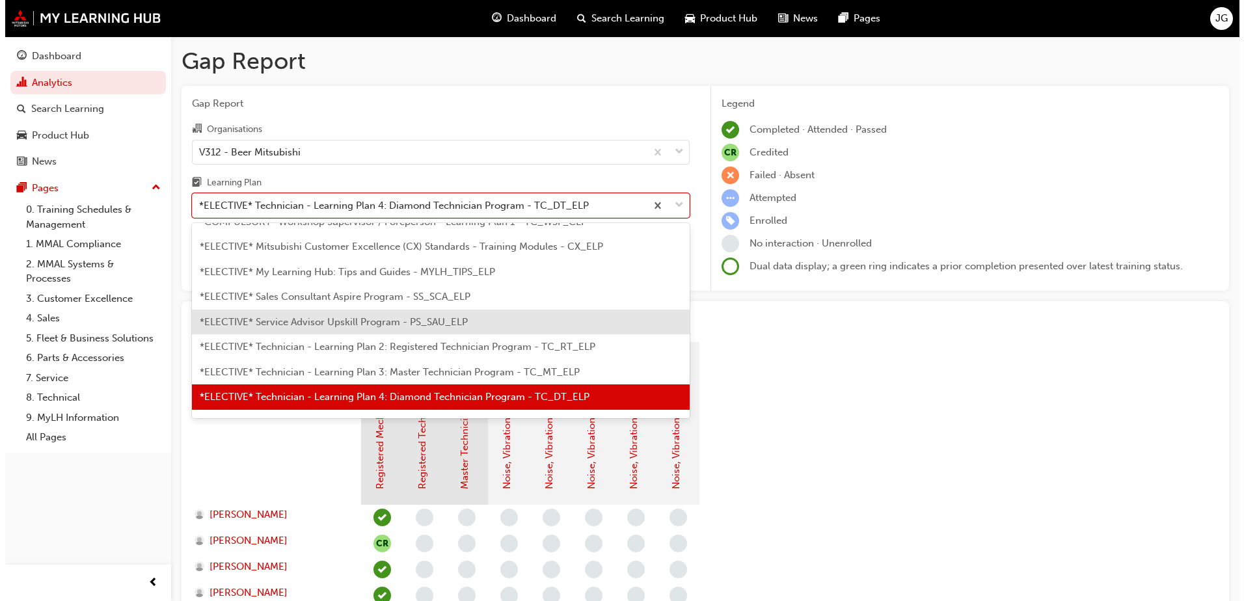
scroll to position [637, 0]
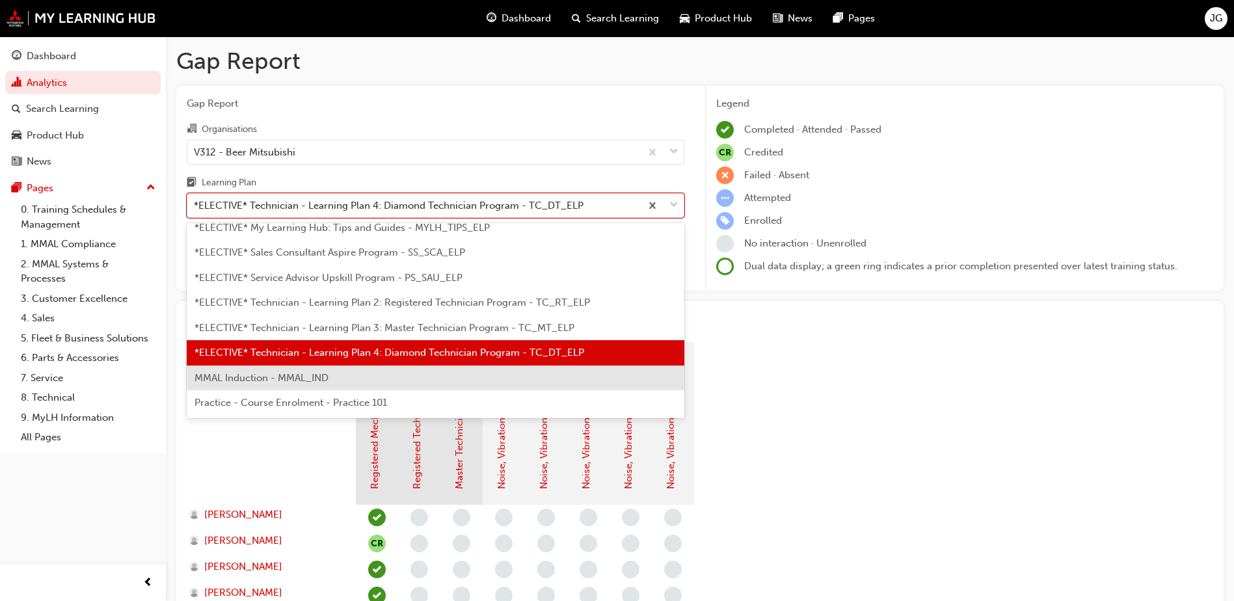
click at [379, 370] on div "MMAL Induction - MMAL_IND" at bounding box center [436, 378] width 498 height 25
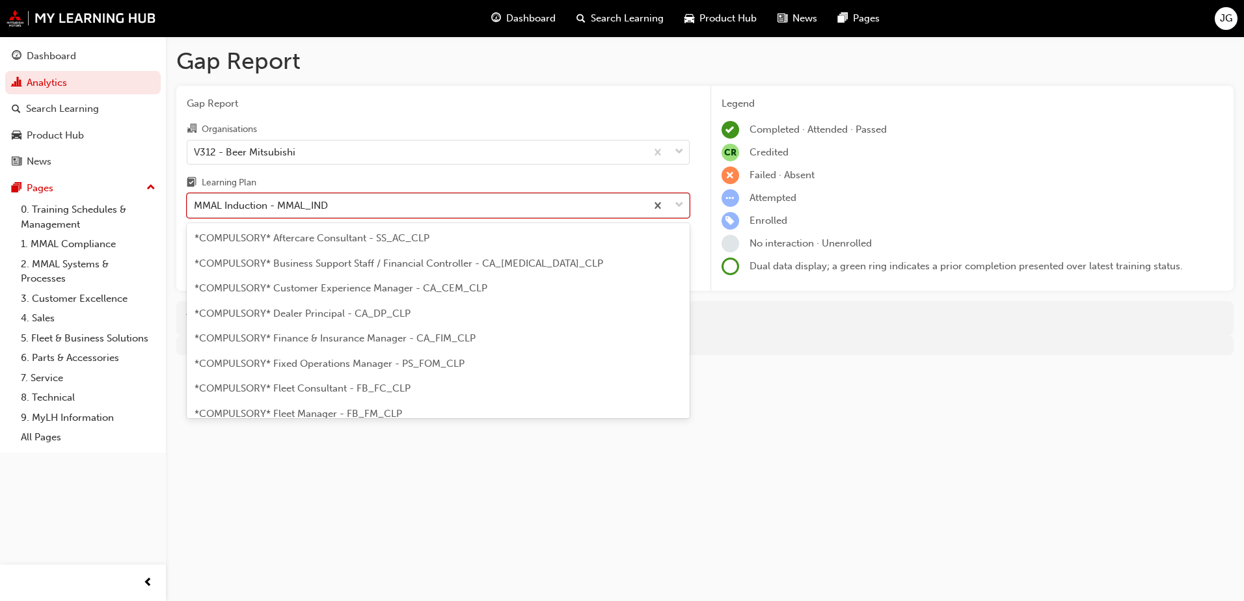
click at [448, 208] on div "MMAL Induction - MMAL_IND" at bounding box center [416, 206] width 459 height 23
click at [195, 208] on input "Learning Plan option MMAL Induction - MMAL_IND, selected. option MMAL Induction…" at bounding box center [194, 205] width 1 height 11
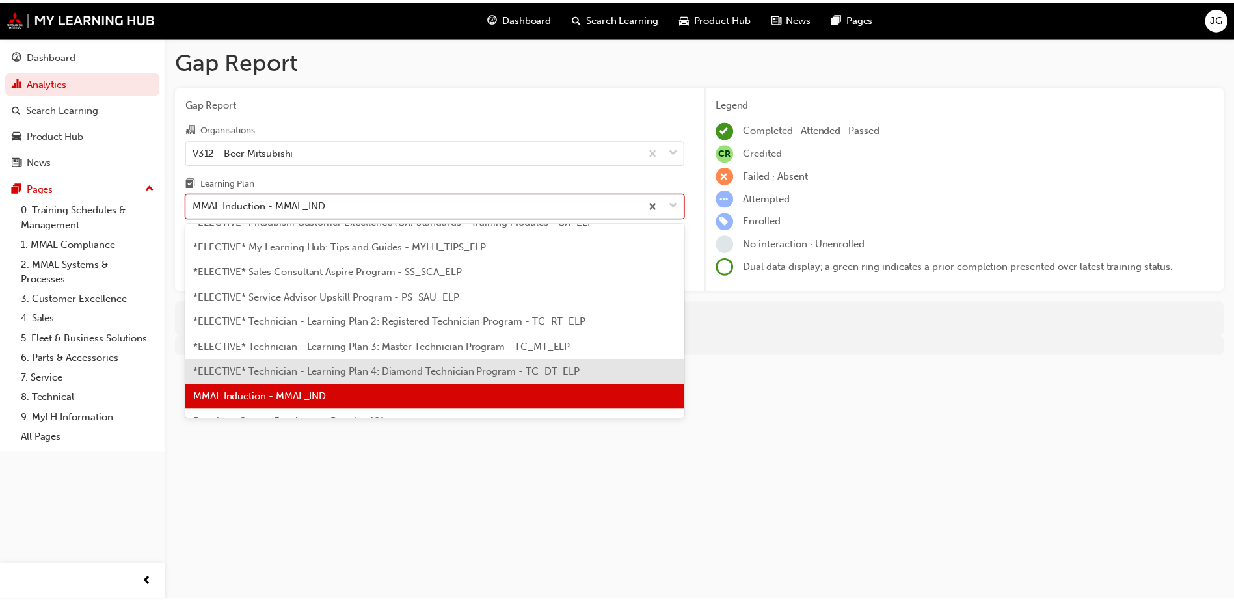
scroll to position [637, 0]
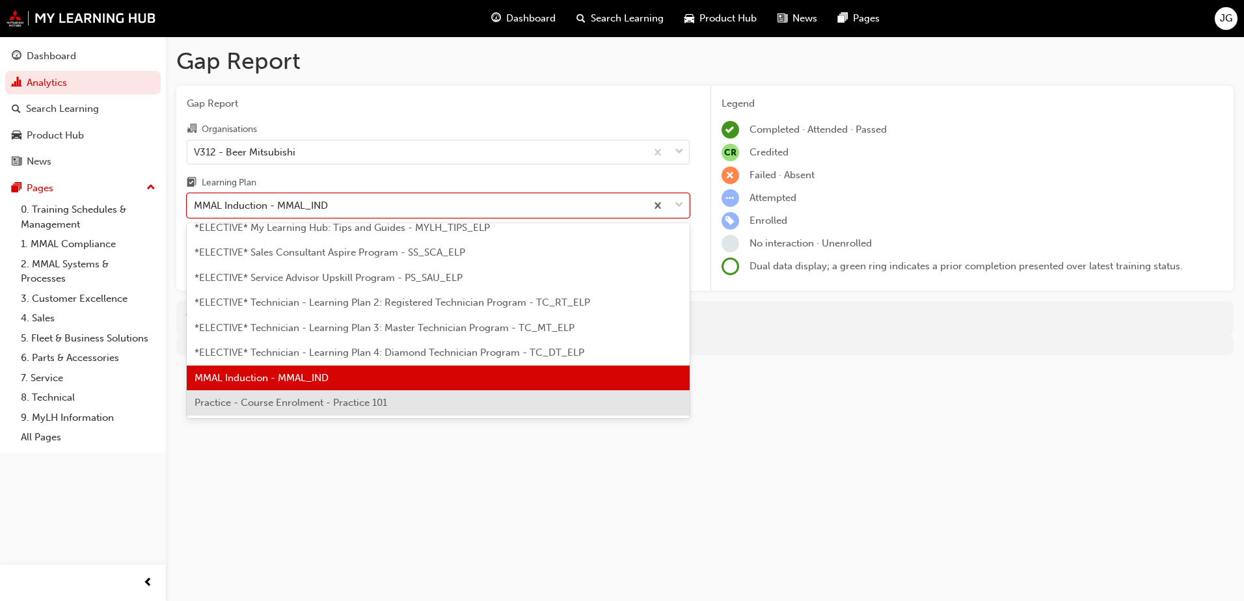
click at [351, 407] on span "Practice - Course Enrolment - Practice 101" at bounding box center [291, 403] width 193 height 12
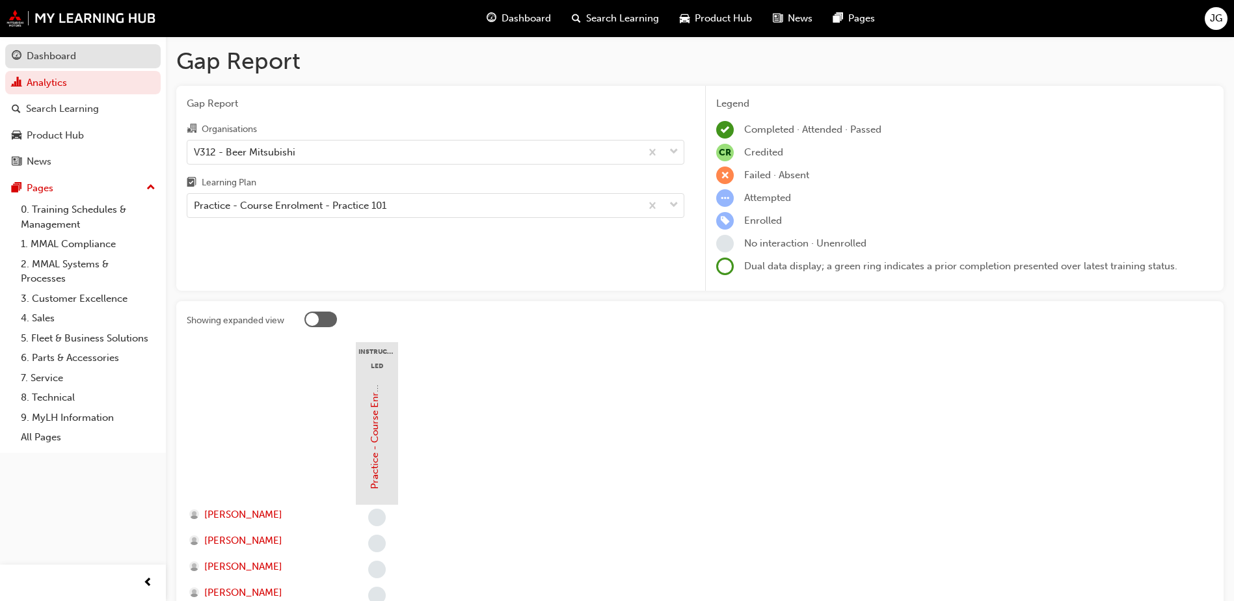
click at [64, 57] on div "Dashboard" at bounding box center [51, 56] width 49 height 15
